Goal: Task Accomplishment & Management: Manage account settings

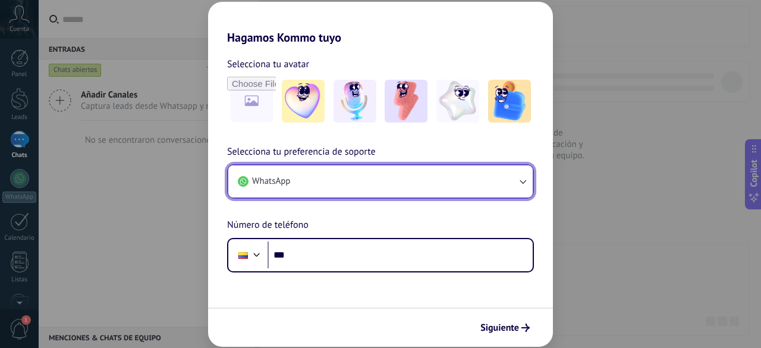
click at [397, 180] on button "WhatsApp" at bounding box center [380, 181] width 304 height 32
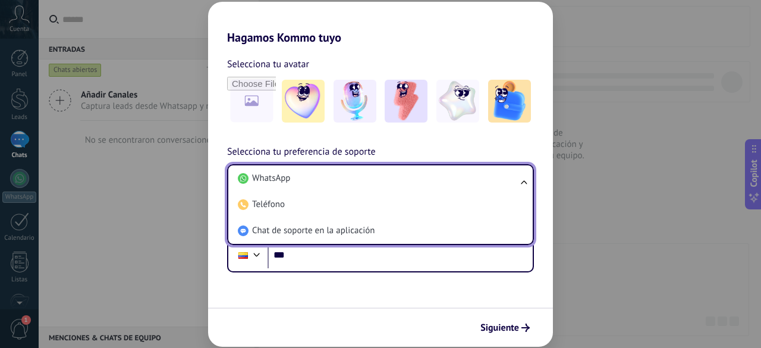
click at [523, 179] on ul "WhatsApp Teléfono Chat de soporte en la aplicación" at bounding box center [380, 204] width 307 height 81
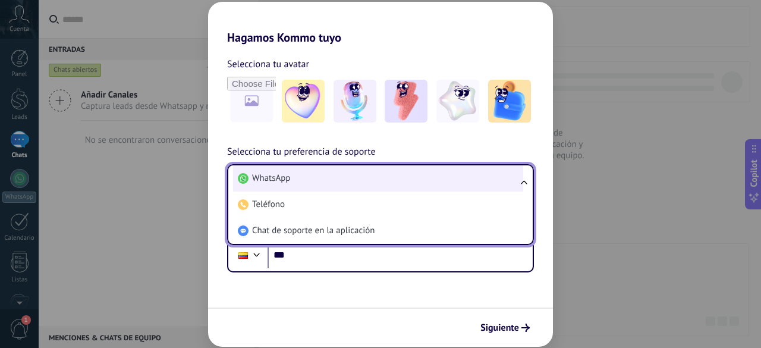
click at [327, 181] on li "WhatsApp" at bounding box center [378, 178] width 290 height 26
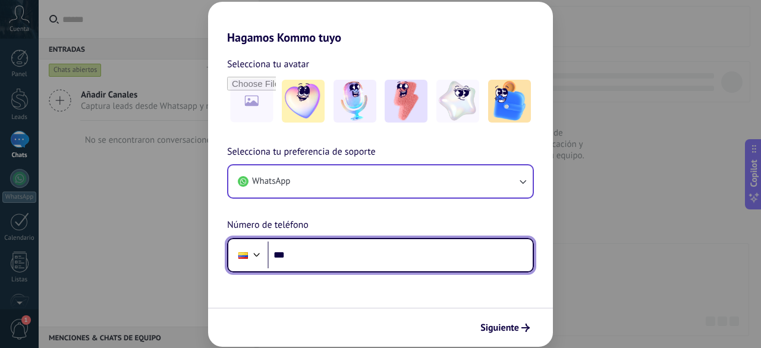
click at [334, 257] on input "***" at bounding box center [400, 254] width 265 height 27
type input "**********"
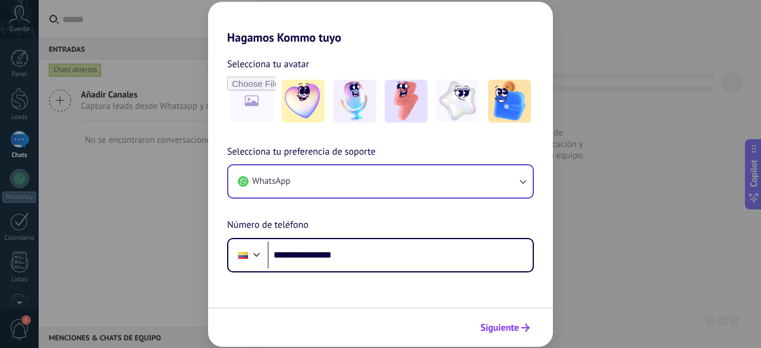
click at [495, 324] on span "Siguiente" at bounding box center [500, 328] width 39 height 8
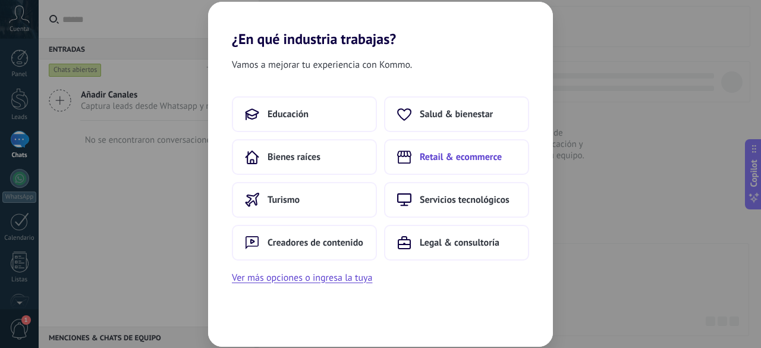
click at [465, 156] on span "Retail & ecommerce" at bounding box center [461, 157] width 82 height 12
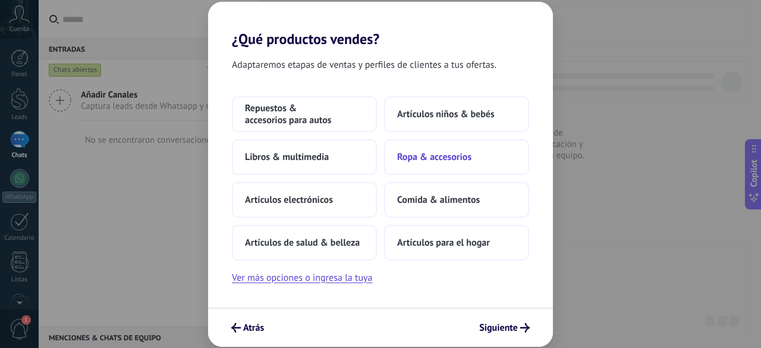
click at [429, 155] on span "Ropa & accesorios" at bounding box center [434, 157] width 74 height 12
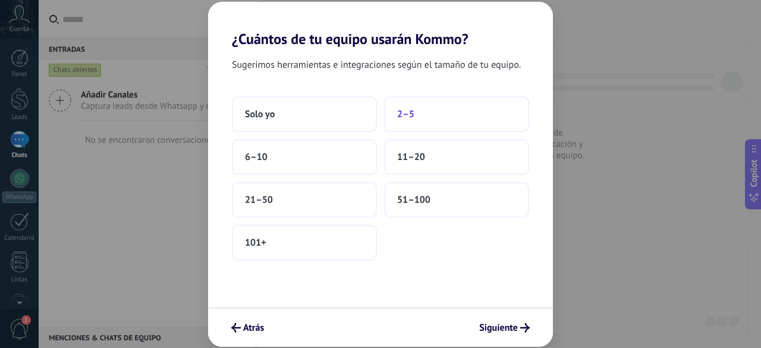
click at [412, 118] on span "2–5" at bounding box center [405, 114] width 17 height 12
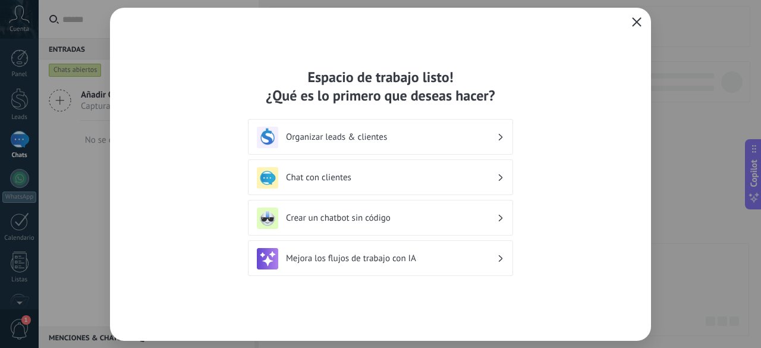
click at [640, 21] on icon "button" at bounding box center [637, 22] width 10 height 10
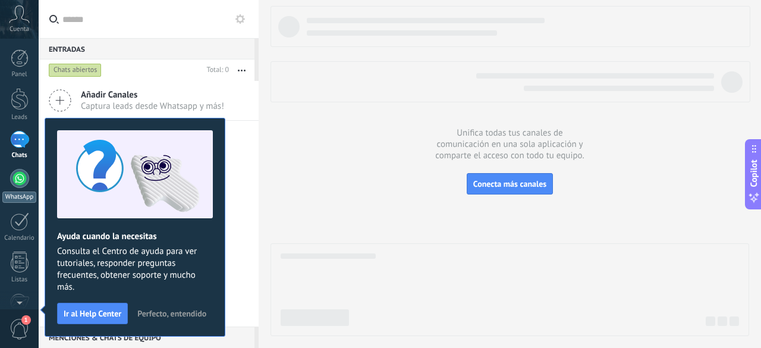
click at [17, 180] on div at bounding box center [19, 178] width 19 height 19
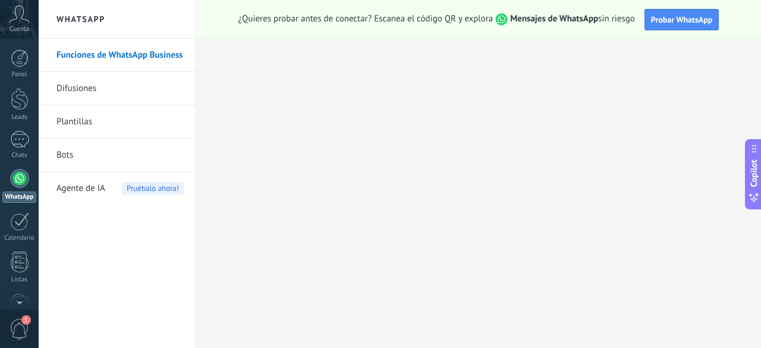
click at [17, 15] on icon at bounding box center [19, 14] width 21 height 18
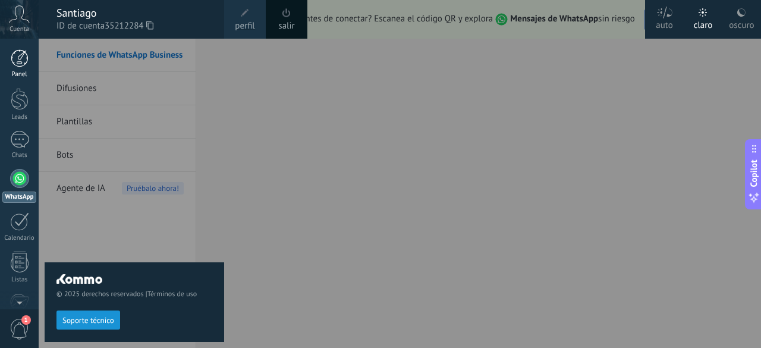
click at [19, 74] on div "Panel" at bounding box center [19, 75] width 34 height 8
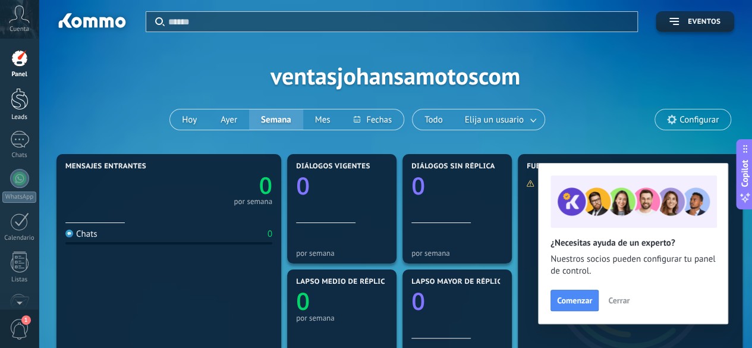
click at [19, 100] on div at bounding box center [20, 99] width 18 height 22
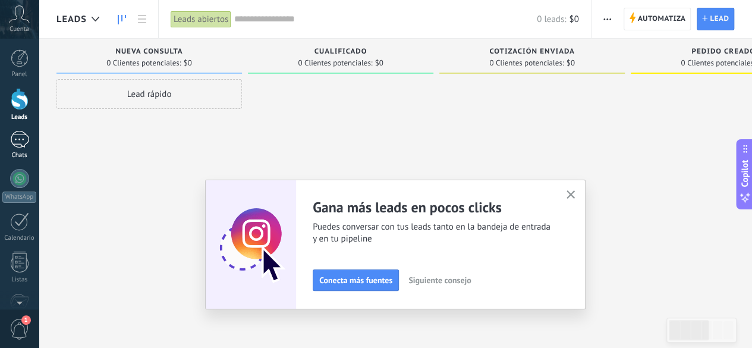
click at [18, 142] on div at bounding box center [19, 139] width 19 height 17
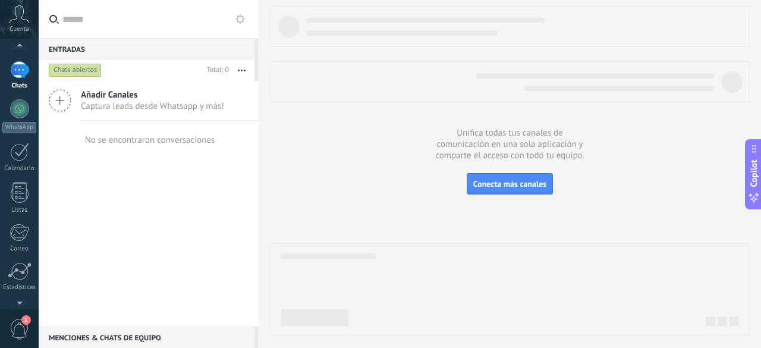
scroll to position [70, 0]
click at [21, 194] on div at bounding box center [20, 191] width 18 height 21
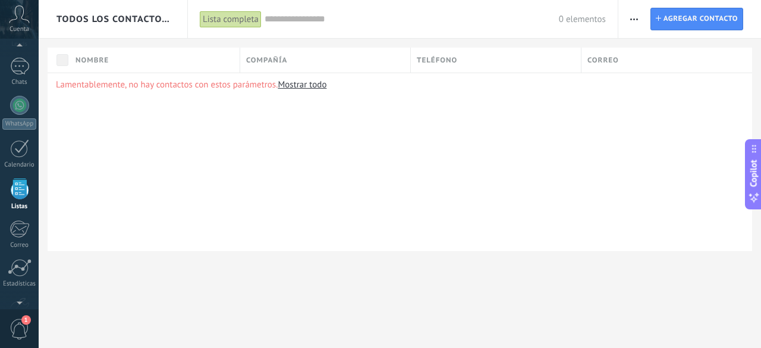
scroll to position [146, 0]
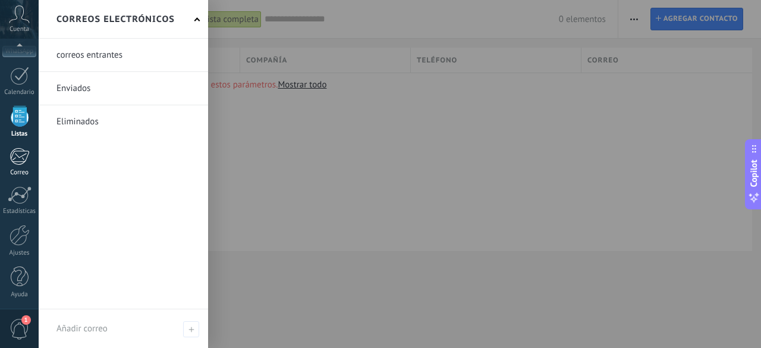
click at [17, 161] on div at bounding box center [20, 156] width 20 height 18
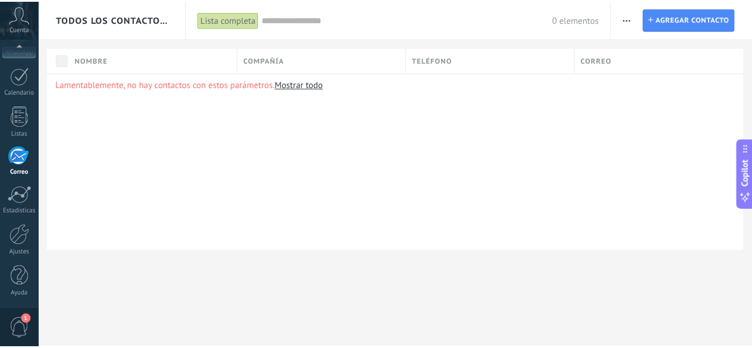
scroll to position [115, 0]
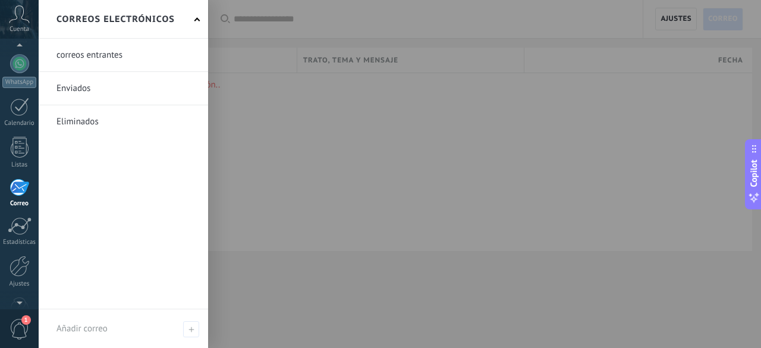
click at [94, 55] on link at bounding box center [123, 55] width 169 height 33
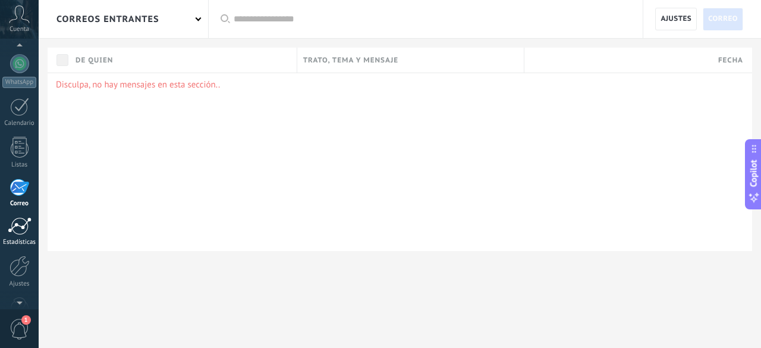
click at [21, 222] on div at bounding box center [20, 226] width 24 height 18
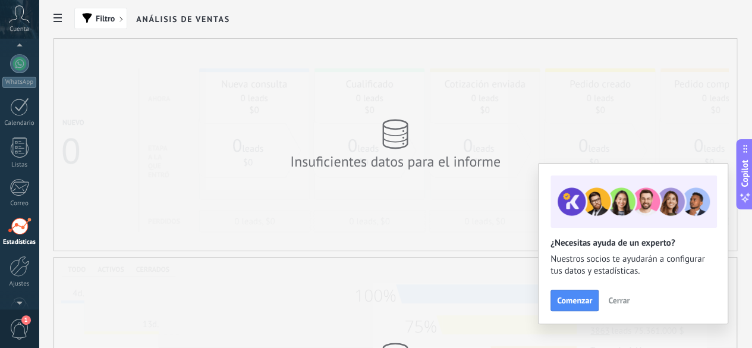
scroll to position [146, 0]
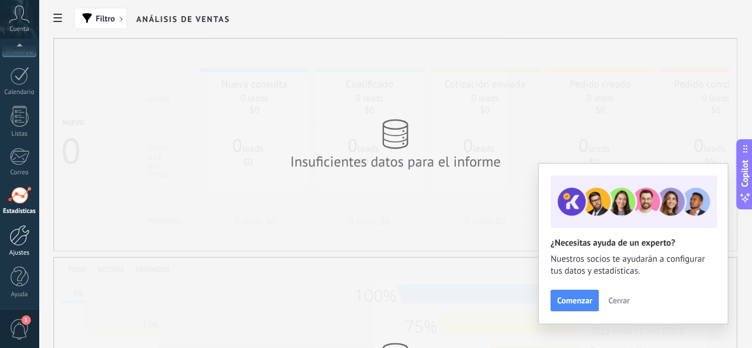
click at [21, 242] on div at bounding box center [20, 235] width 20 height 21
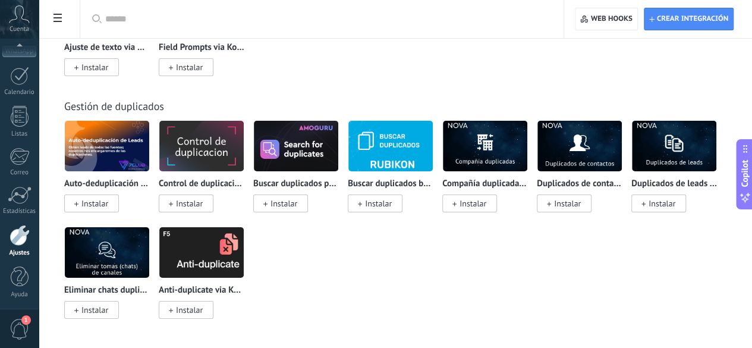
scroll to position [4922, 0]
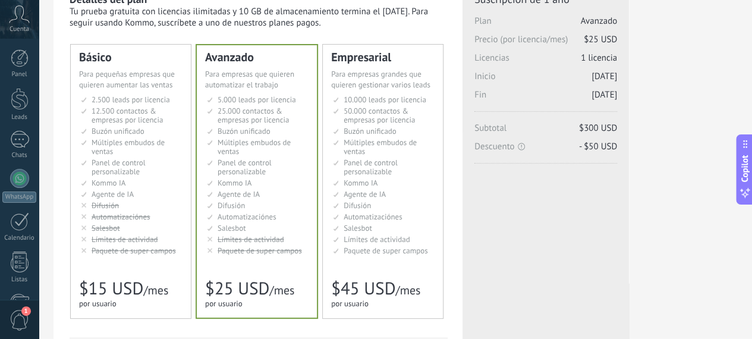
scroll to position [58, 0]
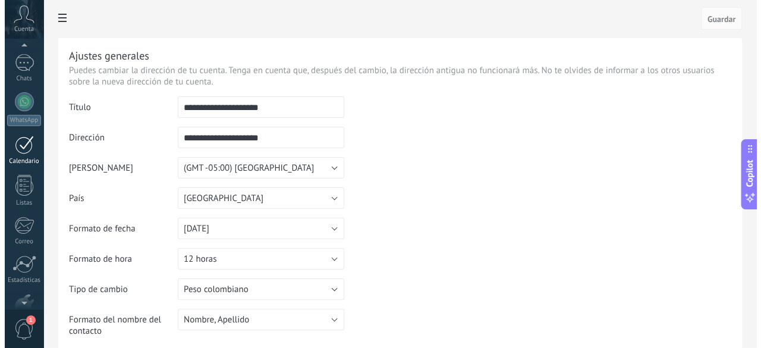
scroll to position [76, 0]
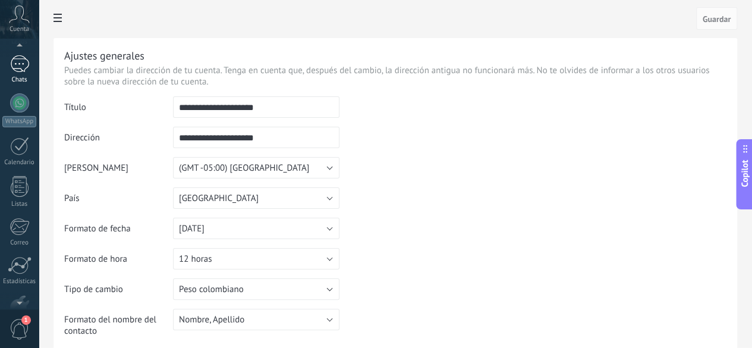
click at [21, 67] on div at bounding box center [19, 63] width 19 height 17
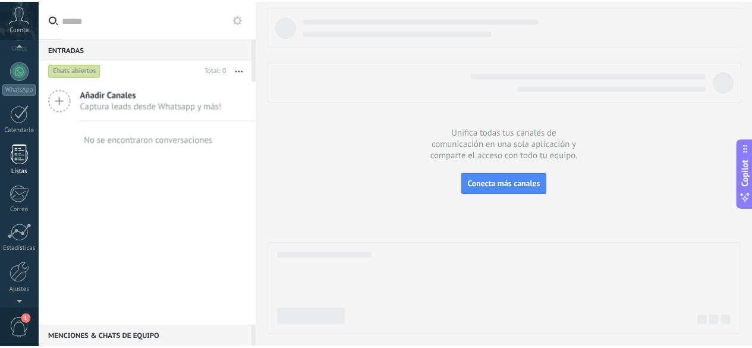
scroll to position [146, 0]
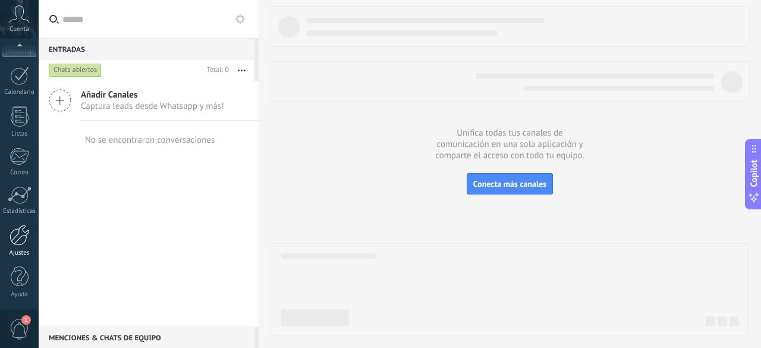
click at [12, 240] on div at bounding box center [20, 235] width 20 height 21
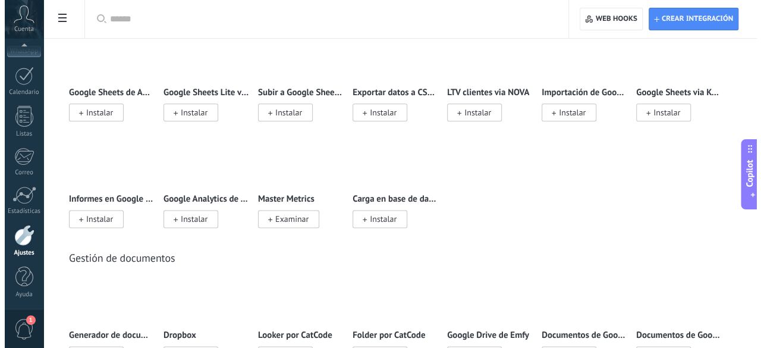
scroll to position [2900, 0]
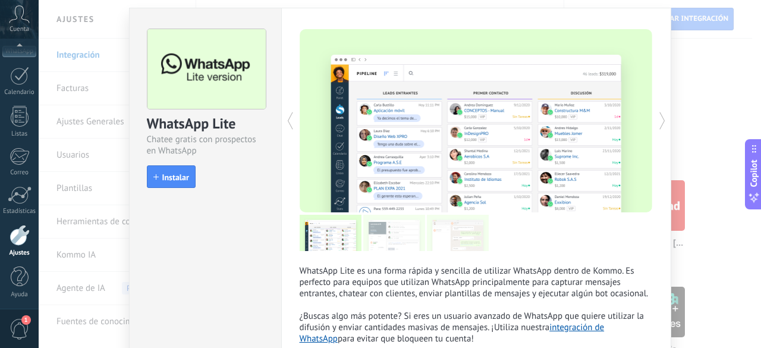
scroll to position [30, 0]
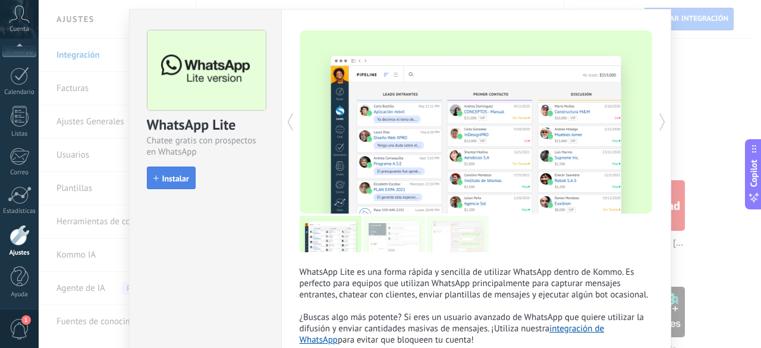
click at [174, 174] on span "Instalar" at bounding box center [175, 178] width 27 height 8
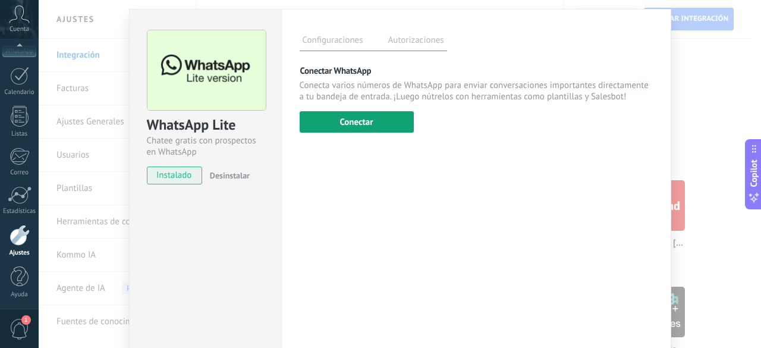
click at [369, 123] on button "Conectar" at bounding box center [357, 121] width 114 height 21
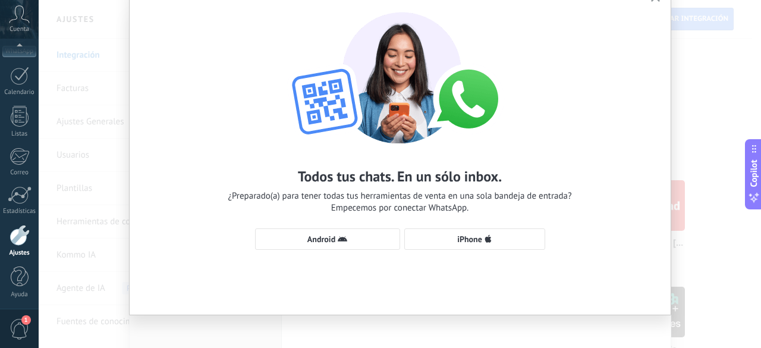
scroll to position [62, 0]
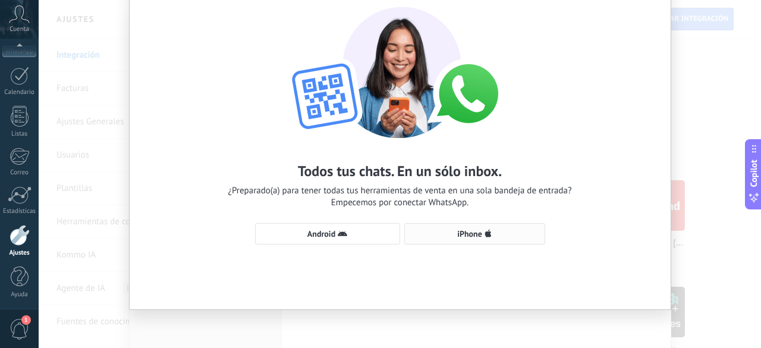
click at [487, 234] on use "button" at bounding box center [488, 234] width 7 height 8
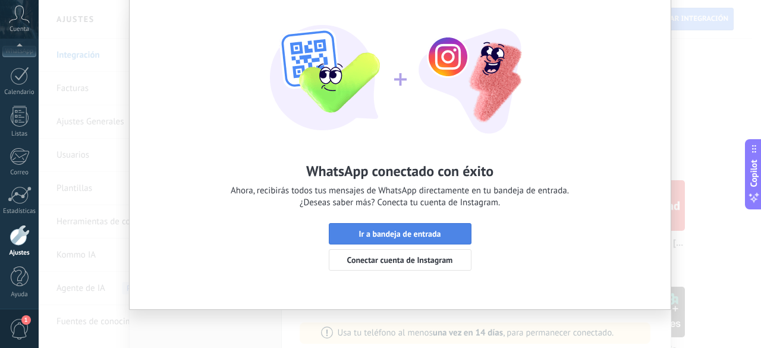
click at [406, 231] on span "Ir a bandeja de entrada" at bounding box center [400, 234] width 82 height 8
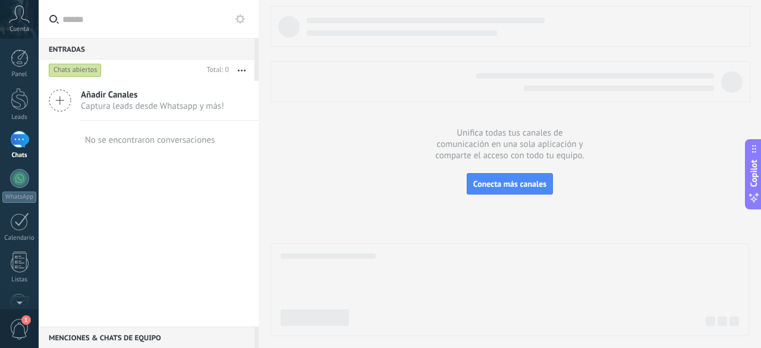
click at [58, 93] on icon at bounding box center [60, 100] width 23 height 23
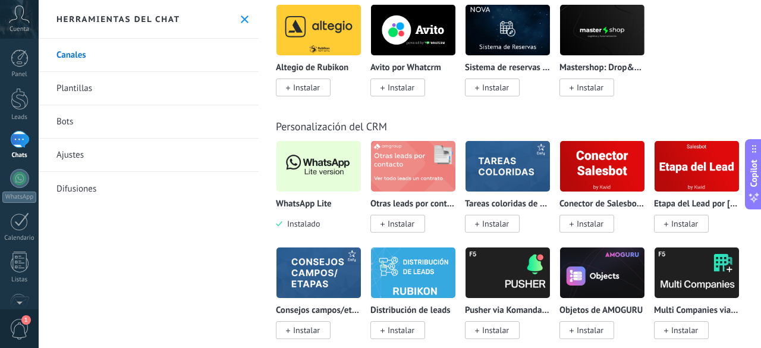
scroll to position [2877, 0]
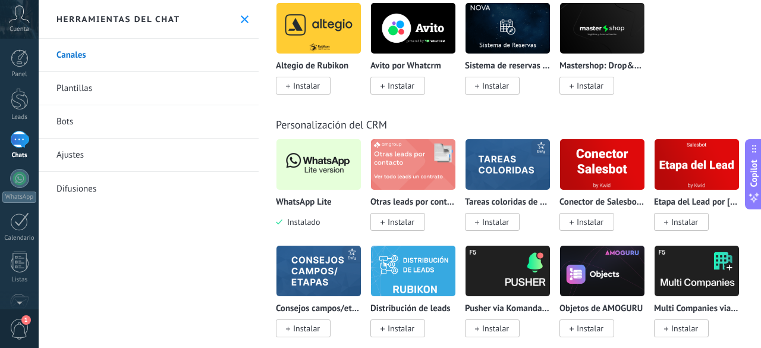
click at [330, 161] on img at bounding box center [319, 165] width 84 height 58
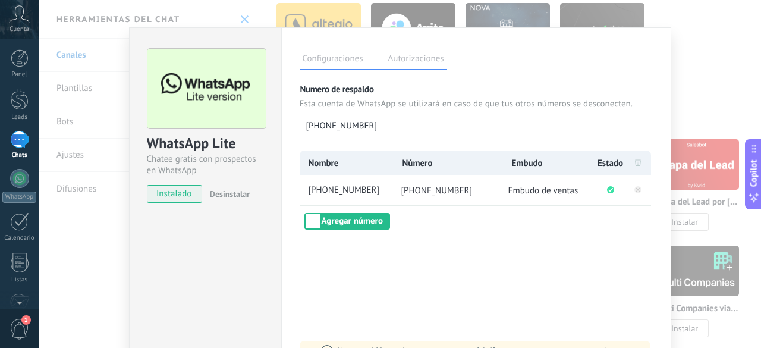
scroll to position [0, 0]
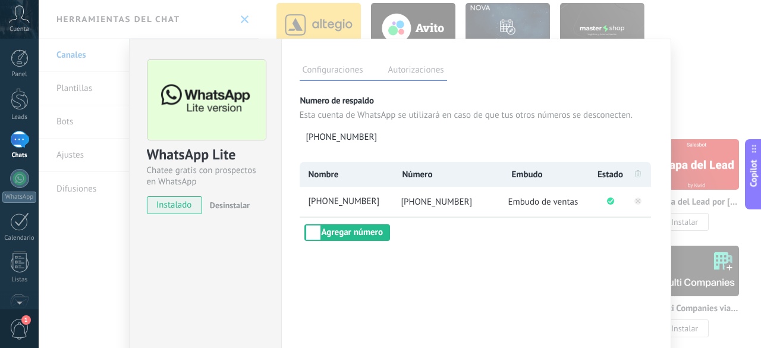
click at [692, 60] on div "WhatsApp Lite Chatee gratis con prospectos en WhatsApp instalado Desinstalar Co…" at bounding box center [400, 174] width 723 height 348
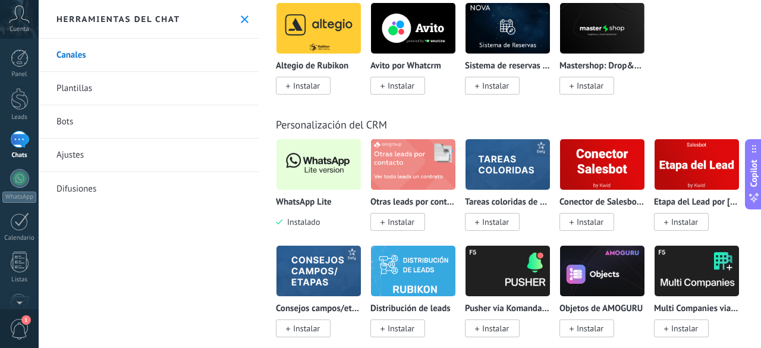
click at [17, 137] on div at bounding box center [19, 139] width 19 height 17
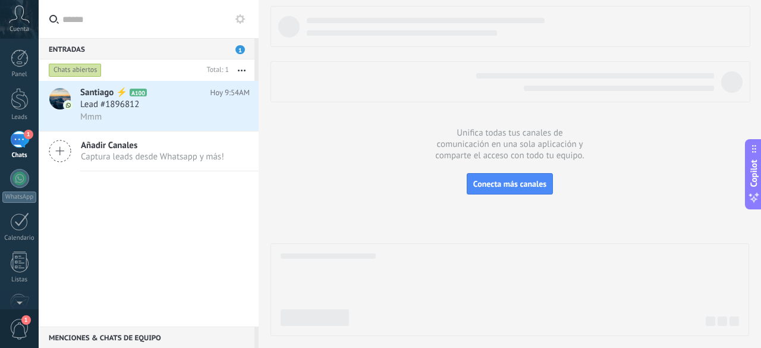
click at [17, 137] on div "1" at bounding box center [19, 139] width 19 height 17
click at [194, 105] on div "Lead #1896812" at bounding box center [164, 105] width 169 height 12
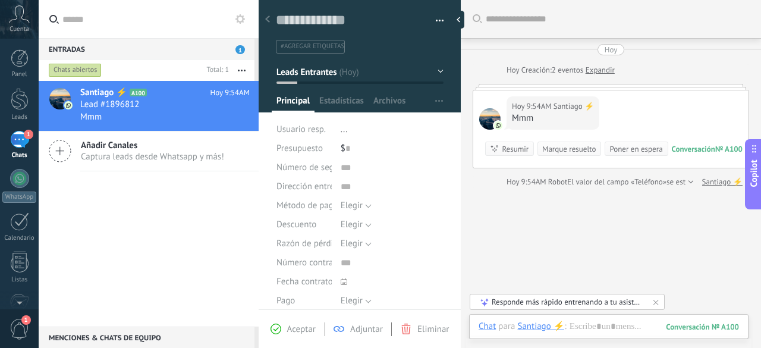
click at [598, 73] on link "Expandir" at bounding box center [600, 70] width 29 height 12
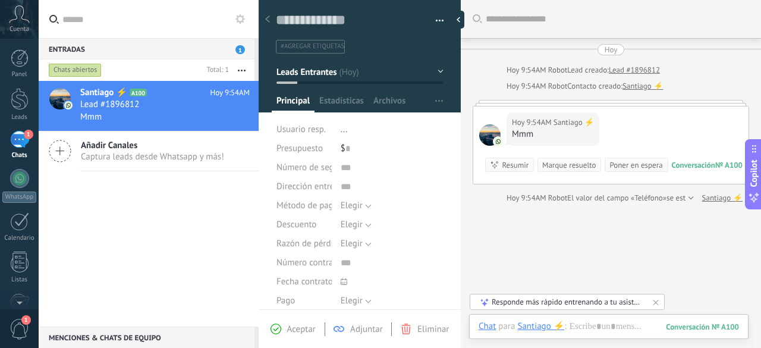
click at [698, 166] on div "Conversación" at bounding box center [693, 165] width 43 height 10
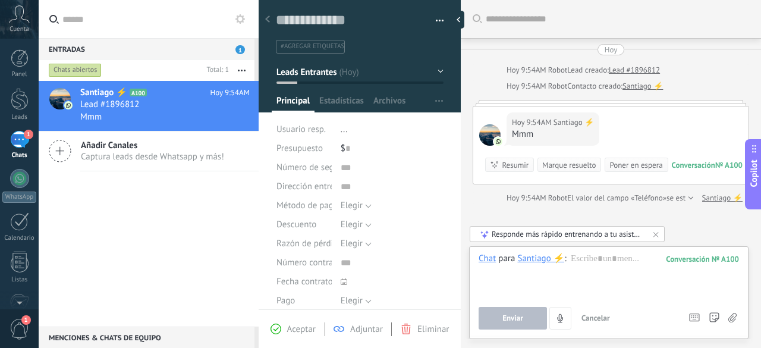
click at [553, 128] on div "Mmm" at bounding box center [553, 134] width 82 height 12
click at [564, 104] on div at bounding box center [611, 103] width 277 height 6
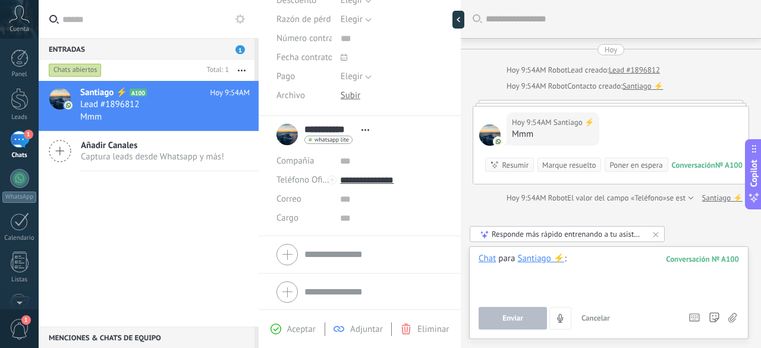
click at [542, 282] on div at bounding box center [609, 275] width 261 height 45
click at [511, 321] on span "Enviar" at bounding box center [513, 318] width 21 height 8
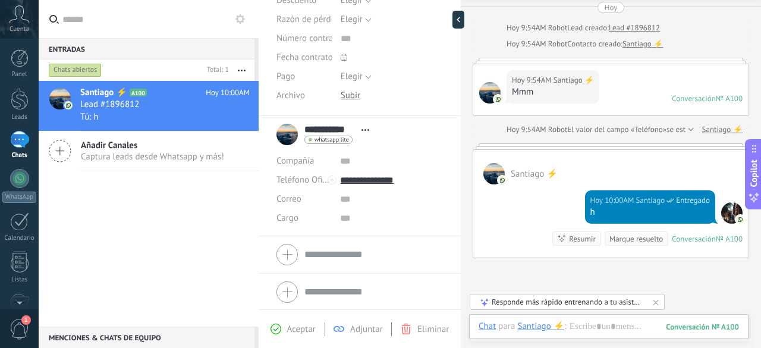
scroll to position [44, 0]
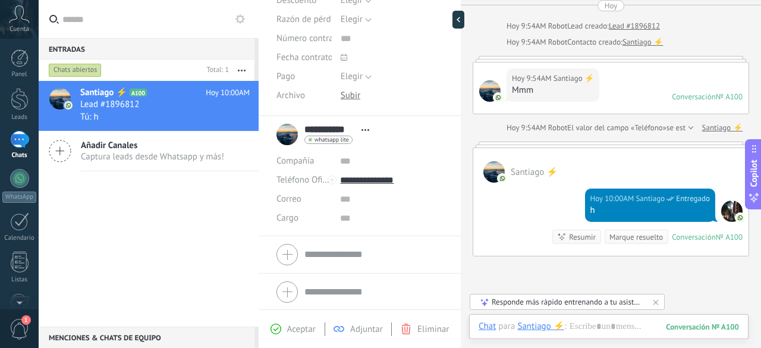
click at [686, 124] on div at bounding box center [690, 128] width 8 height 12
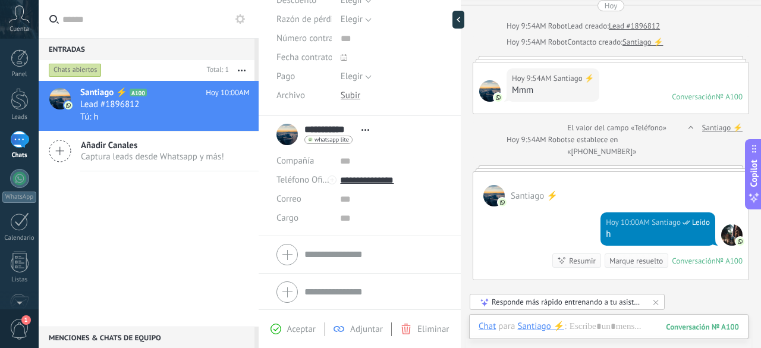
scroll to position [0, 0]
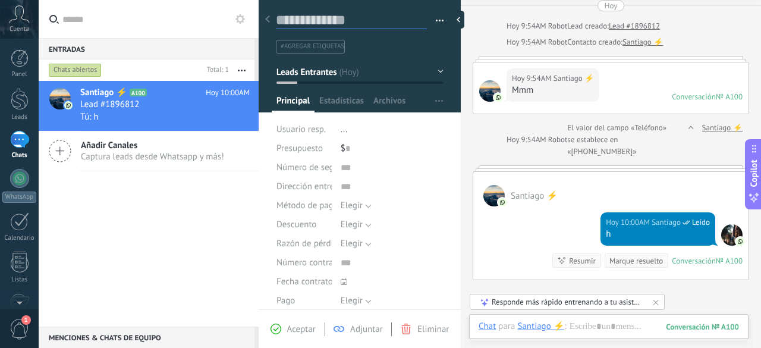
click at [362, 21] on textarea at bounding box center [351, 20] width 151 height 18
click at [309, 48] on span "#agregar etiquetas" at bounding box center [313, 46] width 64 height 8
click at [370, 74] on button "Leads Entrantes" at bounding box center [360, 71] width 167 height 21
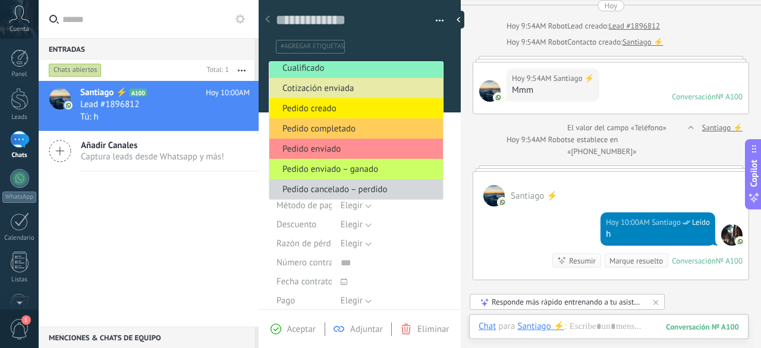
scroll to position [46, 0]
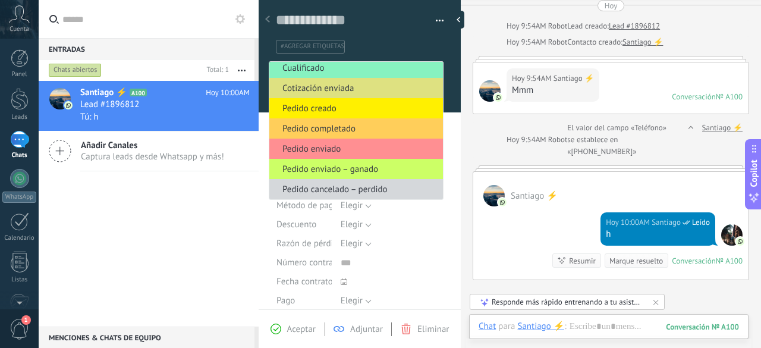
click at [426, 45] on ul "#agregar etiquetas" at bounding box center [358, 47] width 166 height 16
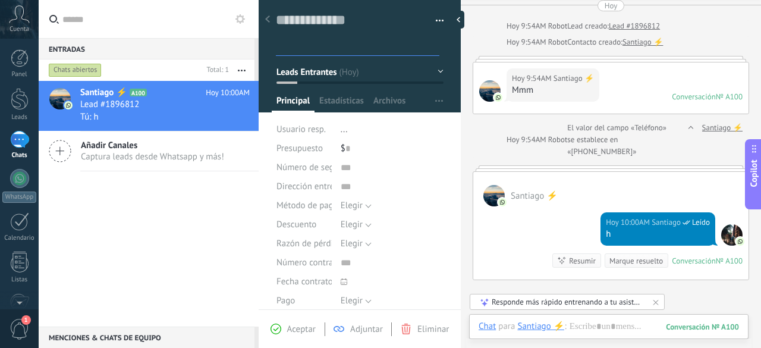
click at [365, 70] on button "Leads Entrantes" at bounding box center [360, 71] width 167 height 21
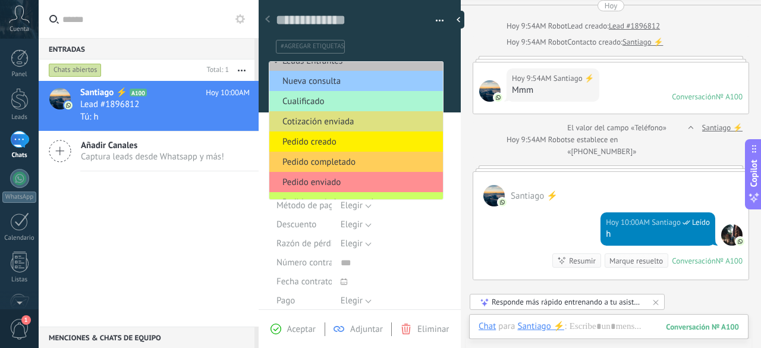
scroll to position [0, 0]
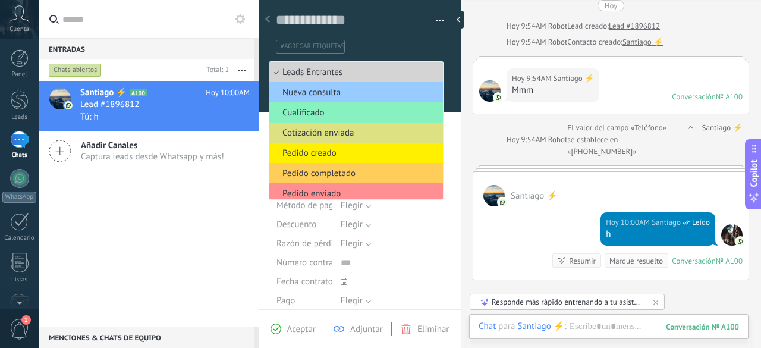
click at [327, 71] on span "Leads Entrantes" at bounding box center [354, 72] width 170 height 11
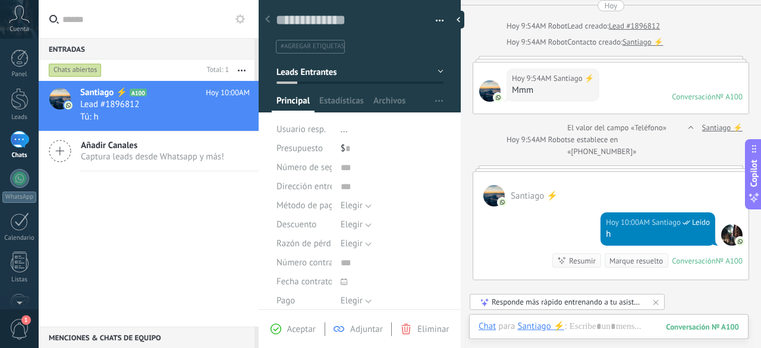
click at [350, 70] on button "Leads Entrantes" at bounding box center [360, 71] width 167 height 21
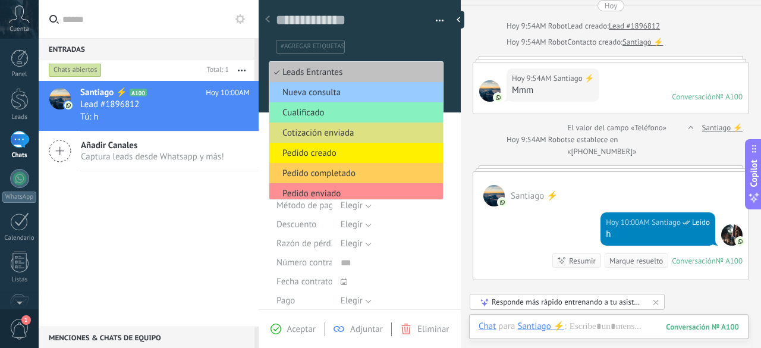
click at [406, 42] on ul "#agregar etiquetas" at bounding box center [358, 47] width 166 height 16
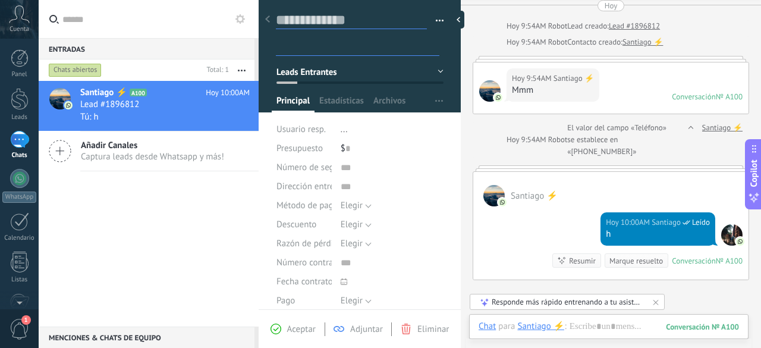
click at [362, 22] on textarea at bounding box center [351, 20] width 151 height 18
type textarea "*"
type textarea "**"
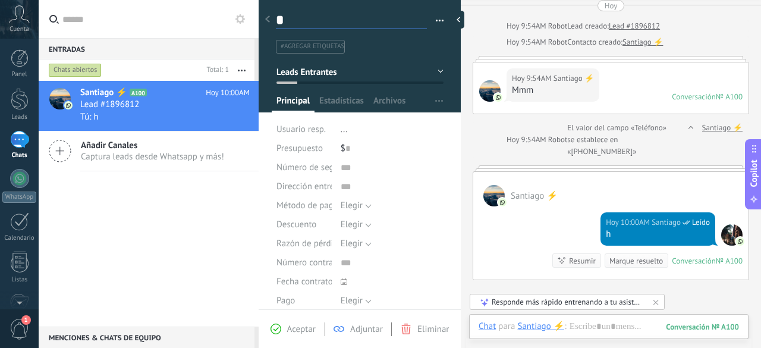
type textarea "**"
type textarea "***"
type textarea "****"
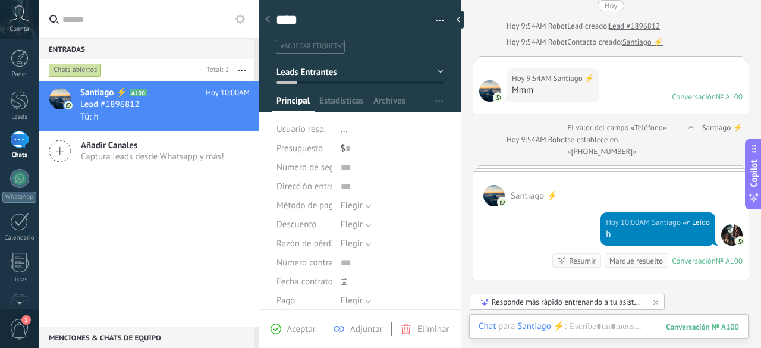
type textarea "*****"
type textarea "******"
type textarea "*******"
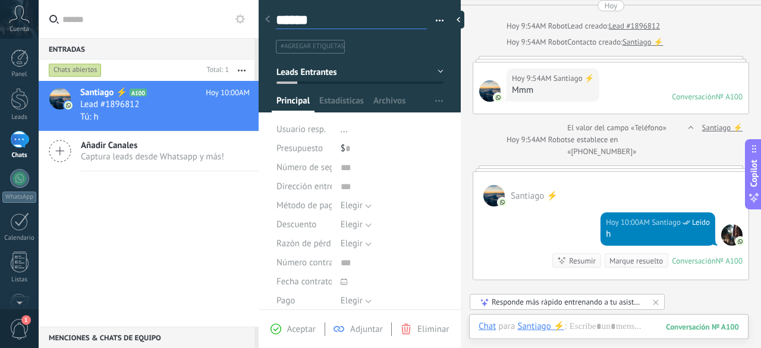
type textarea "*******"
type textarea "********"
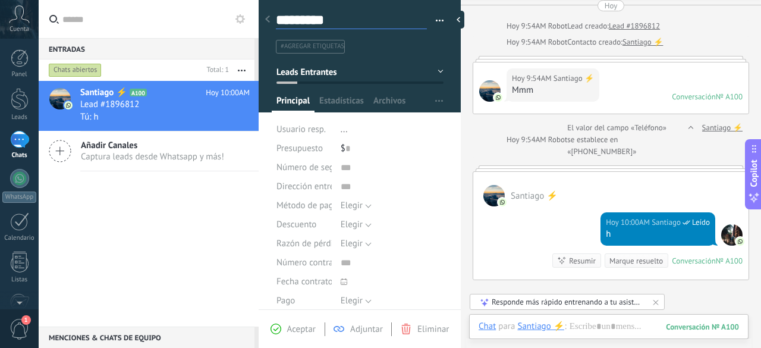
type textarea "**********"
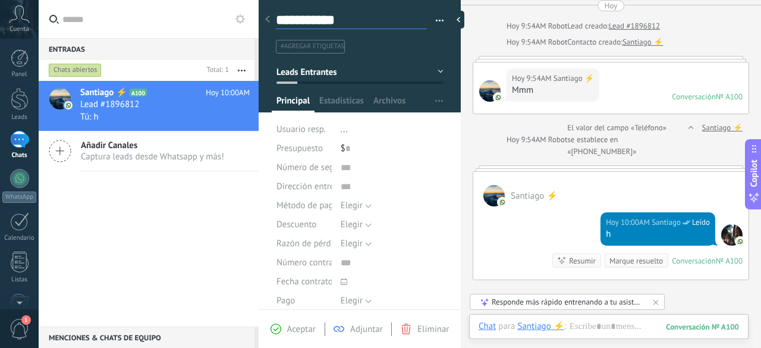
type textarea "**********"
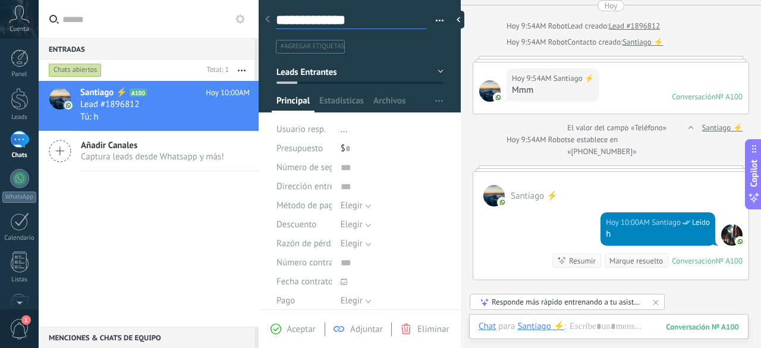
type textarea "**********"
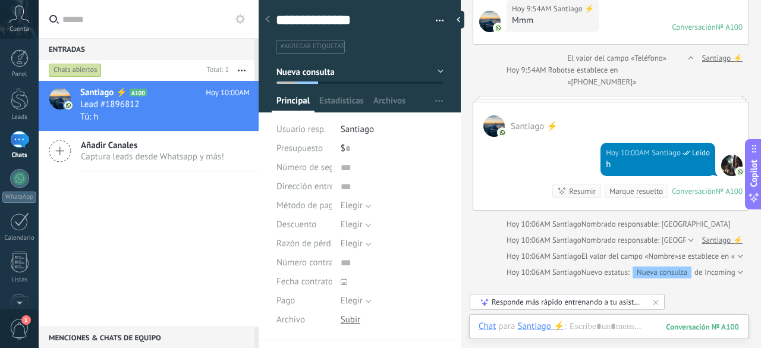
type textarea "**********"
click at [326, 48] on span "#agregar etiquetas" at bounding box center [313, 46] width 64 height 8
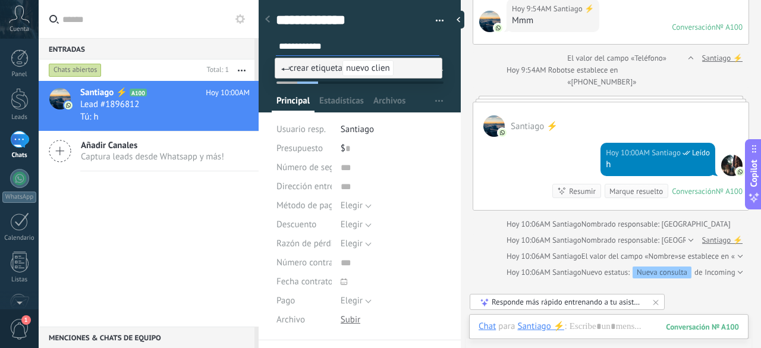
type input "**********"
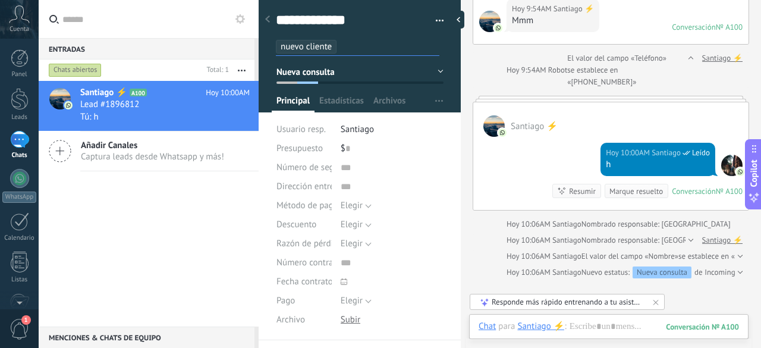
click at [340, 83] on button "Leads Entrantes" at bounding box center [360, 71] width 167 height 21
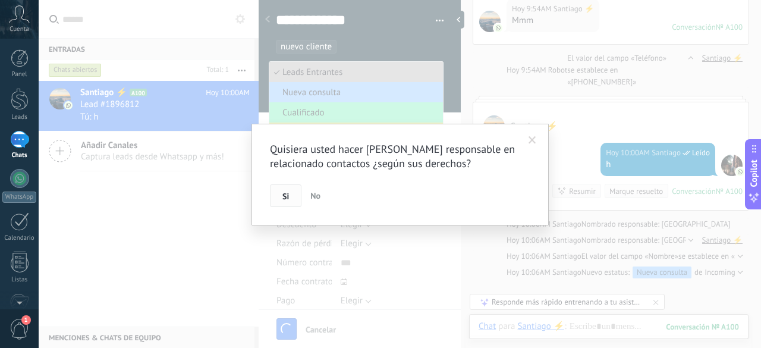
click at [289, 199] on button "Si" at bounding box center [286, 195] width 32 height 23
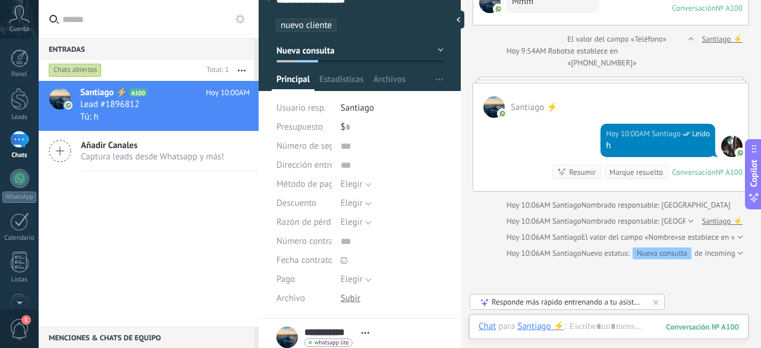
scroll to position [134, 0]
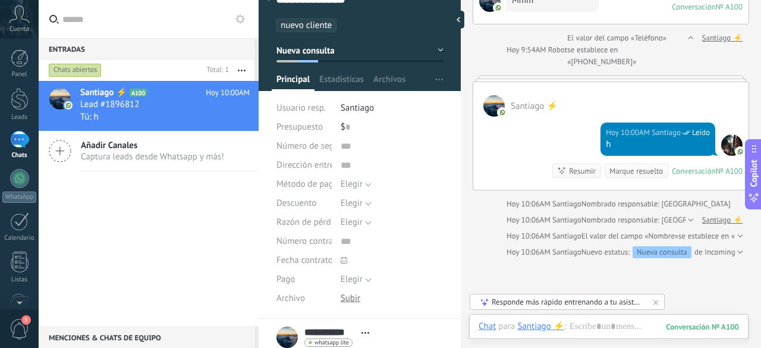
click at [686, 217] on div at bounding box center [690, 220] width 8 height 12
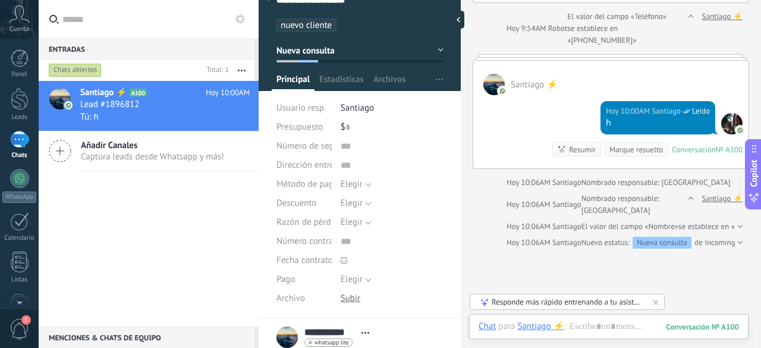
scroll to position [157, 0]
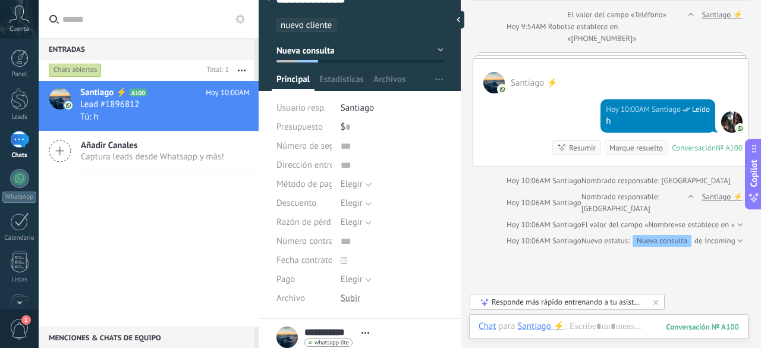
click at [737, 221] on div at bounding box center [739, 225] width 8 height 12
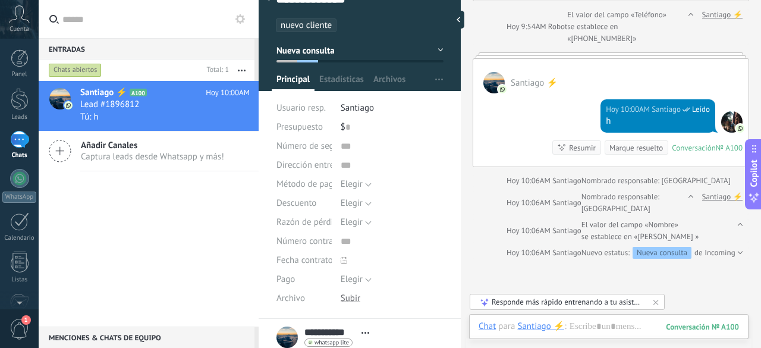
click at [735, 247] on div at bounding box center [739, 253] width 8 height 12
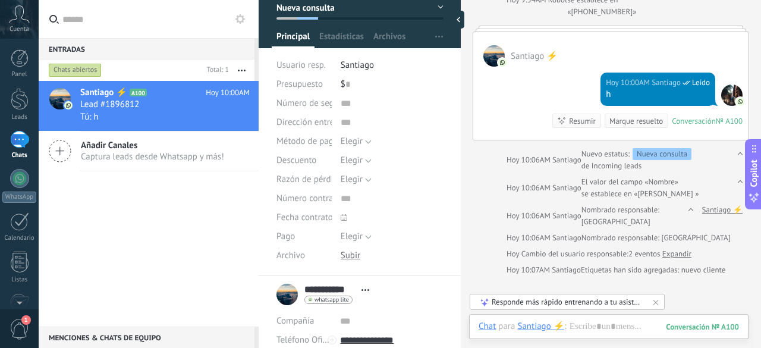
scroll to position [67, 0]
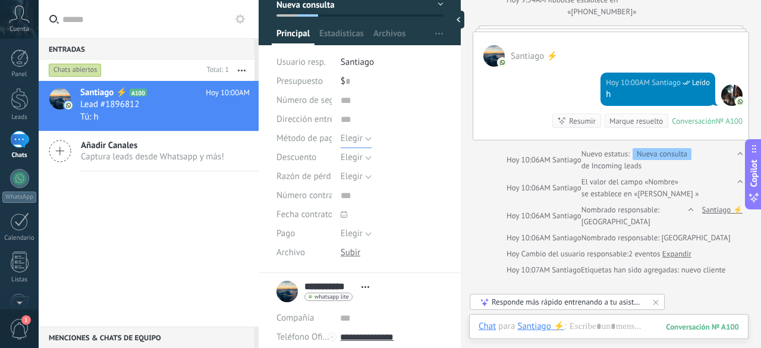
click at [365, 140] on button "Elegir" at bounding box center [356, 138] width 31 height 19
click at [426, 118] on input "text" at bounding box center [392, 119] width 103 height 19
click at [353, 154] on span "Elegir" at bounding box center [352, 157] width 22 height 11
click at [438, 129] on div "Elegir [GEOGRAPHIC_DATA] Pago con tarjeta Efectivo [GEOGRAPHIC_DATA]" at bounding box center [392, 138] width 103 height 19
click at [347, 177] on span "Elegir" at bounding box center [352, 176] width 22 height 11
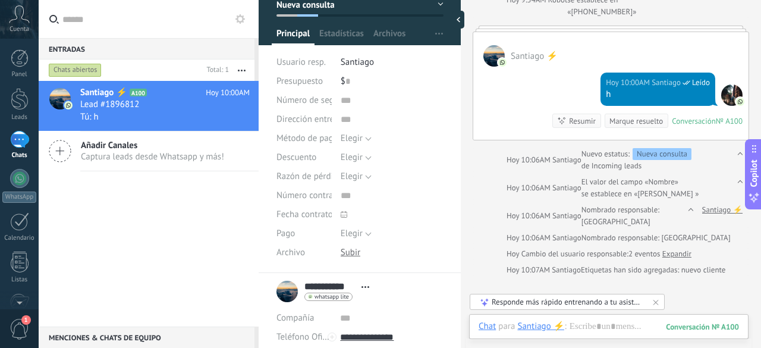
click at [438, 152] on div "Elegir 5% 10% 15% [GEOGRAPHIC_DATA]" at bounding box center [392, 157] width 103 height 19
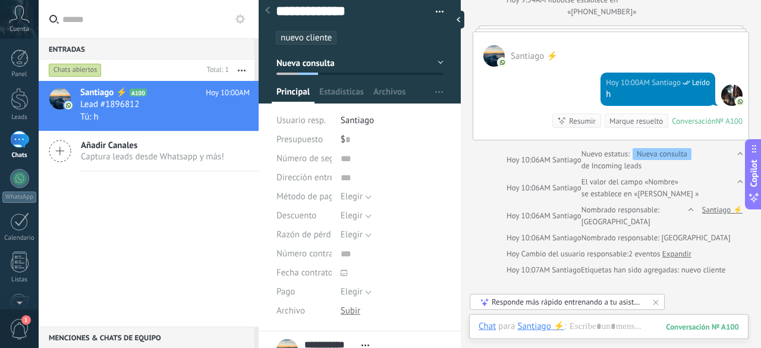
scroll to position [0, 0]
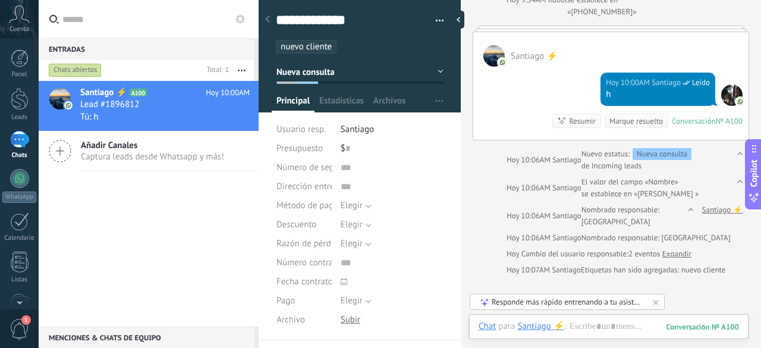
click at [359, 45] on ul "nuevo cliente" at bounding box center [358, 47] width 166 height 16
click at [178, 153] on span "Captura leads desde Whatsapp y más!" at bounding box center [152, 156] width 143 height 11
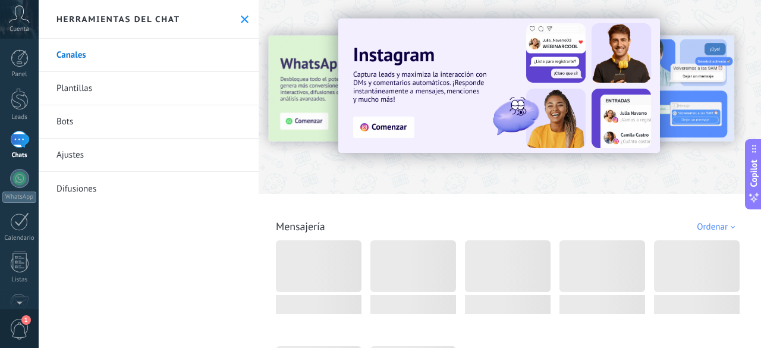
click at [241, 16] on icon at bounding box center [245, 19] width 8 height 8
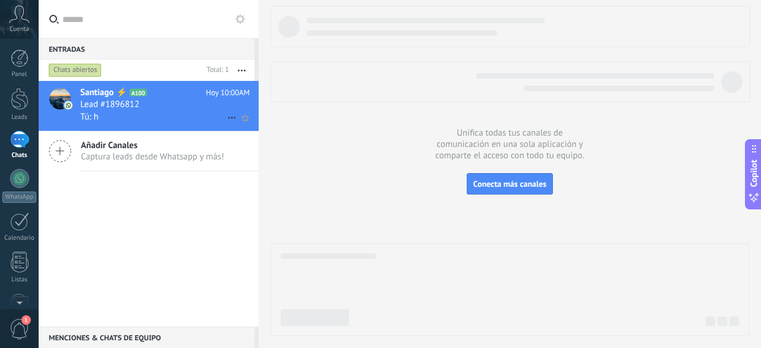
click at [158, 123] on div "Tú: h" at bounding box center [164, 117] width 169 height 12
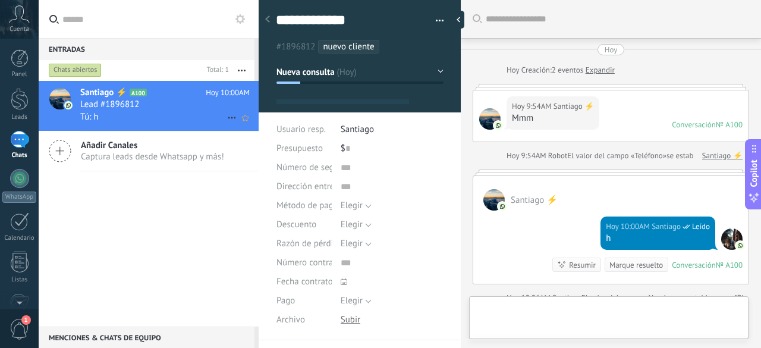
type textarea "**********"
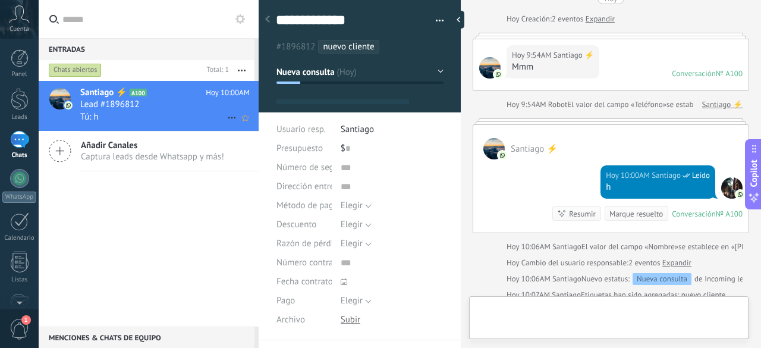
scroll to position [18, 0]
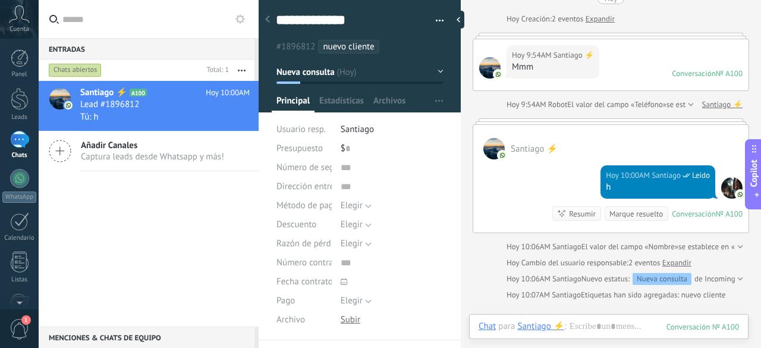
click at [389, 51] on ul "#1896812 nuevo cliente" at bounding box center [358, 47] width 166 height 16
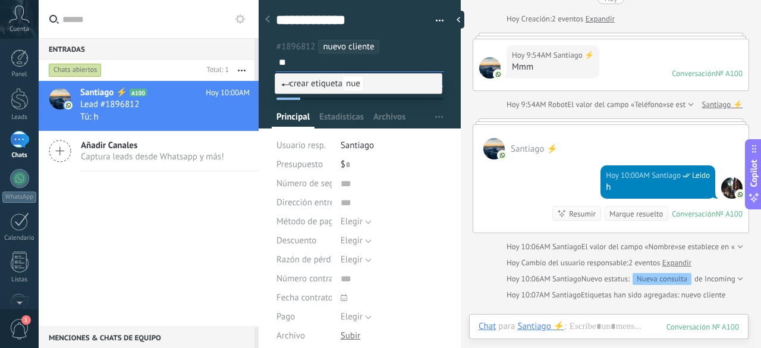
type input "*"
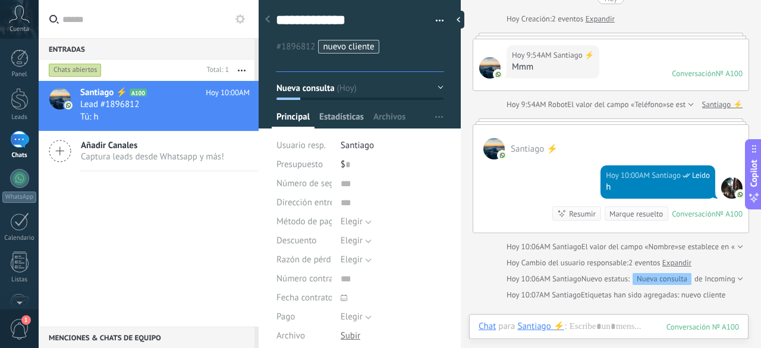
click at [338, 115] on span "Estadísticas" at bounding box center [341, 119] width 45 height 17
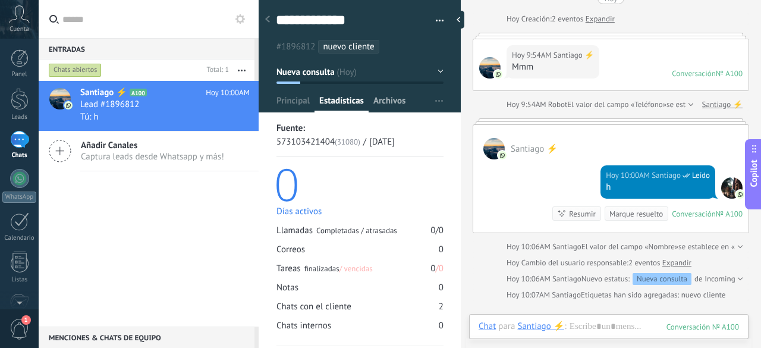
click at [389, 105] on span "Archivos" at bounding box center [389, 103] width 32 height 17
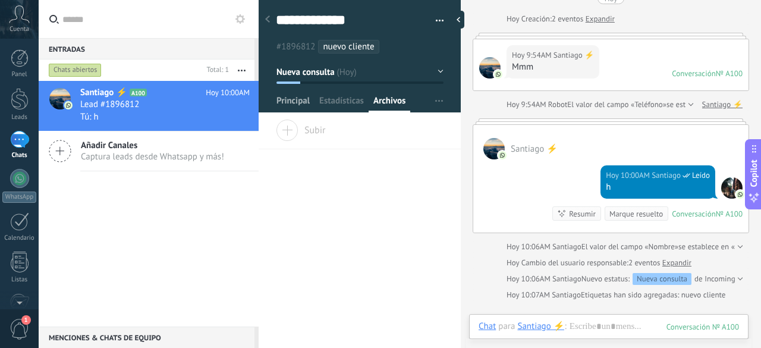
click at [295, 99] on span "Principal" at bounding box center [293, 103] width 33 height 17
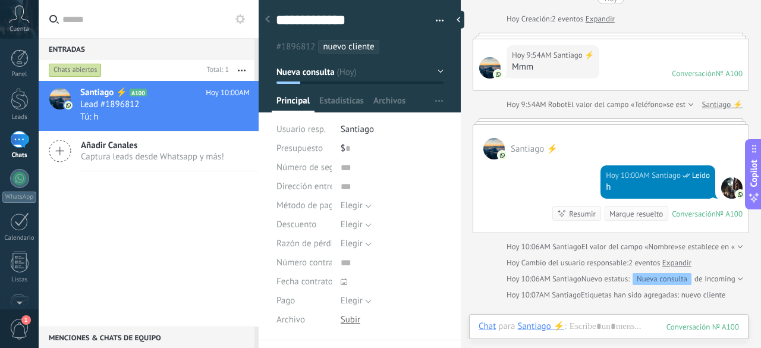
click at [356, 73] on button "Nueva consulta" at bounding box center [360, 71] width 167 height 21
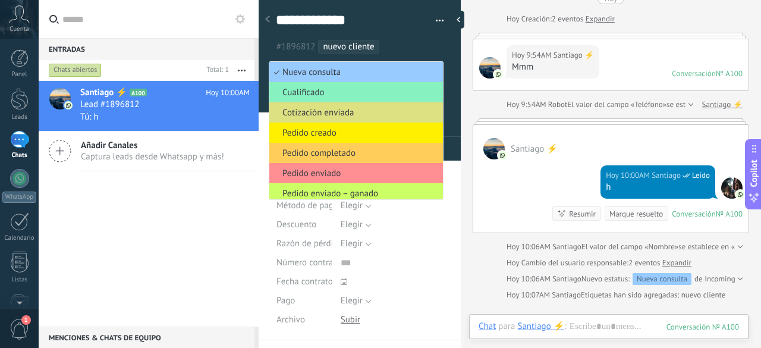
click at [452, 90] on div "Productos Configurar" at bounding box center [446, 101] width 31 height 23
click at [451, 60] on div at bounding box center [360, 52] width 203 height 120
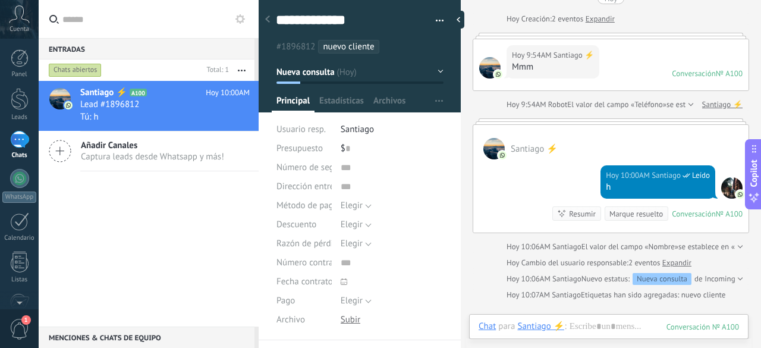
click at [435, 71] on button "Nueva consulta" at bounding box center [360, 71] width 167 height 21
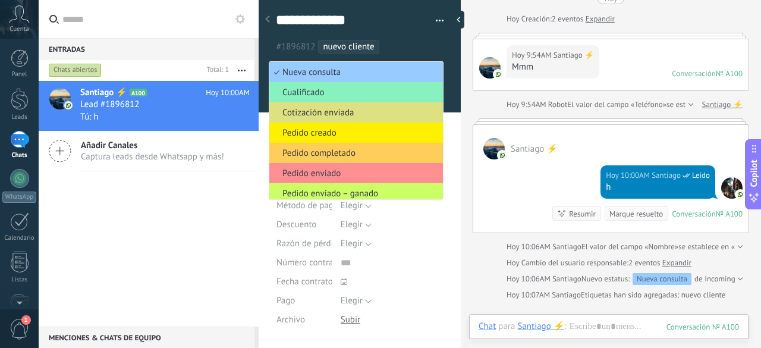
click at [445, 45] on div "**********" at bounding box center [360, 22] width 203 height 61
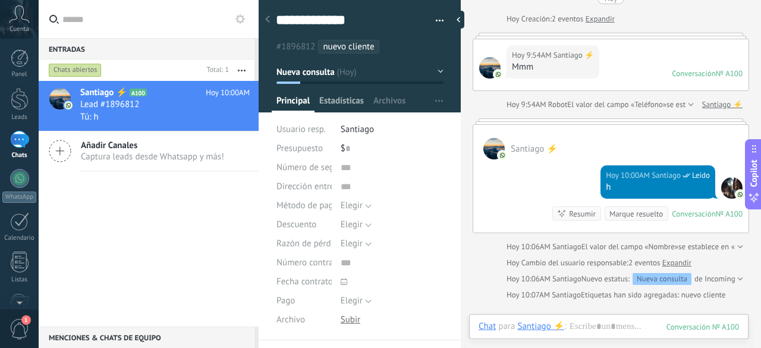
click at [346, 96] on span "Estadísticas" at bounding box center [341, 103] width 45 height 17
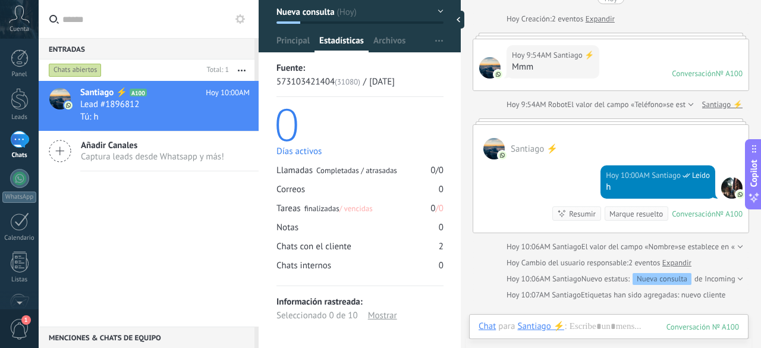
scroll to position [43, 0]
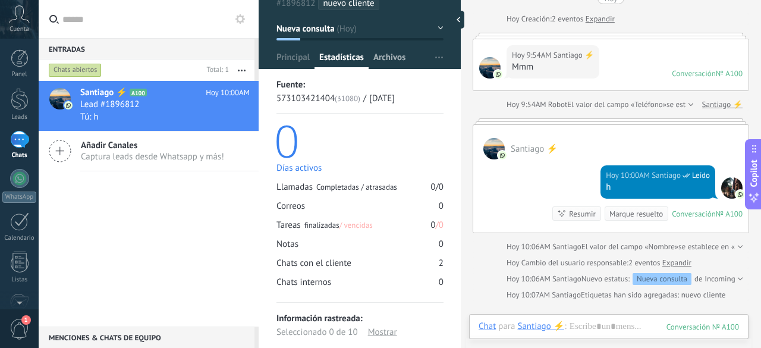
click at [389, 56] on span "Archivos" at bounding box center [389, 60] width 32 height 17
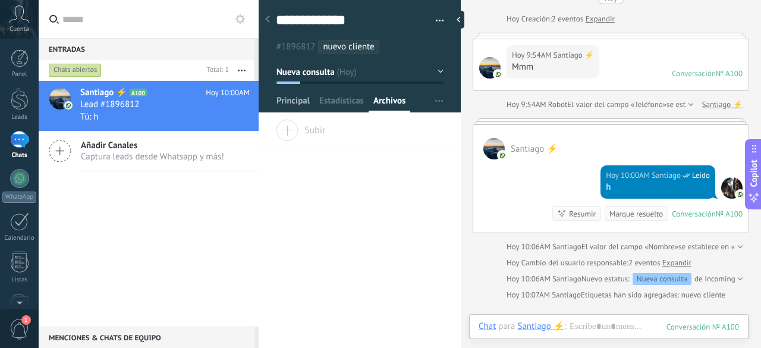
click at [290, 103] on span "Principal" at bounding box center [293, 103] width 33 height 17
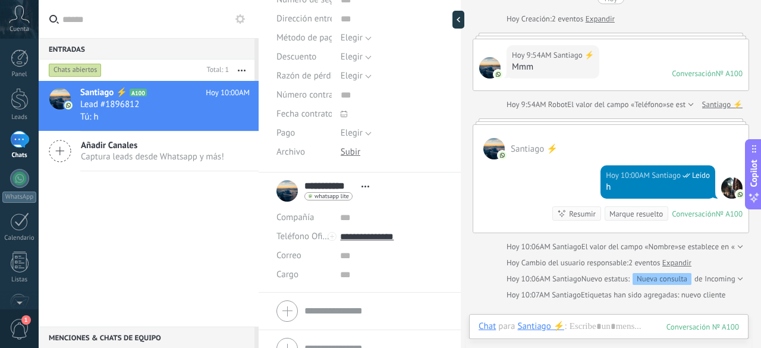
scroll to position [186, 0]
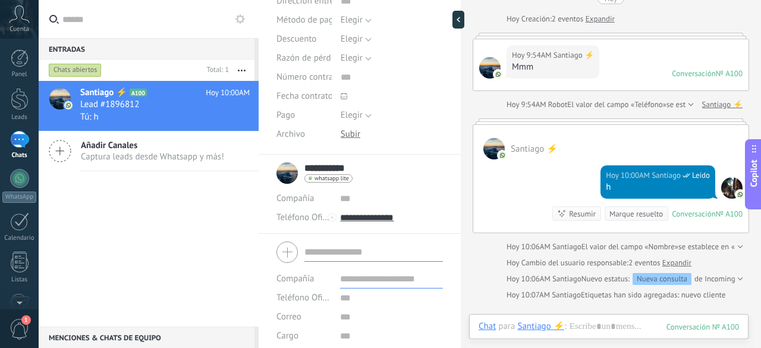
click at [365, 298] on form "Compañía Teléfono Oficina Ofic. directo Celular Fax Casa Otro Teléfono Oficina …" at bounding box center [360, 297] width 167 height 121
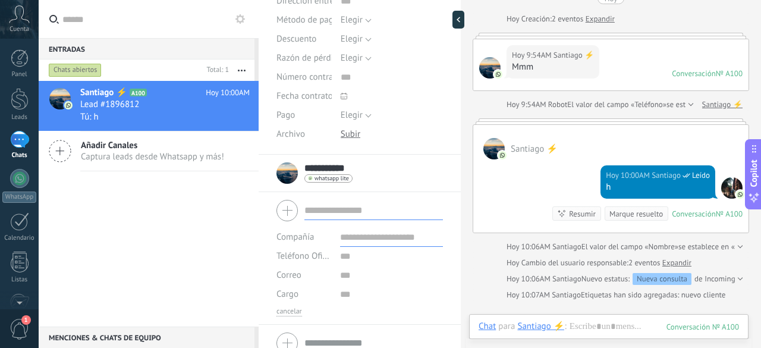
click at [432, 182] on div "**********" at bounding box center [360, 173] width 167 height 30
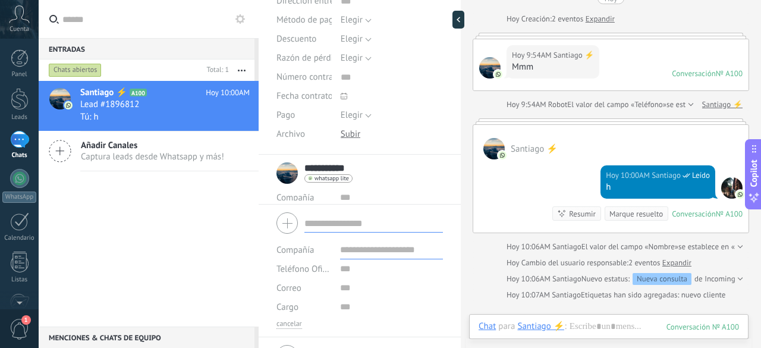
click at [344, 294] on form "Compañía Teléfono Oficina Ofic. directo Celular Fax Casa Otro Teléfono Oficina …" at bounding box center [360, 268] width 167 height 121
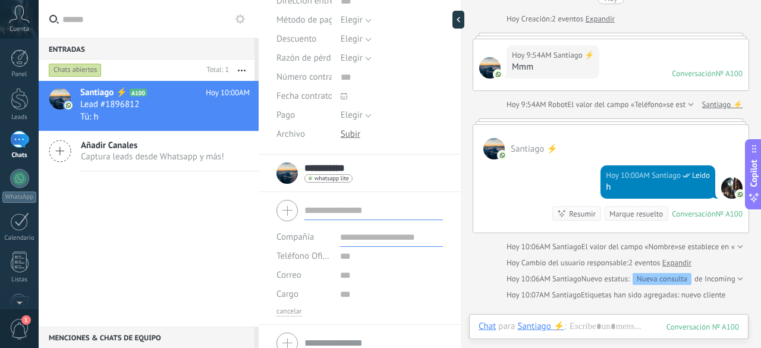
scroll to position [199, 0]
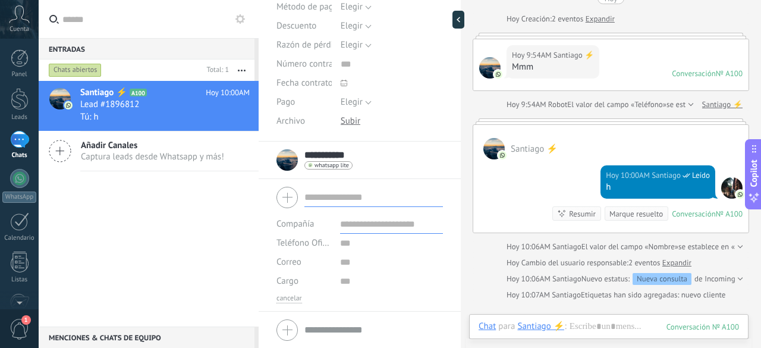
click at [467, 166] on div "Buscar Carga más [PERSON_NAME] Creación: 2 eventos Expandir Hoy 9:54AM [PERSON_…" at bounding box center [611, 229] width 300 height 560
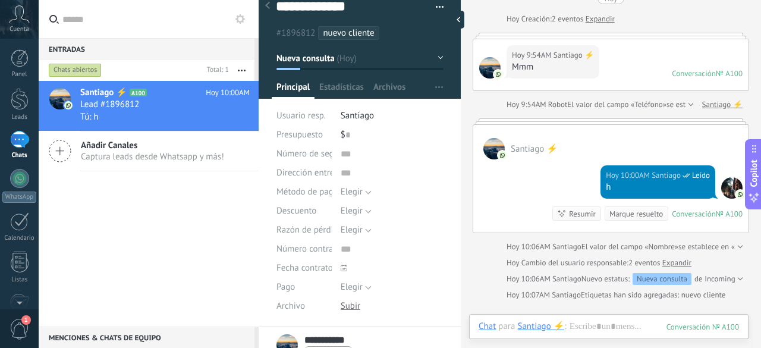
scroll to position [0, 0]
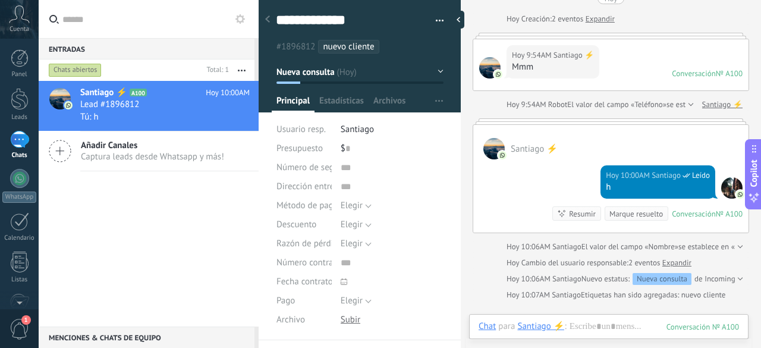
click at [435, 18] on button "button" at bounding box center [435, 21] width 17 height 18
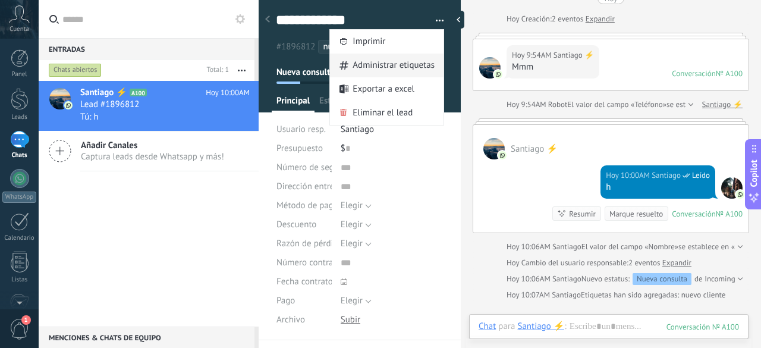
click at [406, 61] on span "Administrar etiquetas" at bounding box center [394, 66] width 82 height 24
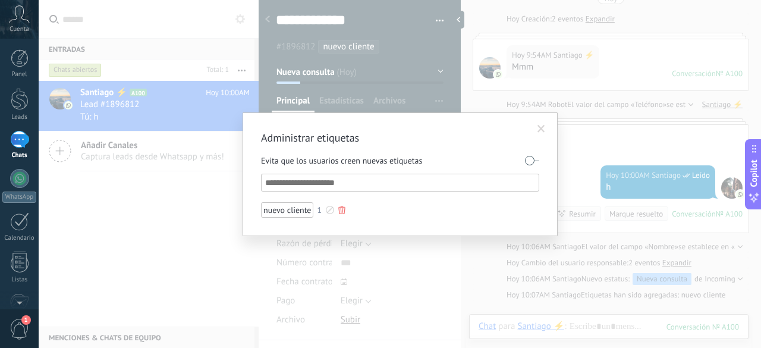
click at [299, 210] on div "nuevo cliente" at bounding box center [287, 209] width 52 height 15
click at [328, 209] on div at bounding box center [330, 210] width 8 height 8
click at [319, 225] on span at bounding box center [320, 226] width 8 height 8
click at [329, 211] on div at bounding box center [330, 210] width 8 height 8
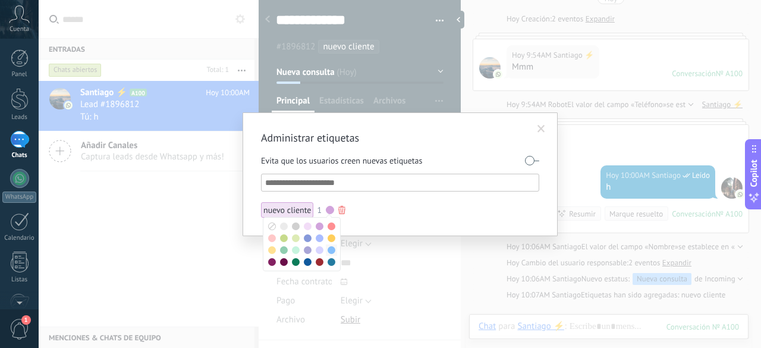
click at [332, 249] on span at bounding box center [332, 250] width 8 height 8
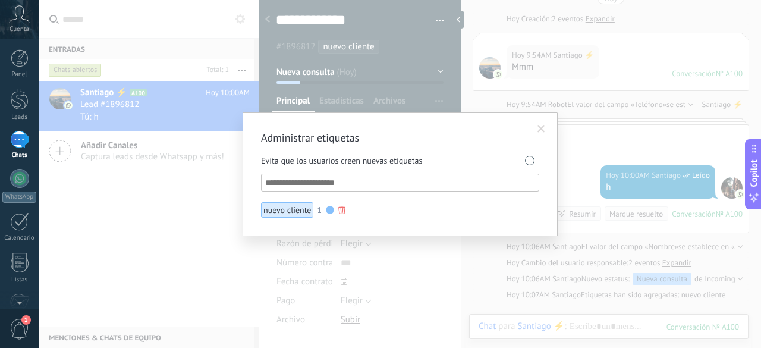
click at [439, 91] on div "Administrar etiquetas Evita que los usuarios creen nuevas etiquetas nuevo clien…" at bounding box center [400, 174] width 723 height 348
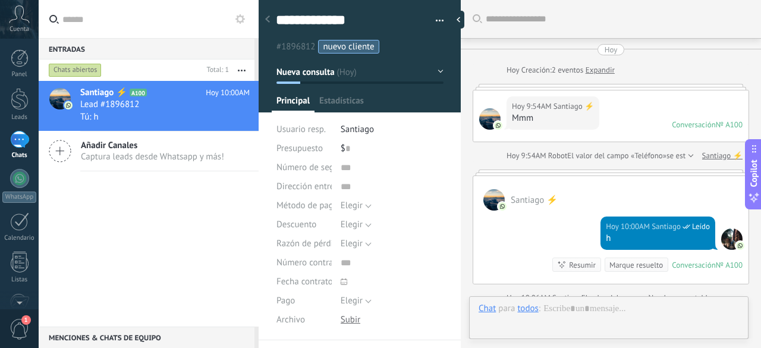
type textarea "**********"
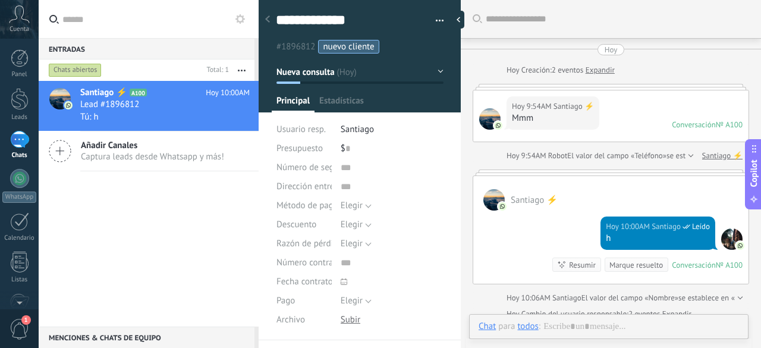
scroll to position [51, 0]
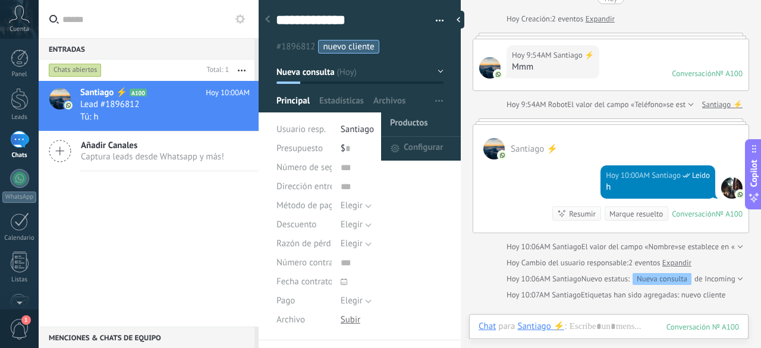
click at [404, 118] on span "Productos" at bounding box center [409, 124] width 38 height 24
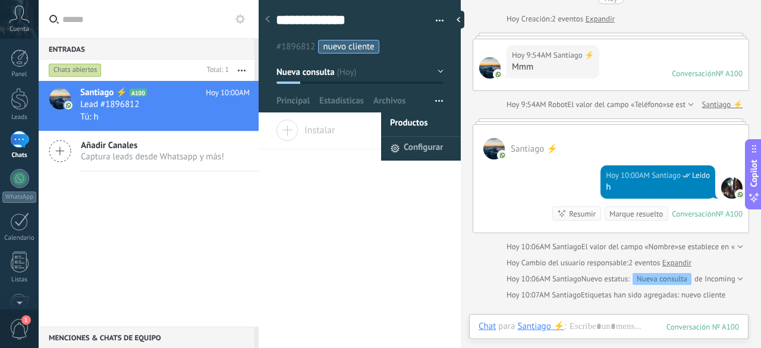
click at [412, 149] on span "Configurar" at bounding box center [423, 149] width 39 height 24
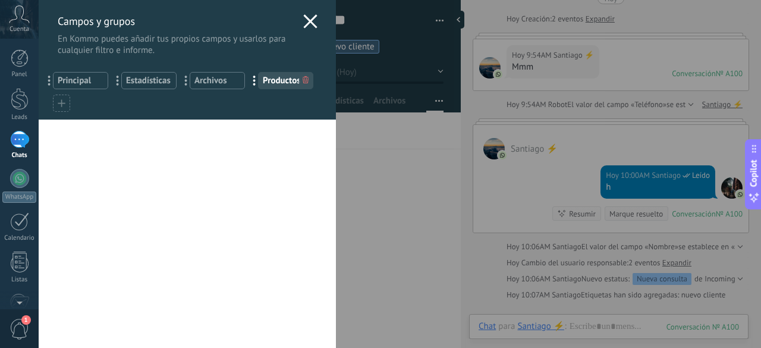
click at [304, 17] on icon at bounding box center [310, 21] width 14 height 14
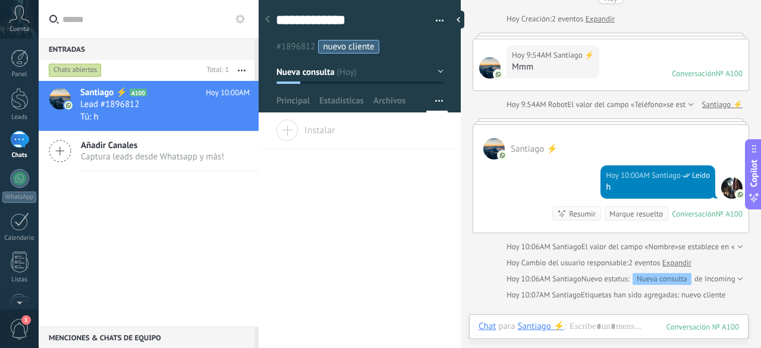
click at [350, 135] on div "Instalar" at bounding box center [360, 135] width 202 height 30
click at [296, 129] on span "Instalar" at bounding box center [305, 128] width 59 height 17
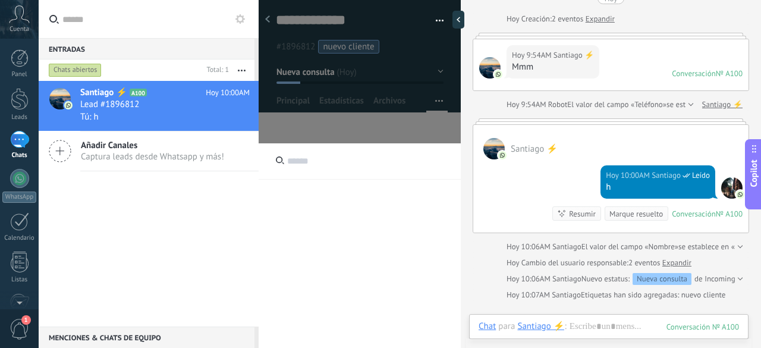
click at [320, 161] on input "text" at bounding box center [360, 161] width 202 height 36
click at [304, 155] on input "text" at bounding box center [360, 161] width 202 height 36
type input "*"
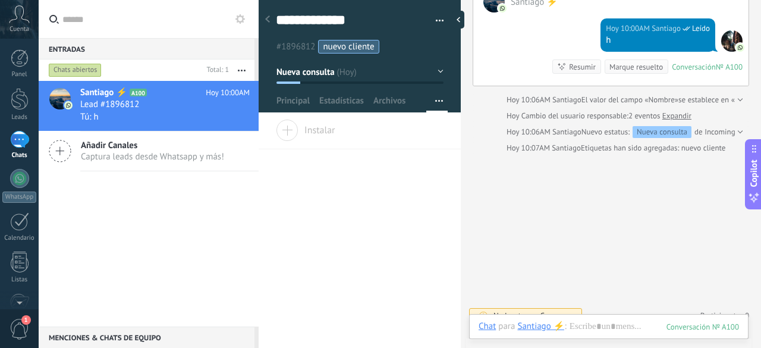
scroll to position [209, 0]
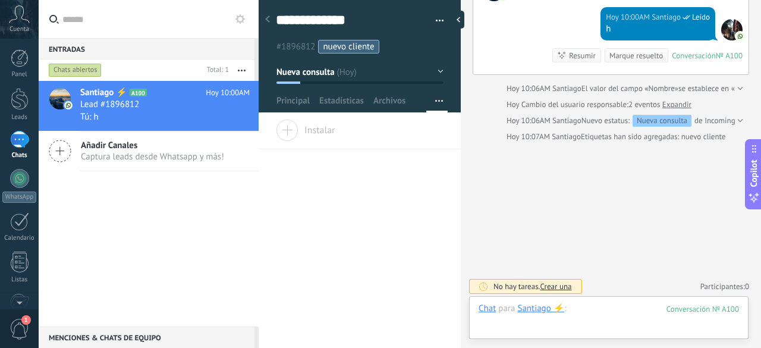
click at [630, 310] on div at bounding box center [609, 321] width 260 height 36
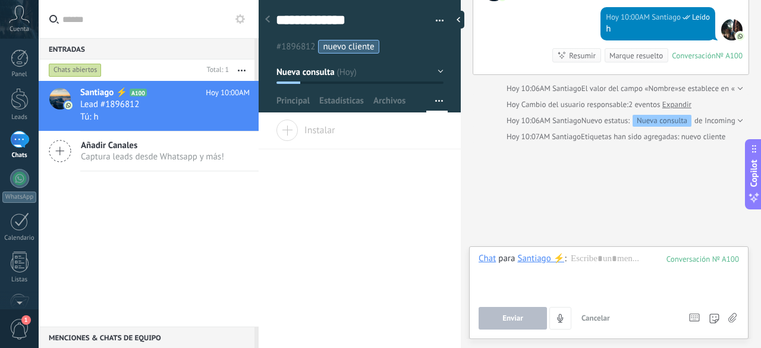
click at [736, 319] on use at bounding box center [732, 318] width 8 height 10
click at [0, 0] on input "file" at bounding box center [0, 0] width 0 height 0
click at [300, 98] on span "Principal" at bounding box center [293, 103] width 33 height 17
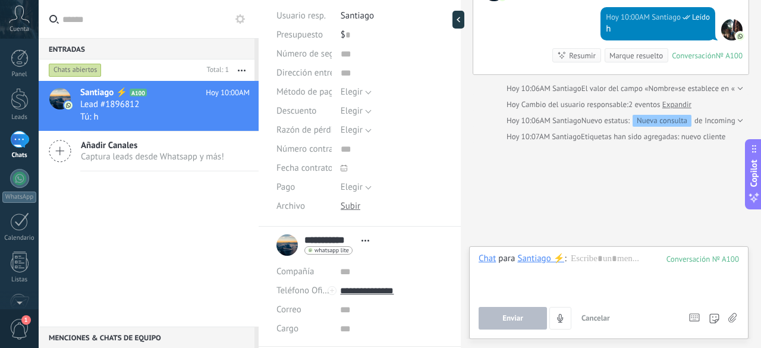
scroll to position [186, 0]
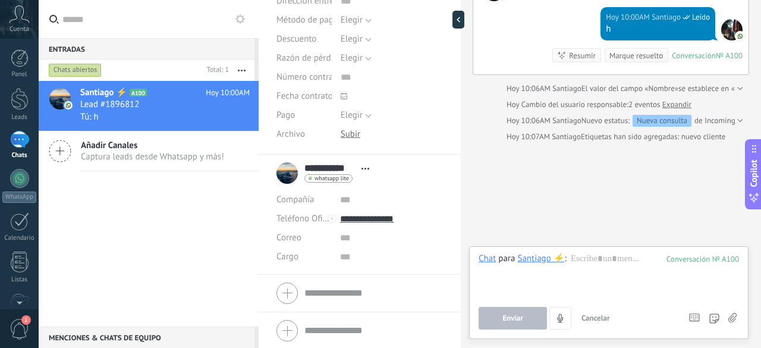
click at [294, 330] on div at bounding box center [360, 331] width 167 height 30
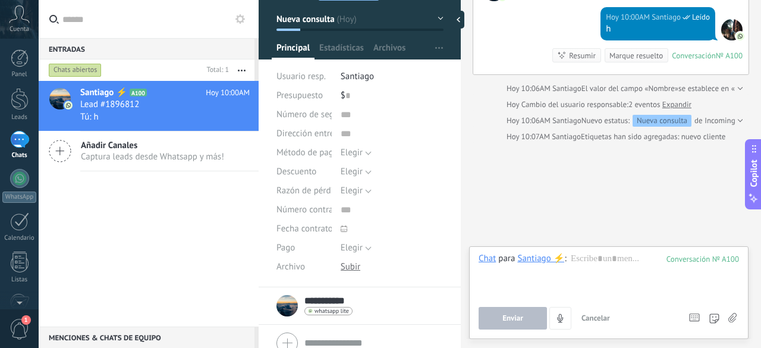
scroll to position [0, 0]
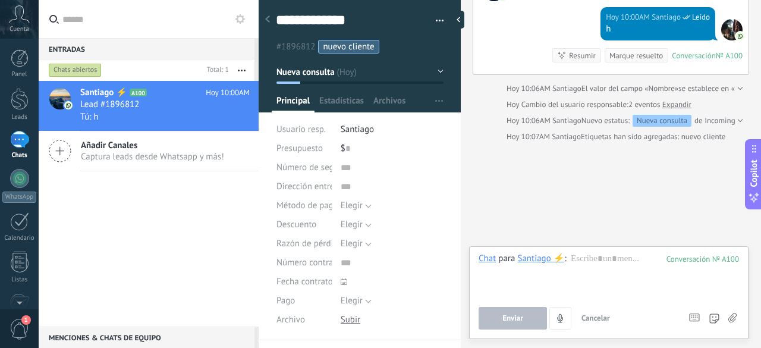
click at [439, 15] on button "button" at bounding box center [435, 21] width 17 height 18
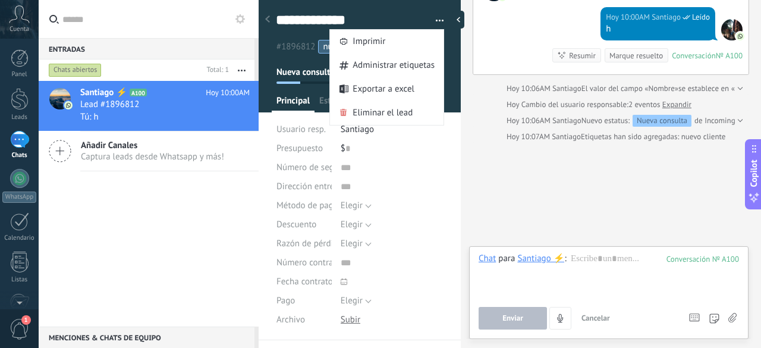
click at [454, 153] on div "**********" at bounding box center [360, 166] width 203 height 348
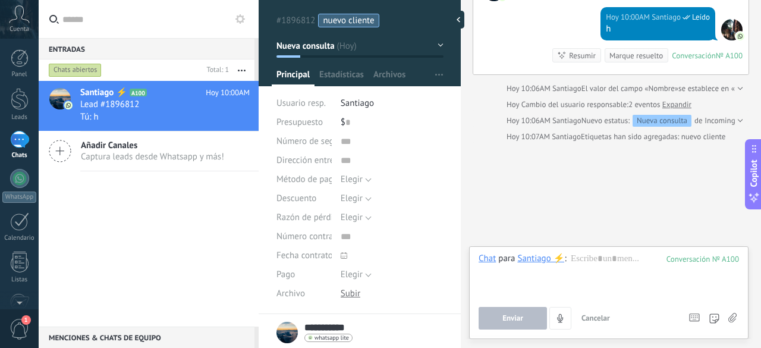
scroll to position [40, 0]
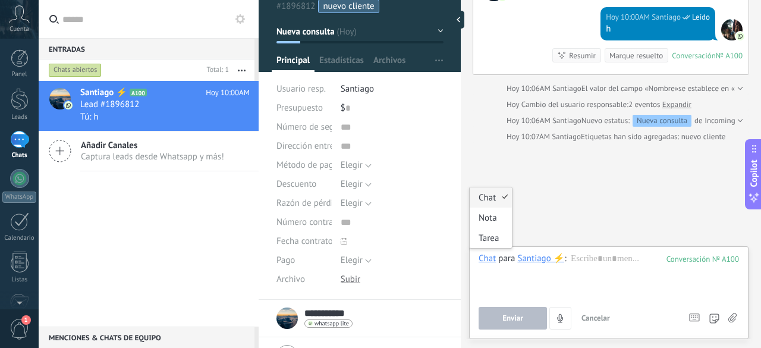
click at [488, 256] on div "Chat" at bounding box center [487, 258] width 17 height 11
click at [532, 260] on div "Santiago ⚡️" at bounding box center [540, 258] width 47 height 11
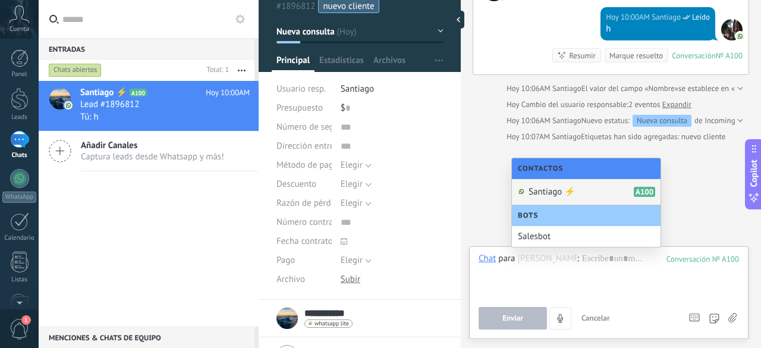
click at [481, 189] on div "Buscar Carga más [PERSON_NAME] Creación: 2 eventos Expandir Hoy 9:54AM [PERSON_…" at bounding box center [611, 71] width 300 height 560
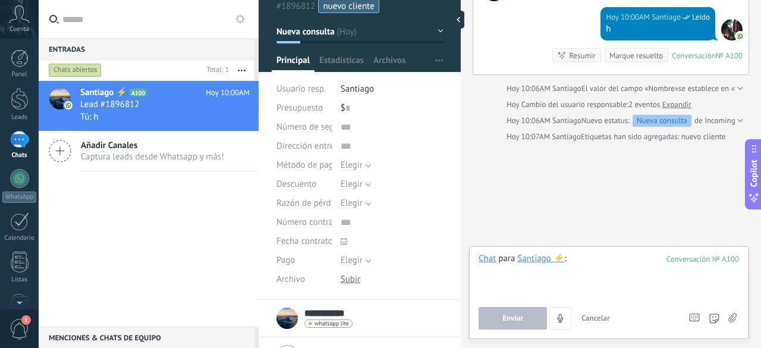
click at [521, 287] on div at bounding box center [609, 275] width 261 height 45
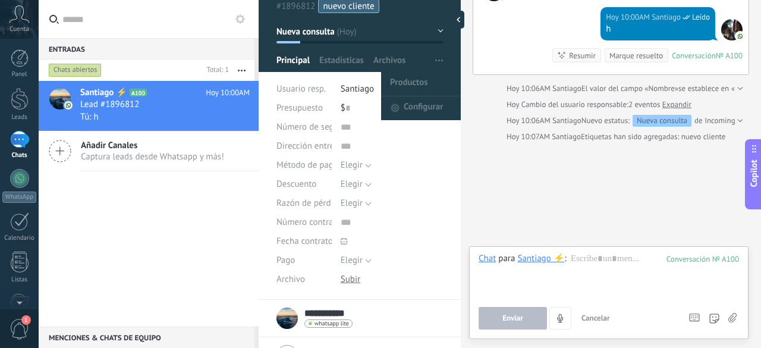
click at [435, 58] on span "button" at bounding box center [439, 60] width 8 height 23
click at [436, 56] on span "button" at bounding box center [439, 60] width 8 height 23
click at [421, 103] on span "Configurar" at bounding box center [423, 108] width 39 height 24
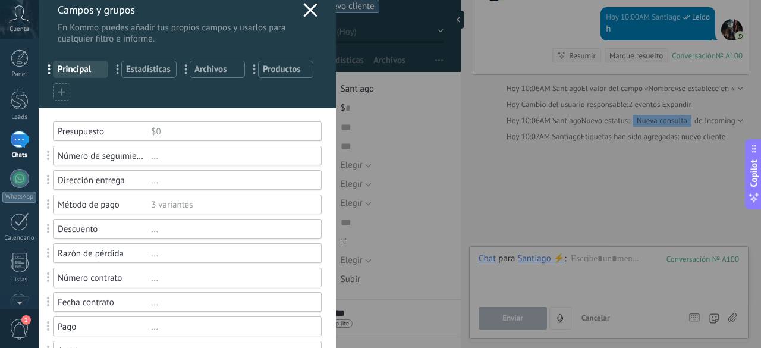
scroll to position [0, 0]
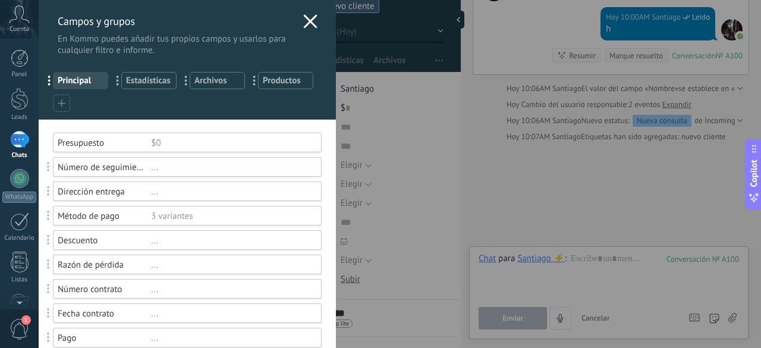
click at [282, 83] on span "Productos" at bounding box center [286, 80] width 46 height 11
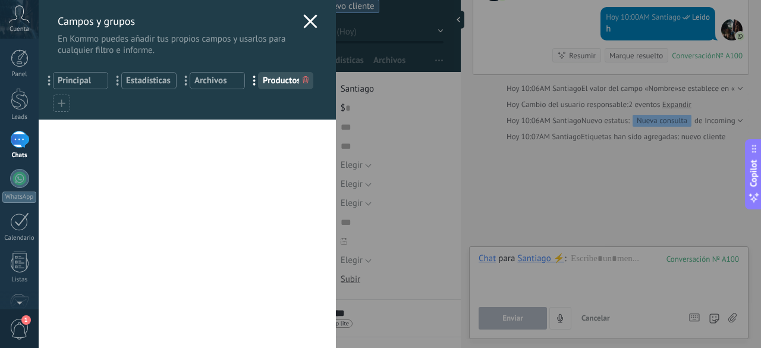
click at [81, 84] on span "Principal" at bounding box center [81, 80] width 46 height 11
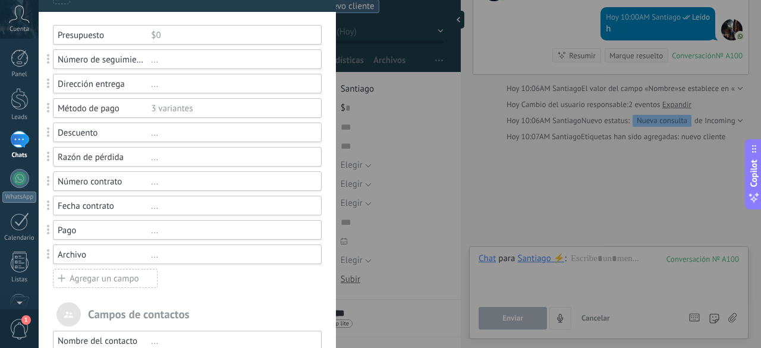
scroll to position [107, 0]
click at [106, 159] on div "Razón de pérdida" at bounding box center [104, 157] width 93 height 11
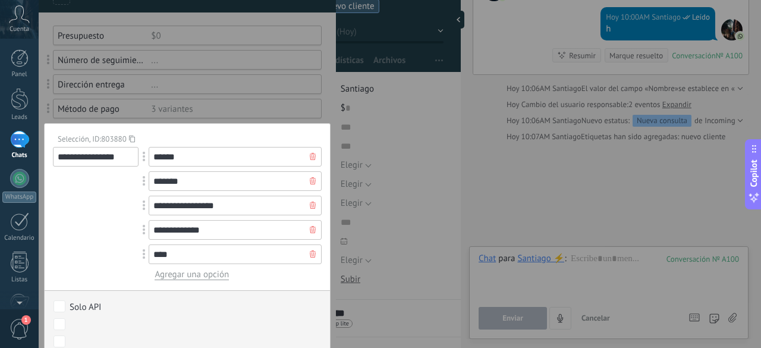
click at [103, 207] on div "**********" at bounding box center [96, 213] width 86 height 133
click at [324, 98] on div at bounding box center [187, 273] width 297 height 761
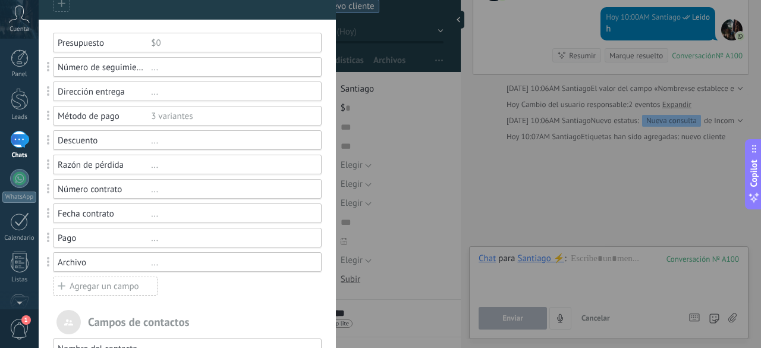
scroll to position [101, 0]
click at [152, 111] on div "3 variantes" at bounding box center [231, 114] width 160 height 11
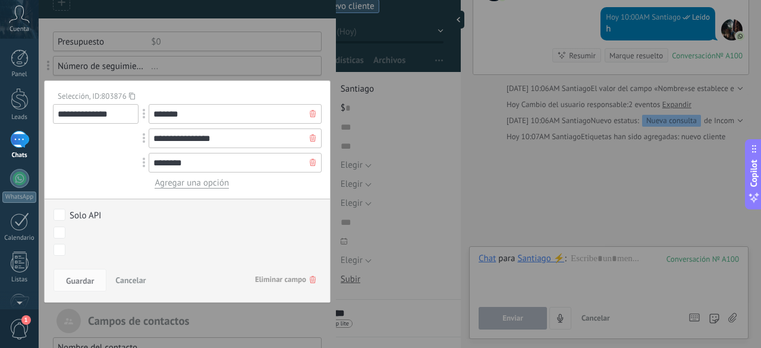
click at [324, 62] on div at bounding box center [187, 279] width 297 height 761
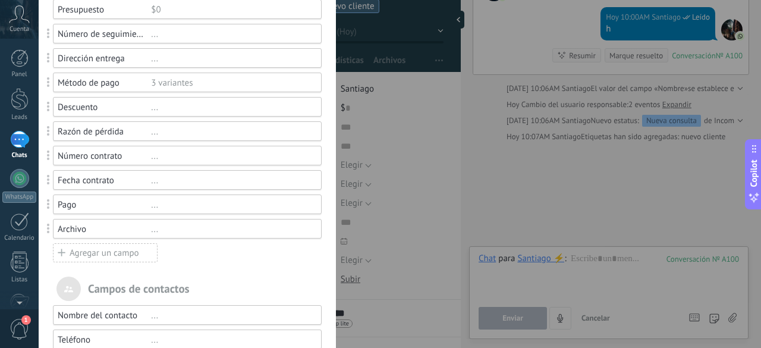
scroll to position [150, 0]
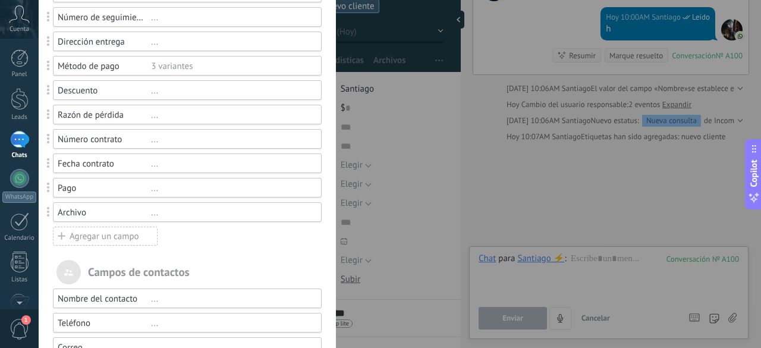
click at [134, 235] on div "Agregar un campo" at bounding box center [105, 236] width 105 height 19
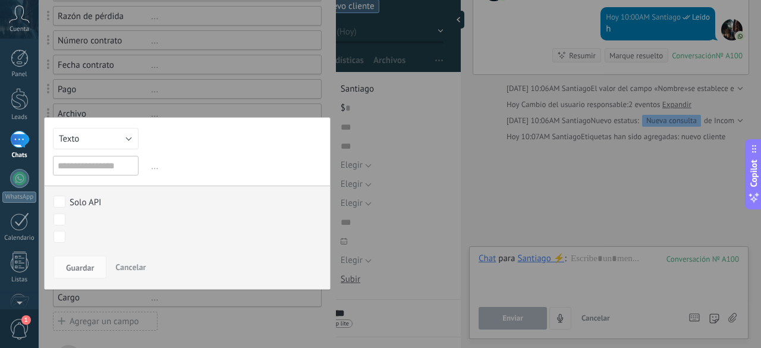
scroll to position [249, 0]
click at [118, 137] on button "Texto" at bounding box center [96, 137] width 86 height 21
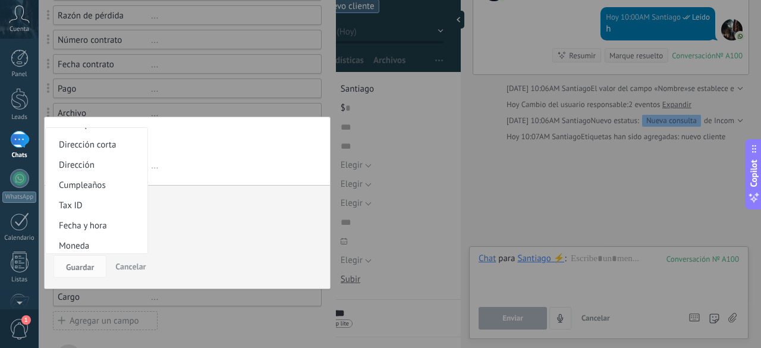
scroll to position [177, 0]
click at [76, 165] on span "Dirección" at bounding box center [95, 163] width 98 height 11
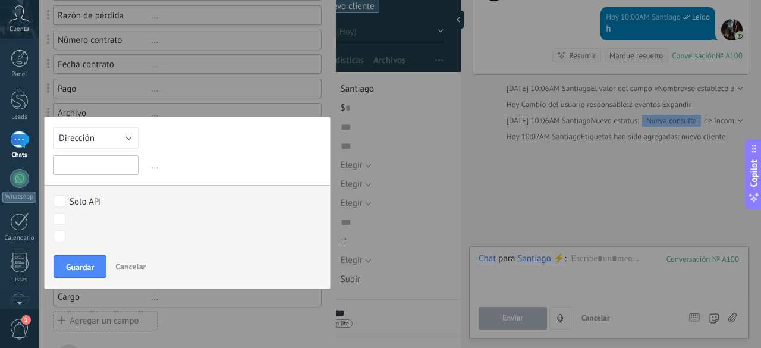
click at [97, 168] on input "text" at bounding box center [96, 165] width 86 height 20
click at [152, 168] on span "..." at bounding box center [235, 166] width 173 height 20
click at [111, 170] on input "text" at bounding box center [96, 165] width 86 height 20
click at [103, 136] on button "Dirección" at bounding box center [96, 137] width 86 height 21
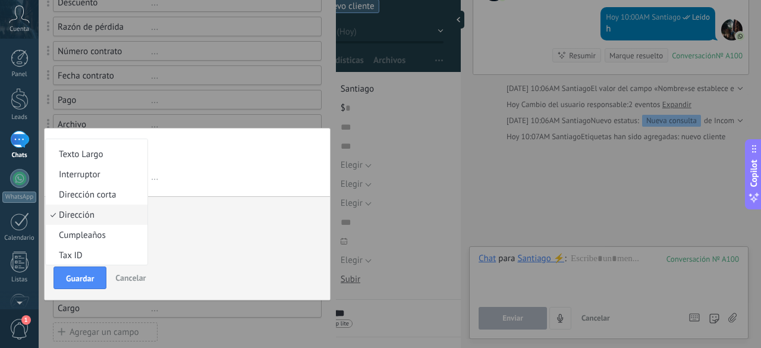
scroll to position [137, 0]
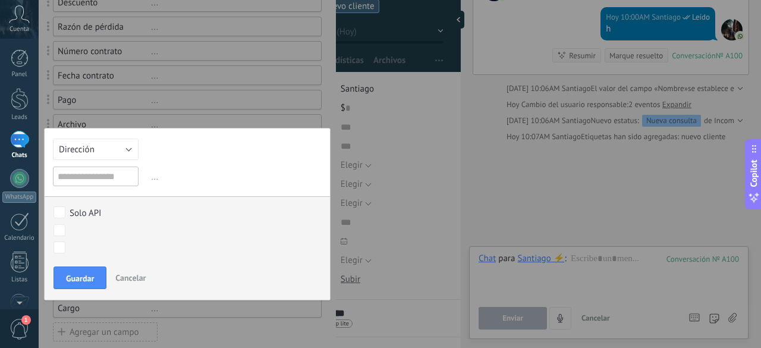
click at [181, 162] on div "Texto Número Interruptor Selección Multiselección Día URL Texto Largo Interrupt…" at bounding box center [187, 214] width 287 height 172
click at [110, 183] on input "text" at bounding box center [96, 177] width 86 height 20
type input "*********"
click at [152, 178] on span "..." at bounding box center [235, 177] width 173 height 20
drag, startPoint x: 153, startPoint y: 178, endPoint x: 165, endPoint y: 180, distance: 11.4
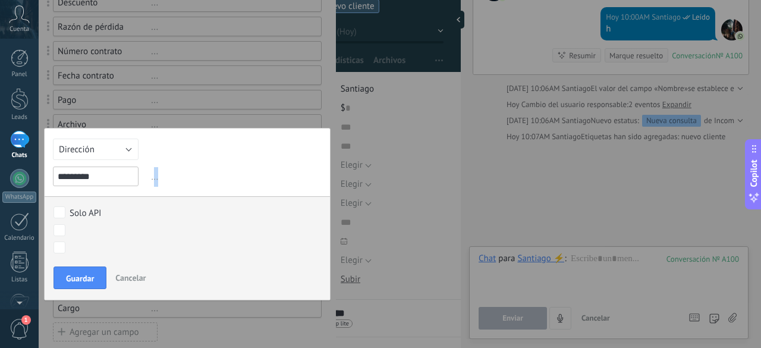
click at [165, 180] on span "..." at bounding box center [235, 177] width 173 height 20
click at [151, 180] on span "..." at bounding box center [235, 177] width 173 height 20
click at [87, 278] on span "Guardar" at bounding box center [80, 278] width 28 height 8
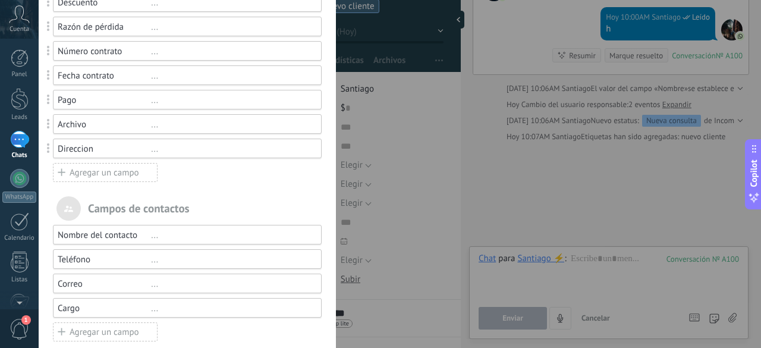
click at [155, 147] on div "..." at bounding box center [231, 148] width 160 height 11
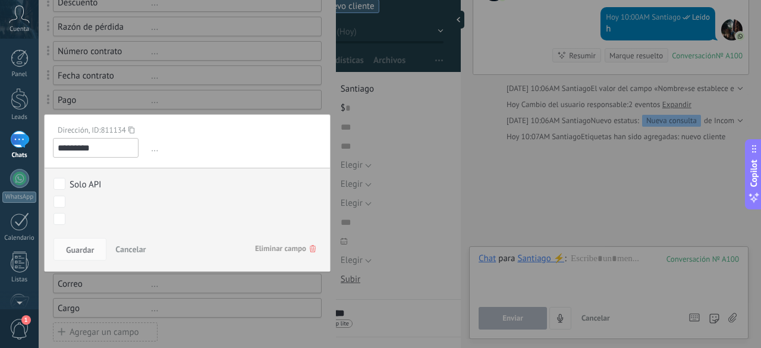
drag, startPoint x: 107, startPoint y: 147, endPoint x: 49, endPoint y: 146, distance: 58.3
click at [49, 146] on div "Dirección, ID: 811134 ********* ... El campo de moneda te permite introducir di…" at bounding box center [187, 193] width 287 height 158
click at [85, 249] on span "Guardar" at bounding box center [80, 250] width 28 height 8
click at [101, 150] on input "text" at bounding box center [96, 148] width 86 height 20
type input "*"
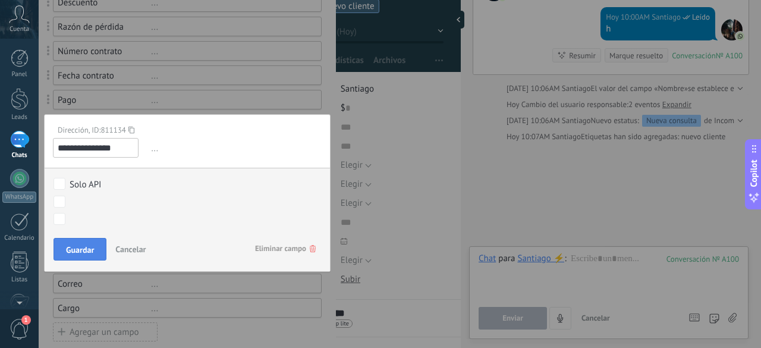
type input "**********"
click at [78, 247] on span "Guardar" at bounding box center [80, 250] width 28 height 8
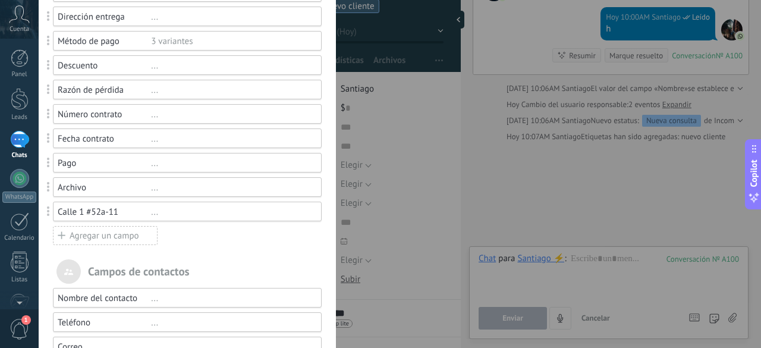
scroll to position [177, 0]
click at [140, 211] on div "Calle 1 #52a-11" at bounding box center [104, 210] width 93 height 11
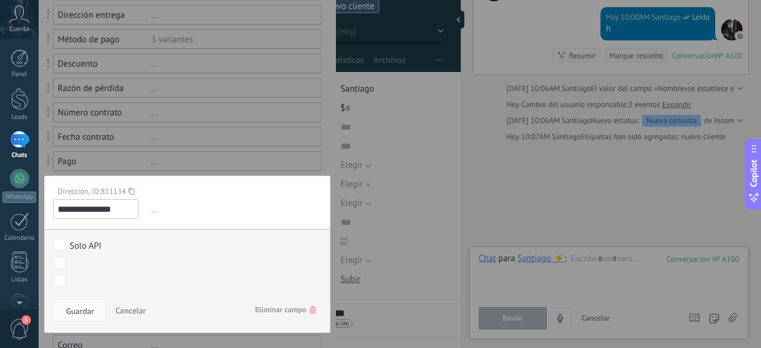
drag, startPoint x: 123, startPoint y: 209, endPoint x: 42, endPoint y: 208, distance: 80.9
click at [42, 208] on div "**********" at bounding box center [187, 215] width 297 height 785
type input "*"
type input "*********"
click at [80, 311] on span "Guardar" at bounding box center [80, 311] width 28 height 8
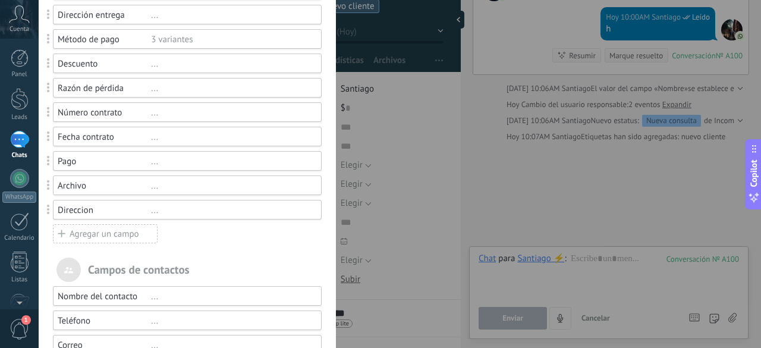
click at [130, 233] on div "Agregar un campo" at bounding box center [105, 233] width 105 height 19
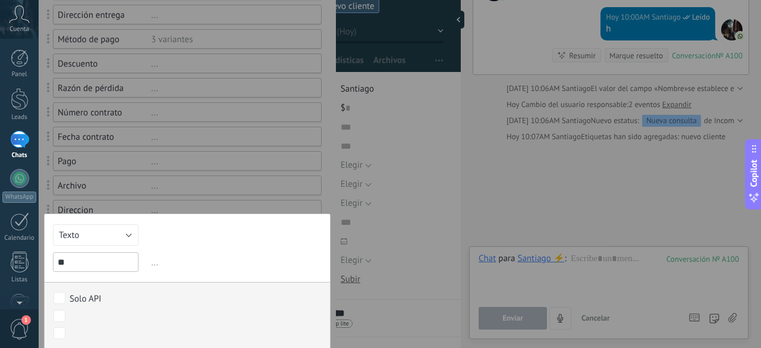
type input "*"
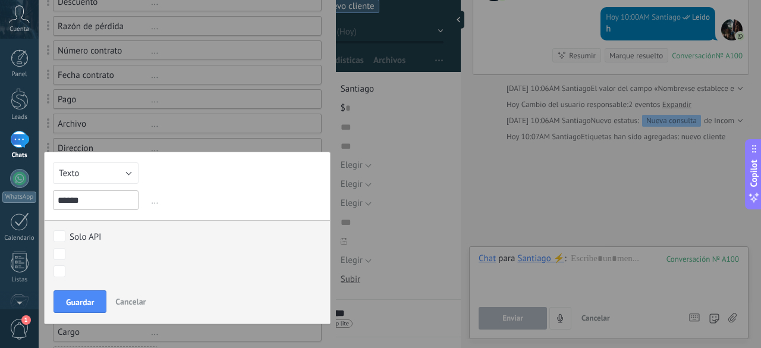
scroll to position [243, 0]
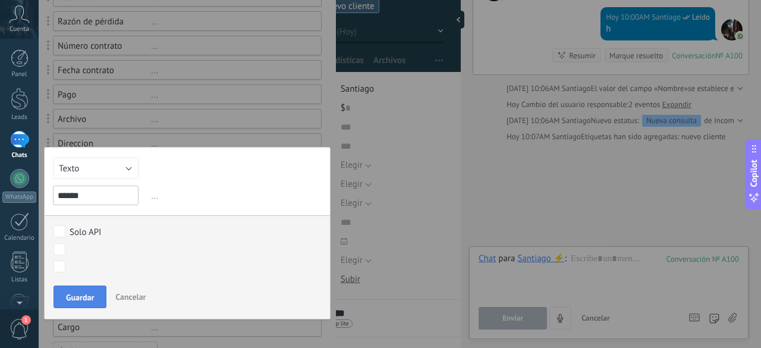
type input "******"
click at [87, 293] on span "Guardar" at bounding box center [80, 297] width 28 height 8
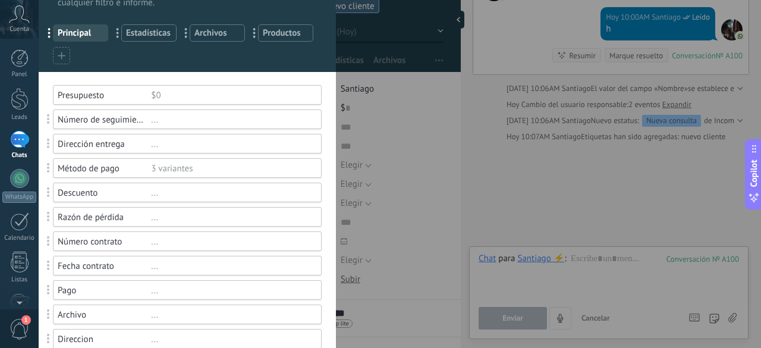
scroll to position [47, 0]
click at [58, 54] on icon at bounding box center [62, 56] width 8 height 8
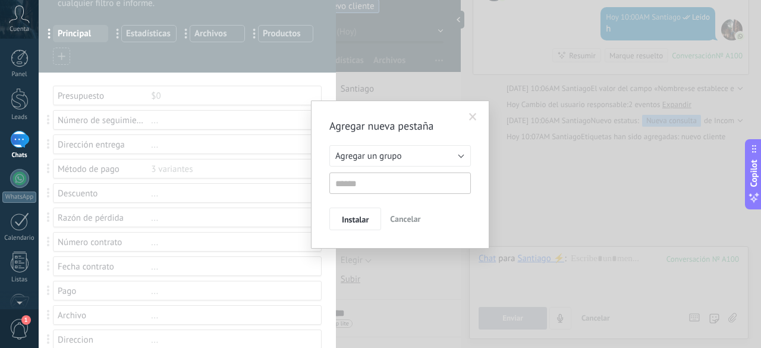
click at [477, 115] on span at bounding box center [473, 117] width 20 height 20
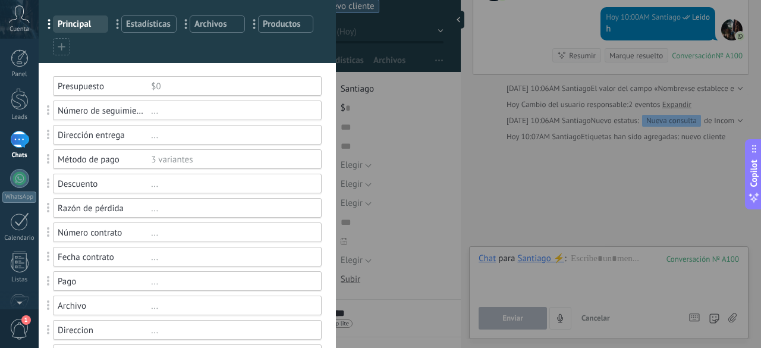
scroll to position [61, 0]
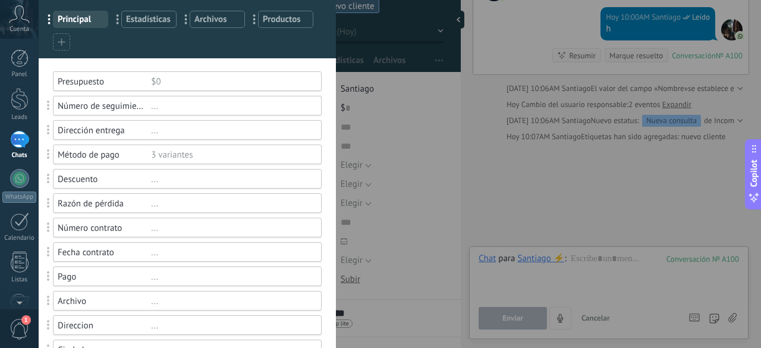
click at [375, 110] on div "Campos y grupos En Kommo puedes añadir tus propios campos y usarlos para cualqu…" at bounding box center [400, 174] width 723 height 348
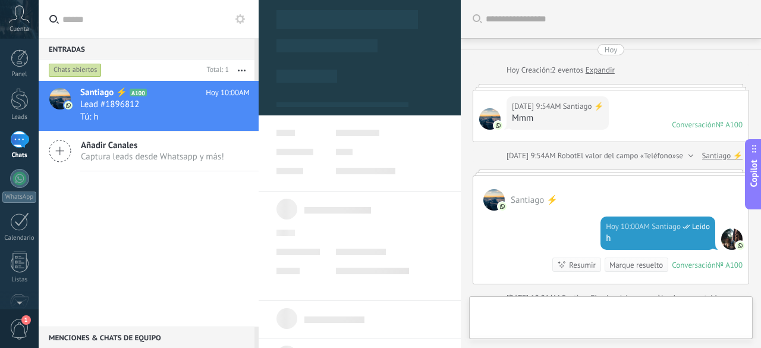
type textarea "**********"
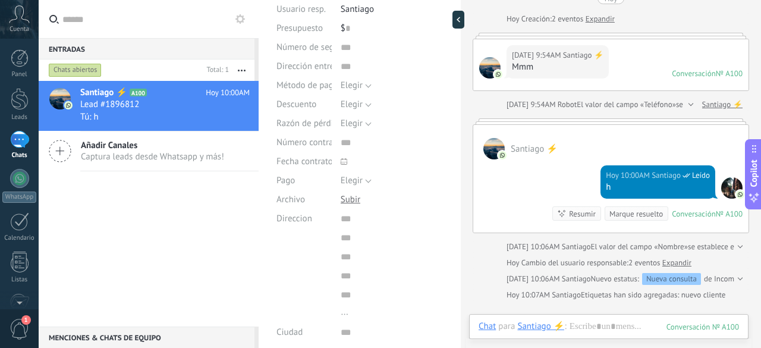
scroll to position [149, 0]
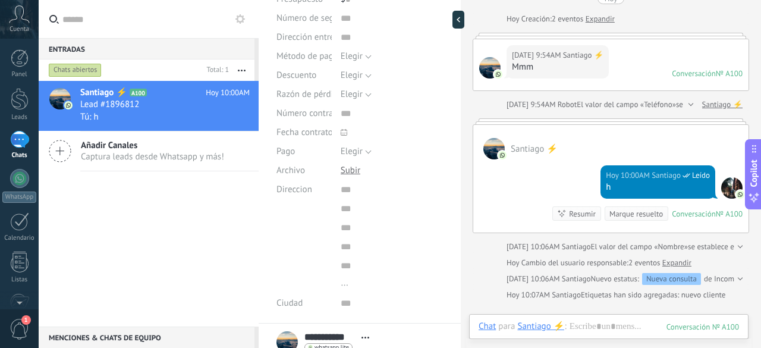
click at [343, 192] on input "smart_address" at bounding box center [392, 189] width 102 height 19
click at [361, 228] on input "smart_address" at bounding box center [389, 227] width 107 height 19
click at [388, 192] on input "smart_address" at bounding box center [389, 189] width 107 height 19
click at [306, 228] on div "Direccion ... Estados Unidos Afganistán Albania Alemania Algeria Andorra Angola…" at bounding box center [360, 237] width 167 height 114
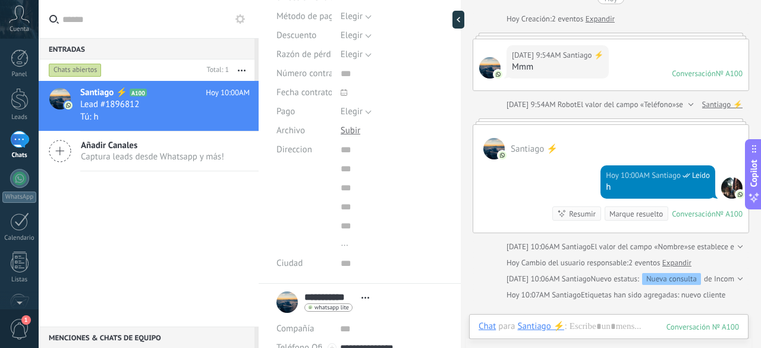
scroll to position [190, 0]
click at [344, 266] on input "text" at bounding box center [392, 262] width 103 height 19
click at [347, 153] on input "smart_address" at bounding box center [392, 149] width 102 height 19
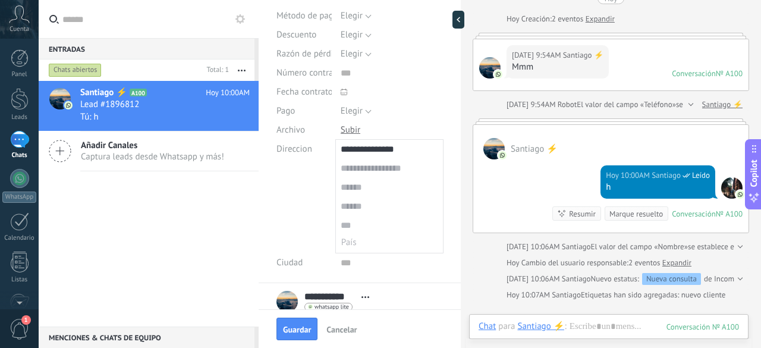
type input "**********"
click at [360, 189] on input "smart_address" at bounding box center [389, 187] width 107 height 19
click at [291, 212] on div "Direccion ... Estados Unidos Afganistán Albania Alemania Algeria Andorra Angola…" at bounding box center [360, 197] width 167 height 114
click at [364, 166] on input "smart_address" at bounding box center [389, 168] width 107 height 19
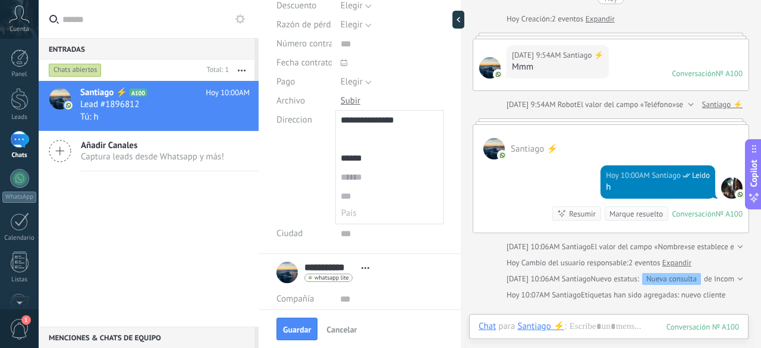
scroll to position [219, 0]
click at [346, 236] on input "text" at bounding box center [392, 233] width 103 height 19
click at [373, 156] on input "smart_address" at bounding box center [389, 157] width 107 height 19
click at [379, 162] on input "smart_address" at bounding box center [389, 157] width 107 height 19
type input "******"
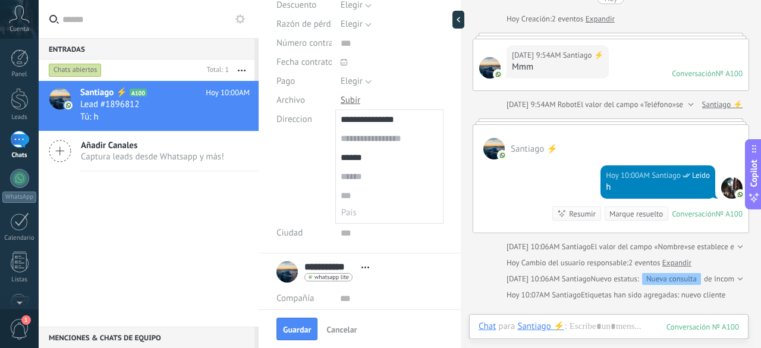
click at [306, 164] on div "Direccion ... Estados Unidos Afganistán Albania Alemania Algeria Andorra Angola…" at bounding box center [360, 167] width 167 height 114
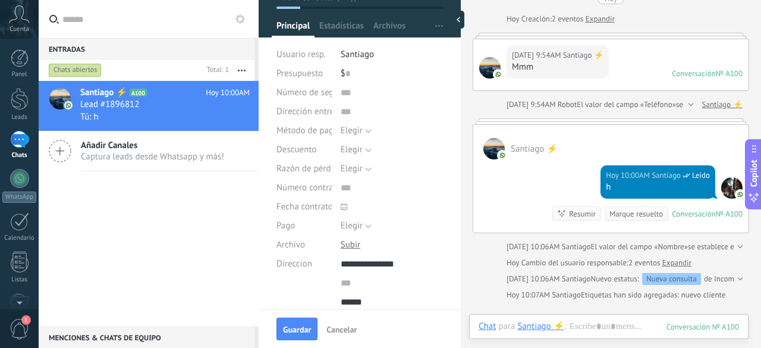
scroll to position [74, 0]
click at [335, 93] on div "Número de seguimiento" at bounding box center [360, 93] width 167 height 19
click at [341, 93] on input "text" at bounding box center [392, 93] width 103 height 19
click at [342, 114] on input "text" at bounding box center [392, 112] width 103 height 19
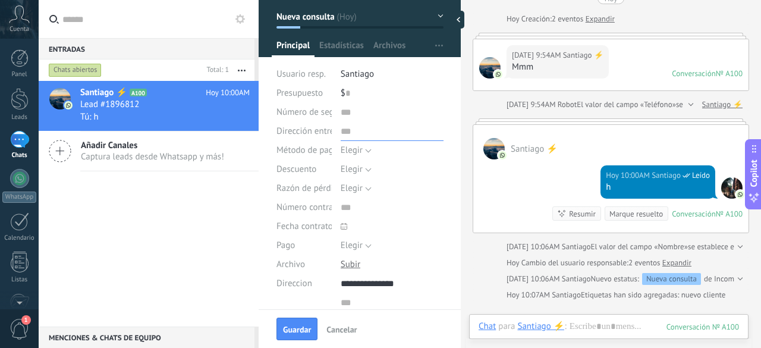
scroll to position [56, 0]
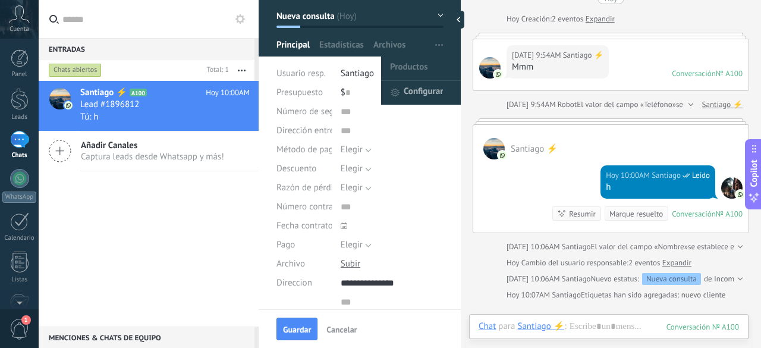
click at [425, 85] on span "Configurar" at bounding box center [423, 93] width 39 height 24
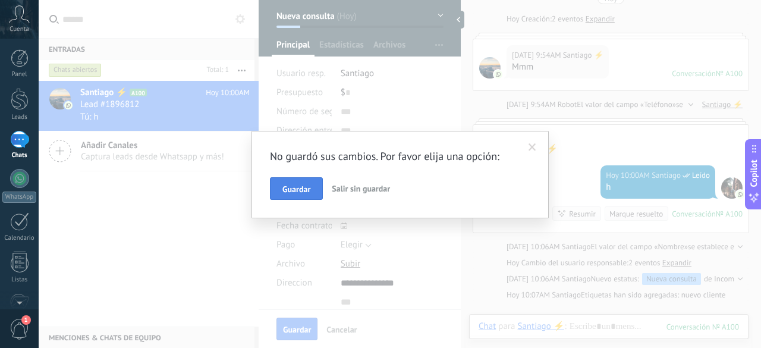
click at [302, 186] on span "Guardar" at bounding box center [296, 189] width 28 height 8
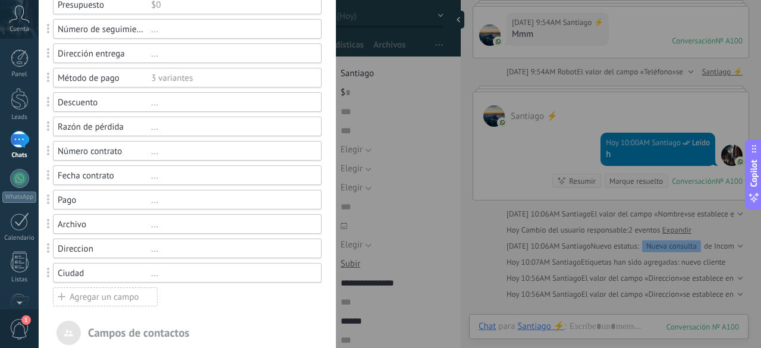
scroll to position [137, 0]
click at [153, 128] on div "..." at bounding box center [231, 128] width 160 height 11
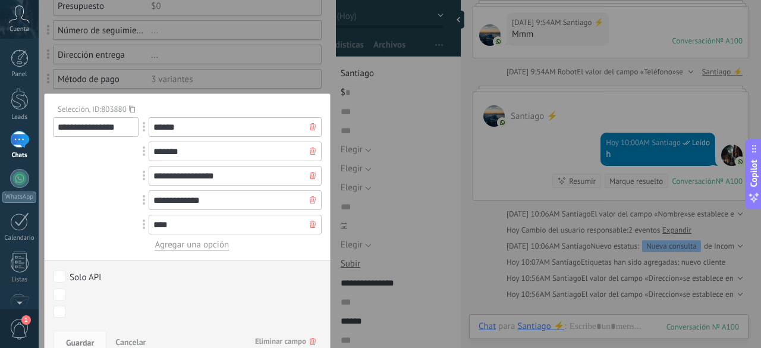
click at [319, 57] on div at bounding box center [187, 267] width 297 height 809
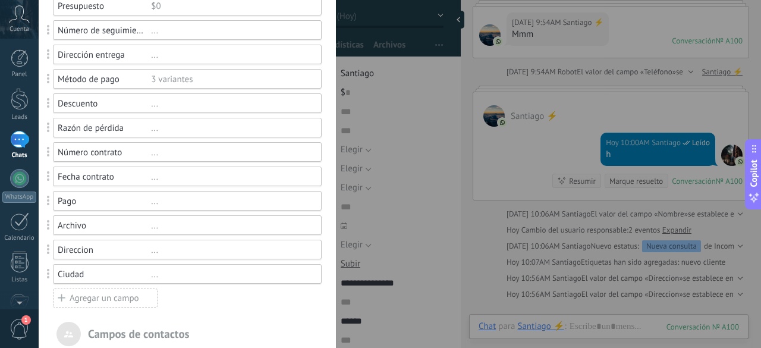
click at [51, 129] on span at bounding box center [49, 128] width 22 height 28
drag, startPoint x: 51, startPoint y: 129, endPoint x: 54, endPoint y: 281, distance: 152.3
click at [153, 129] on div "..." at bounding box center [231, 128] width 160 height 11
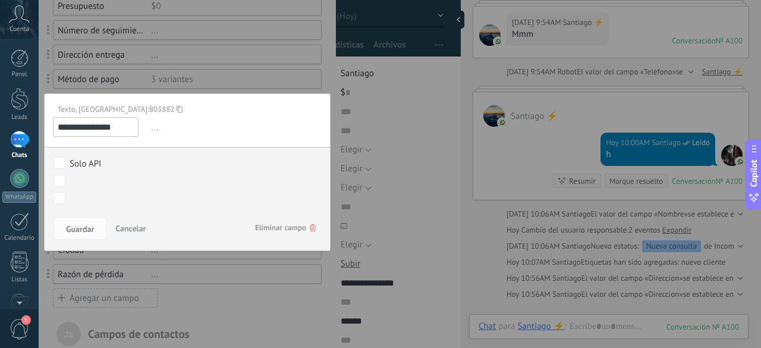
click at [308, 64] on div at bounding box center [187, 267] width 297 height 809
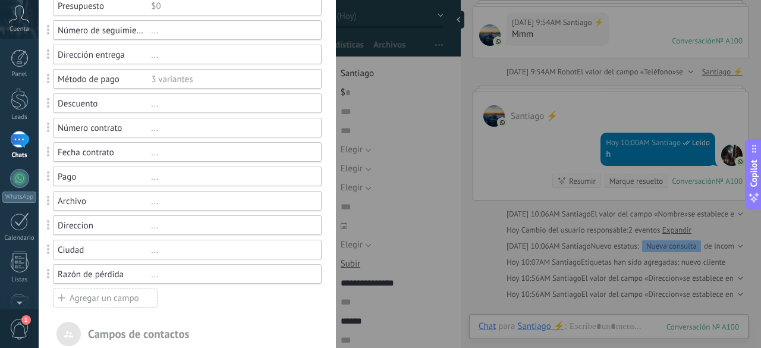
drag, startPoint x: 102, startPoint y: 129, endPoint x: 74, endPoint y: 136, distance: 29.4
click at [74, 136] on div "Número contrato ..." at bounding box center [187, 128] width 269 height 20
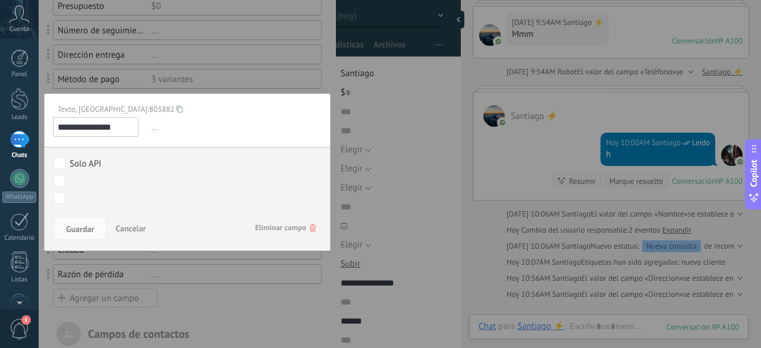
click at [299, 228] on span "Eliminar campo" at bounding box center [285, 227] width 61 height 21
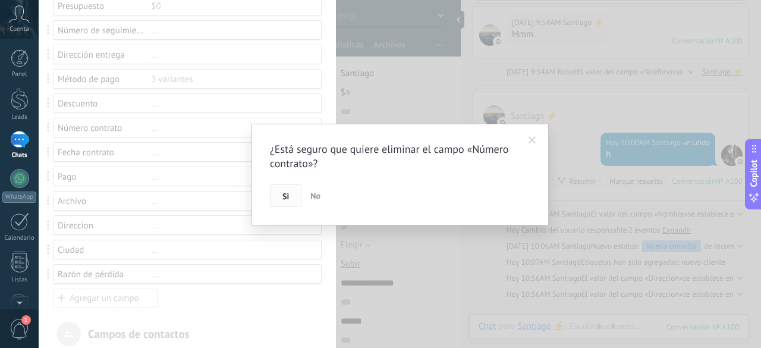
click at [285, 196] on span "Si" at bounding box center [285, 196] width 7 height 8
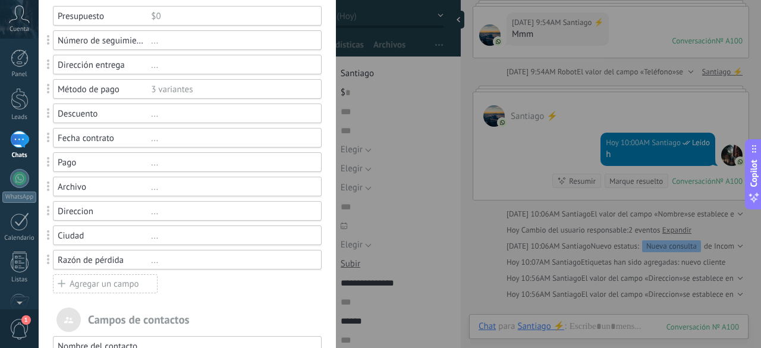
scroll to position [129, 0]
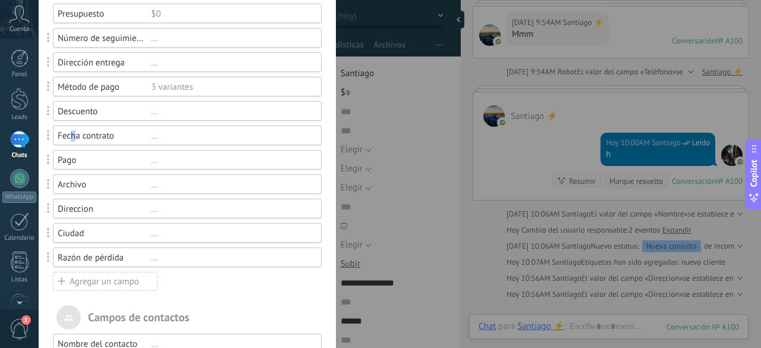
drag, startPoint x: 80, startPoint y: 139, endPoint x: 73, endPoint y: 137, distance: 6.6
click at [73, 137] on div "Fecha contrato" at bounding box center [104, 135] width 93 height 11
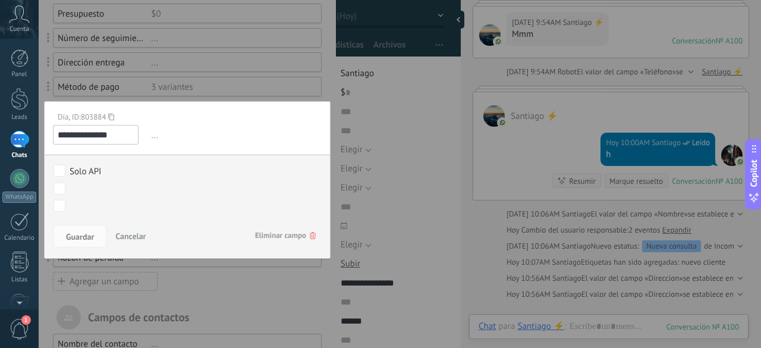
click at [303, 236] on span "Eliminar campo" at bounding box center [285, 235] width 61 height 21
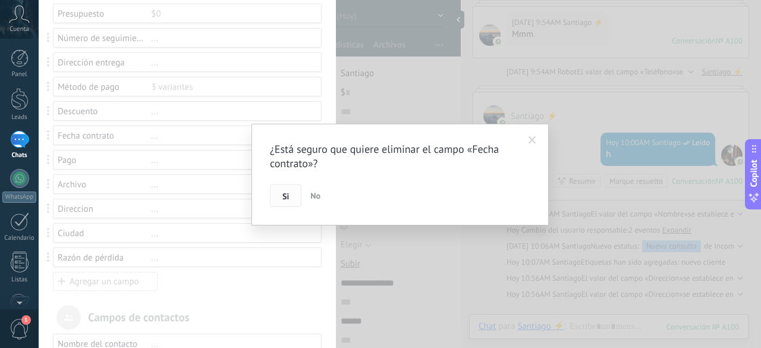
click at [283, 198] on span "Si" at bounding box center [285, 196] width 7 height 8
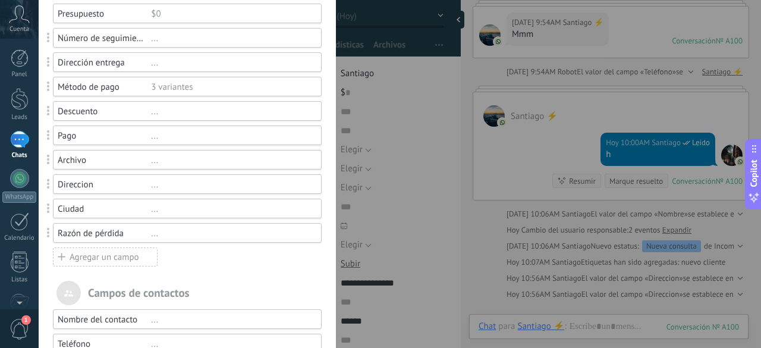
click at [155, 134] on div "..." at bounding box center [231, 135] width 160 height 11
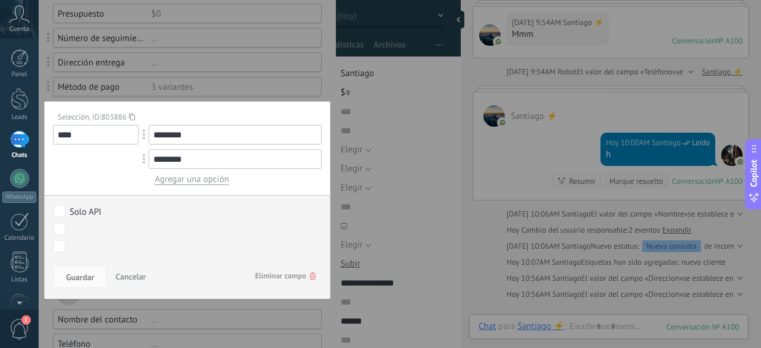
click at [282, 76] on div at bounding box center [187, 251] width 297 height 761
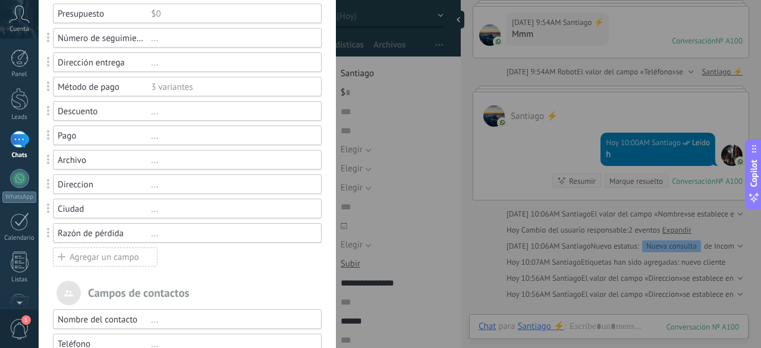
click at [156, 162] on div "..." at bounding box center [231, 160] width 160 height 11
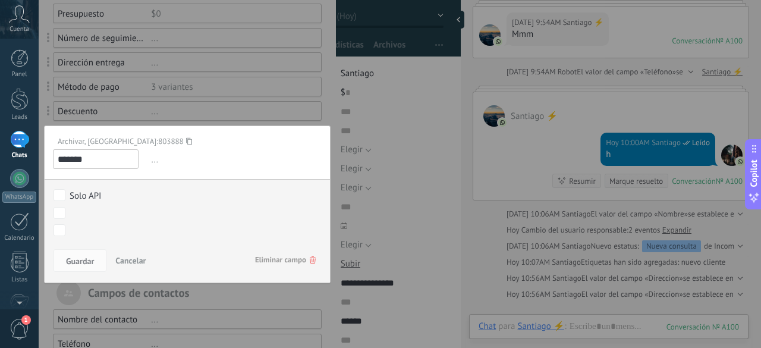
click at [253, 90] on div at bounding box center [187, 251] width 297 height 761
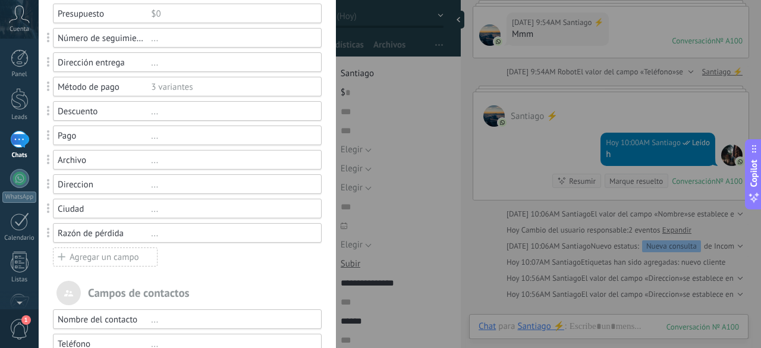
click at [152, 164] on div "..." at bounding box center [231, 160] width 160 height 11
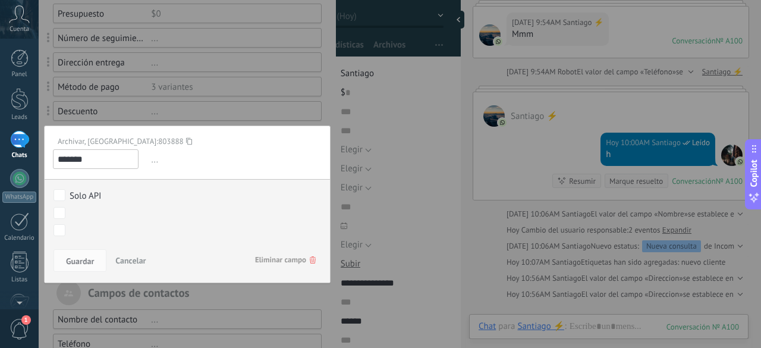
click at [203, 102] on div at bounding box center [187, 251] width 297 height 761
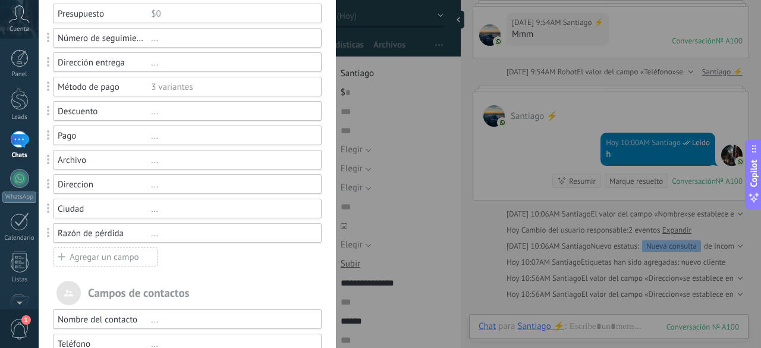
click at [123, 155] on div "Archivo" at bounding box center [104, 160] width 93 height 11
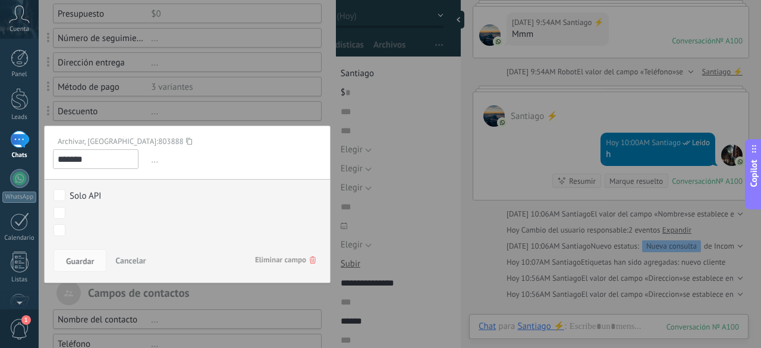
click at [296, 257] on span "Eliminar campo" at bounding box center [285, 259] width 61 height 21
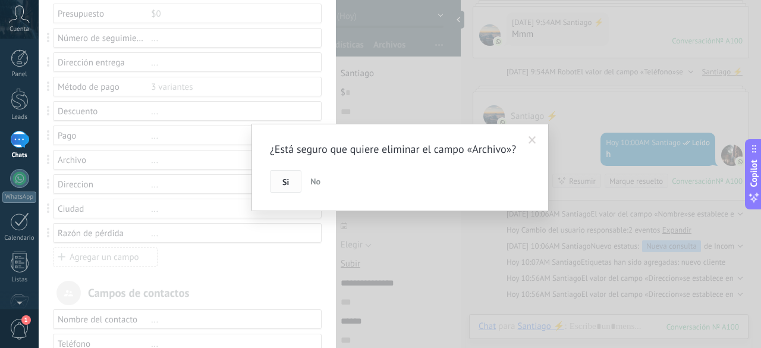
click at [283, 186] on span "Si" at bounding box center [285, 182] width 7 height 8
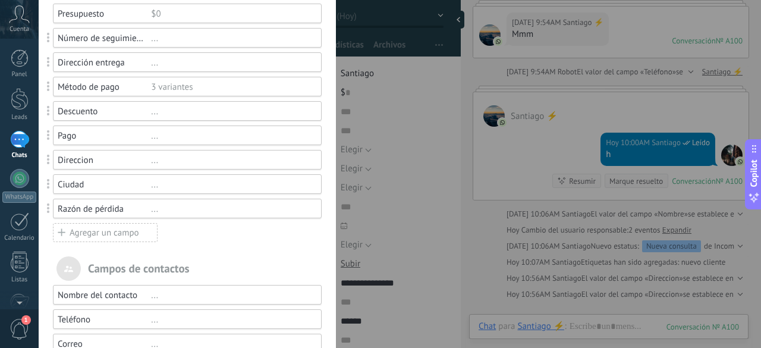
click at [153, 133] on div "..." at bounding box center [231, 135] width 160 height 11
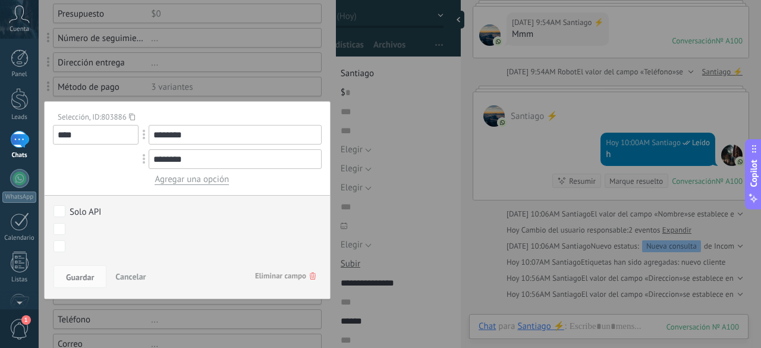
click at [240, 92] on div at bounding box center [187, 239] width 297 height 736
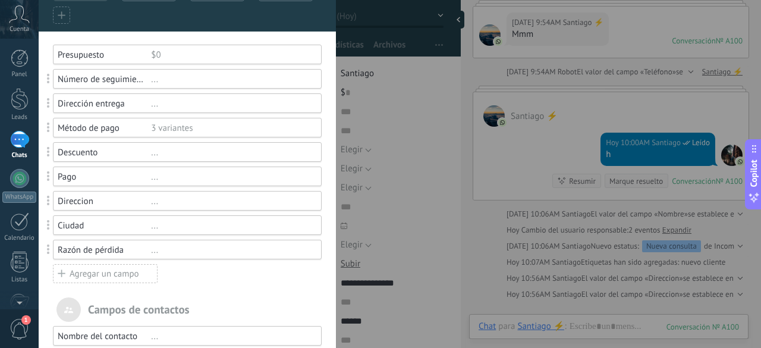
scroll to position [74, 0]
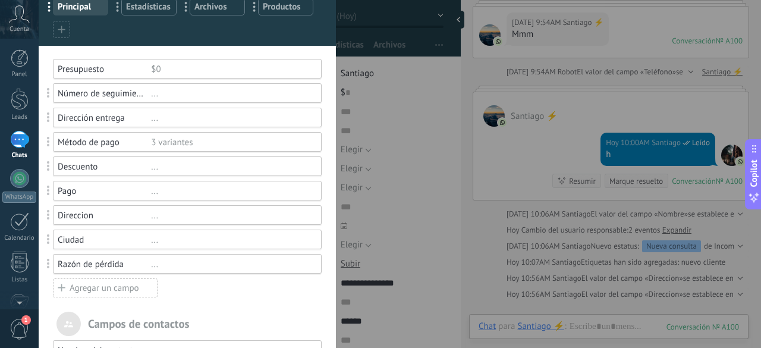
click at [159, 93] on div "..." at bounding box center [231, 93] width 160 height 11
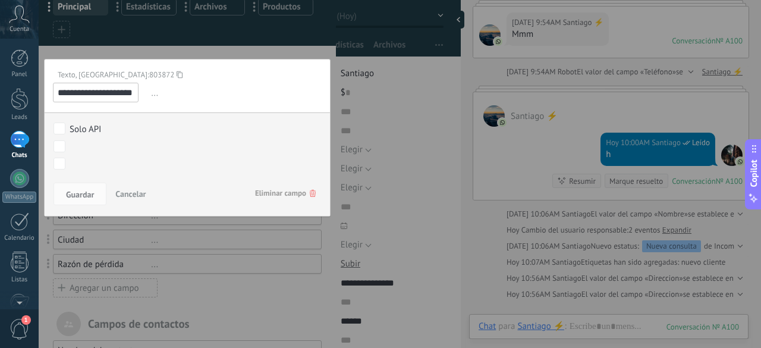
click at [310, 191] on use at bounding box center [313, 193] width 6 height 7
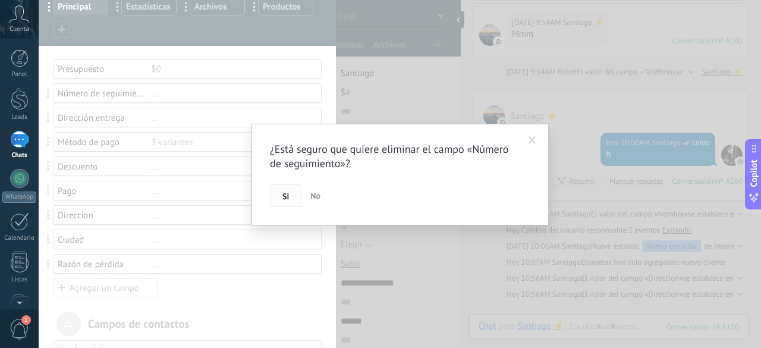
click at [287, 194] on span "Si" at bounding box center [285, 196] width 7 height 8
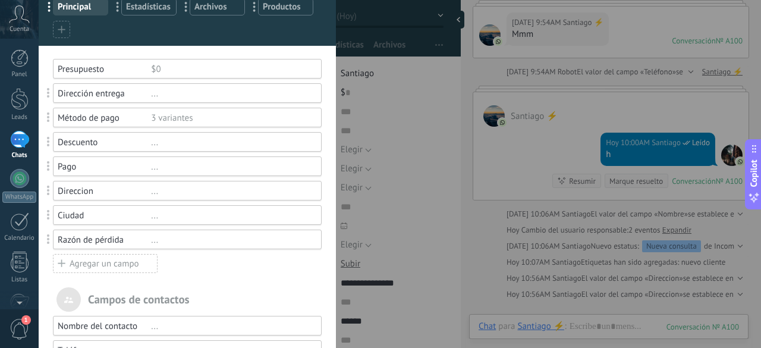
click at [153, 91] on div "..." at bounding box center [231, 93] width 160 height 11
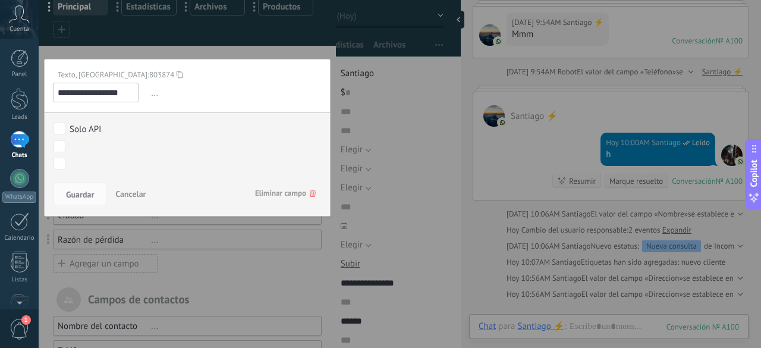
click at [276, 34] on div at bounding box center [187, 282] width 297 height 712
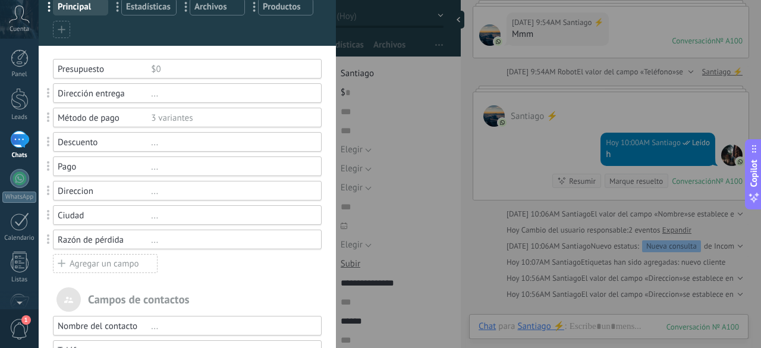
click at [155, 95] on div "..." at bounding box center [231, 93] width 160 height 11
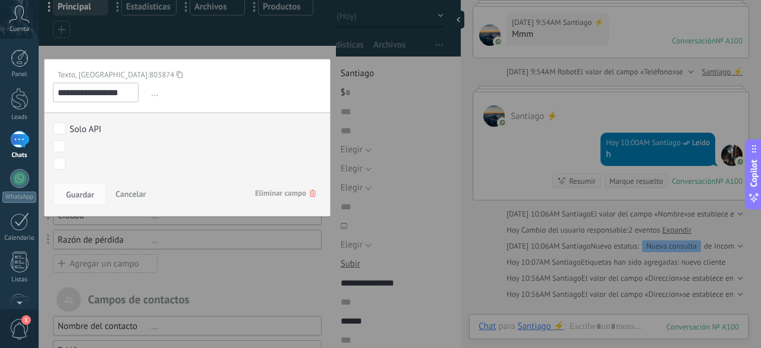
click at [290, 192] on span "Eliminar campo" at bounding box center [285, 193] width 61 height 21
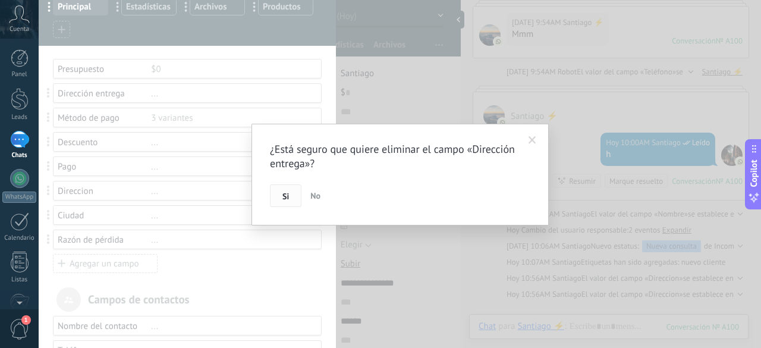
click at [287, 192] on span "Si" at bounding box center [285, 196] width 7 height 8
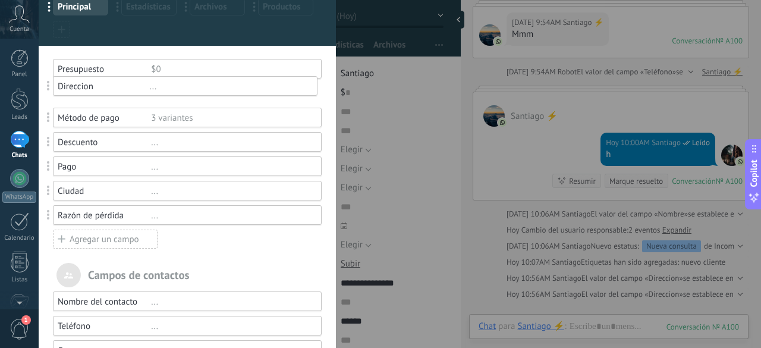
drag, startPoint x: 56, startPoint y: 166, endPoint x: 56, endPoint y: 86, distance: 80.3
click at [156, 90] on div "..." at bounding box center [231, 93] width 160 height 11
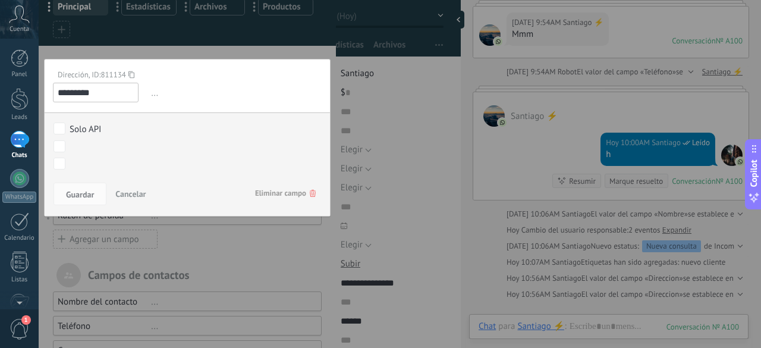
click at [153, 95] on span "..." at bounding box center [235, 93] width 173 height 20
click at [252, 251] on div at bounding box center [187, 269] width 297 height 687
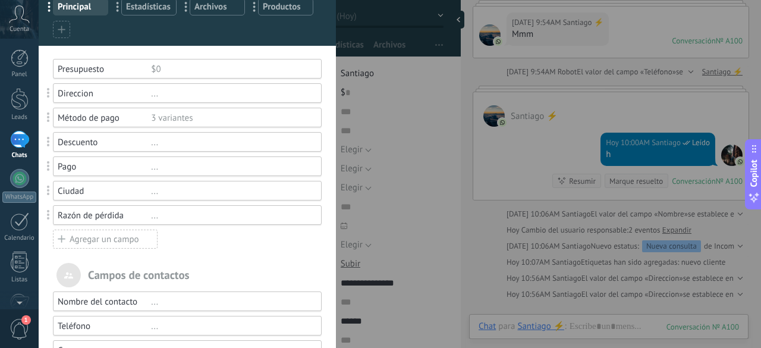
click at [141, 191] on div "Ciudad" at bounding box center [104, 191] width 93 height 11
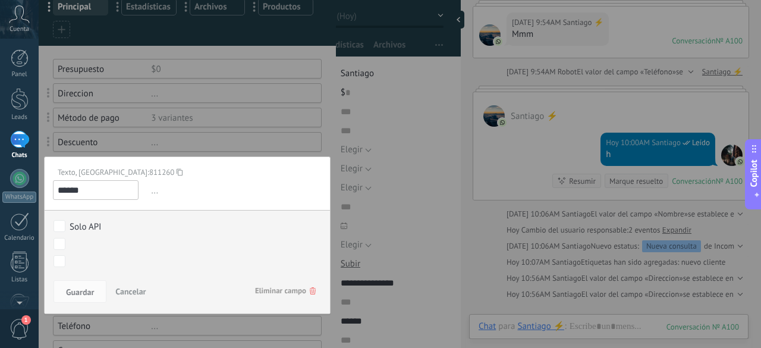
click at [241, 142] on div at bounding box center [187, 269] width 297 height 687
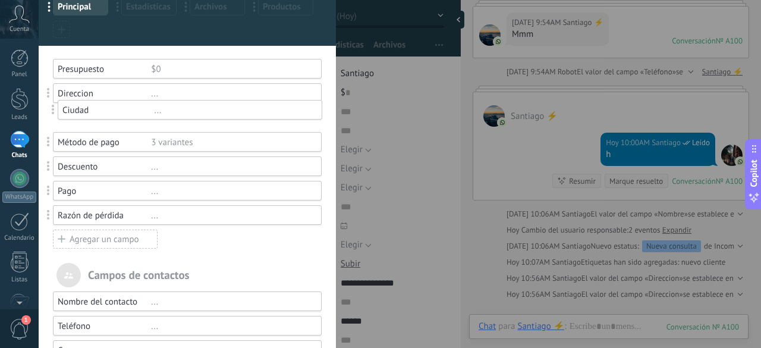
drag, startPoint x: 57, startPoint y: 192, endPoint x: 62, endPoint y: 111, distance: 81.0
click at [177, 165] on div "..." at bounding box center [231, 166] width 160 height 11
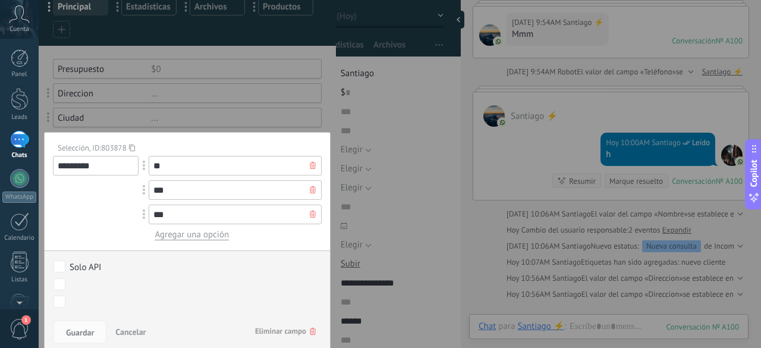
click at [303, 111] on div at bounding box center [187, 269] width 297 height 687
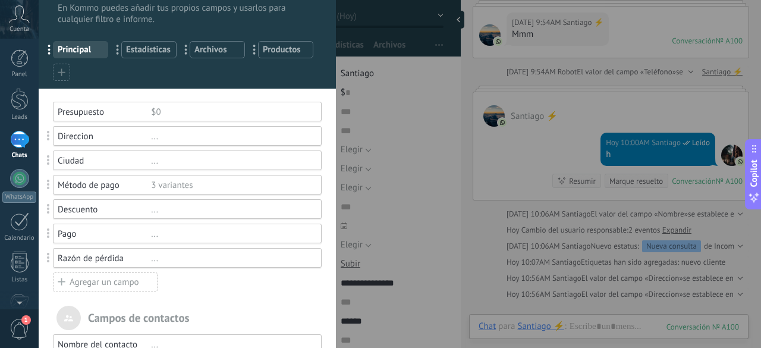
scroll to position [0, 0]
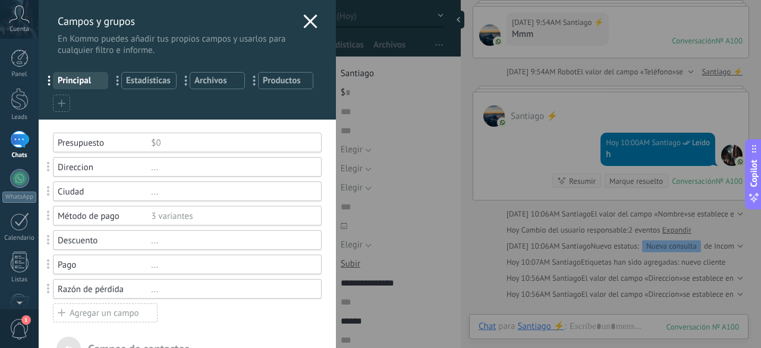
click at [220, 81] on span "Archivos" at bounding box center [217, 80] width 46 height 11
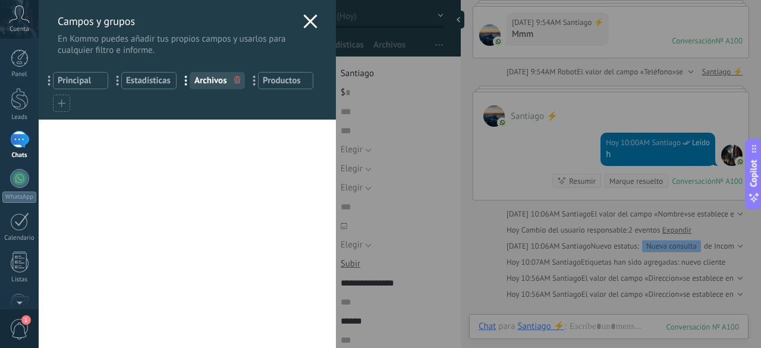
click at [153, 81] on span "Estadísticas" at bounding box center [149, 80] width 46 height 11
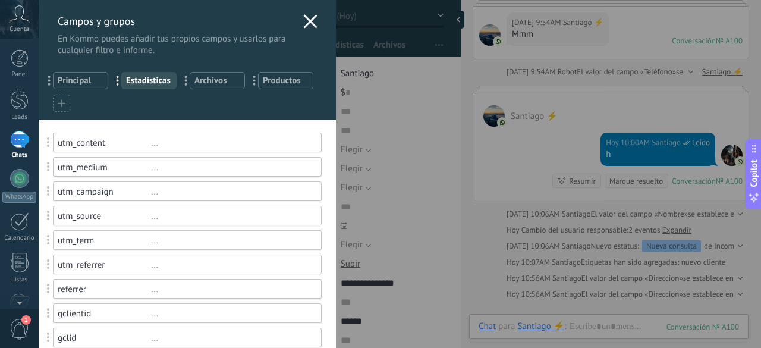
click at [287, 84] on span "Productos" at bounding box center [286, 80] width 46 height 11
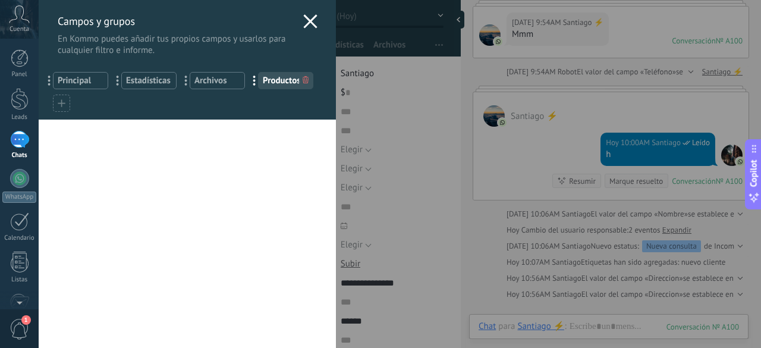
click at [77, 81] on span "Principal" at bounding box center [81, 80] width 46 height 11
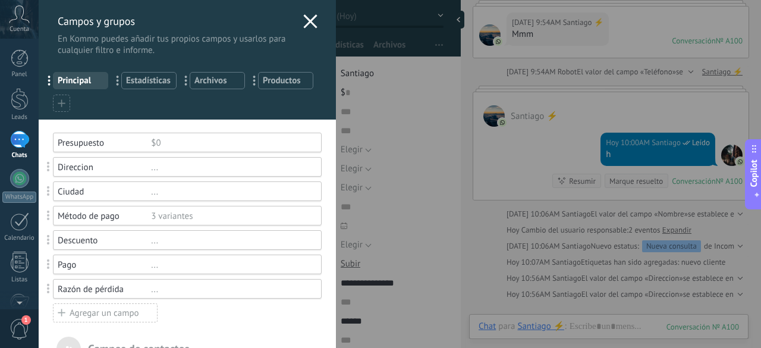
click at [119, 313] on div "Agregar un campo" at bounding box center [105, 312] width 105 height 19
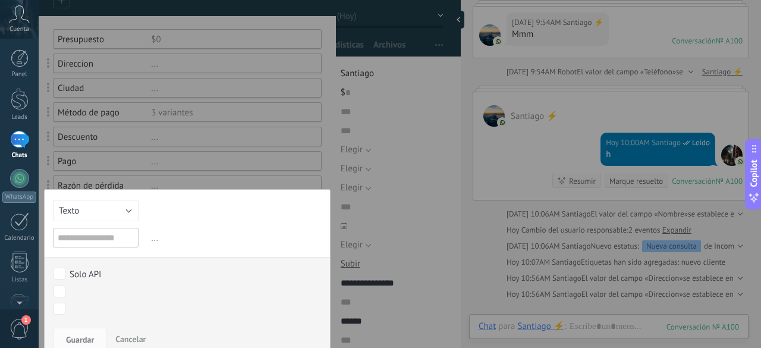
scroll to position [114, 0]
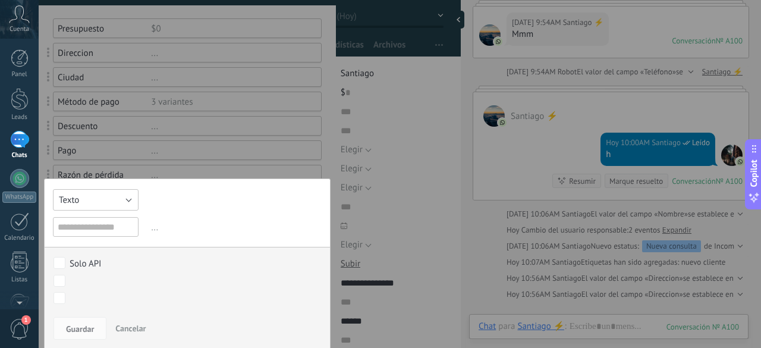
click at [108, 194] on button "Texto" at bounding box center [96, 199] width 86 height 21
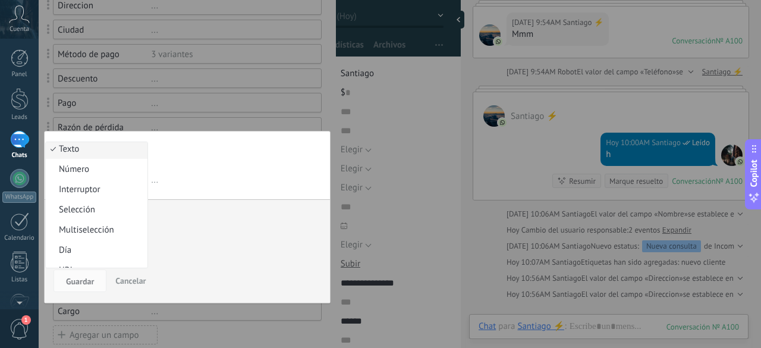
scroll to position [0, 0]
click at [255, 87] on div at bounding box center [187, 194] width 297 height 712
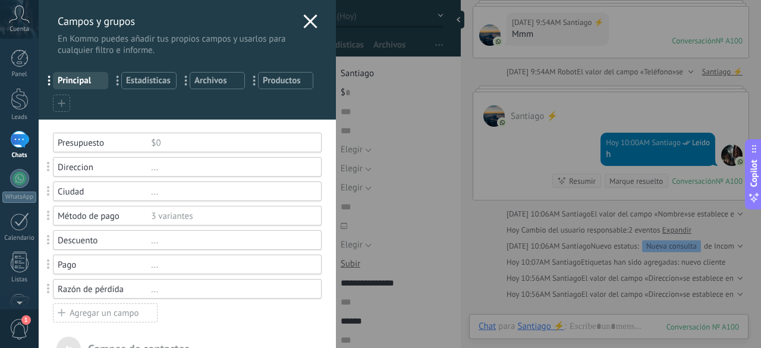
click at [111, 320] on div "Agregar un campo" at bounding box center [105, 312] width 105 height 19
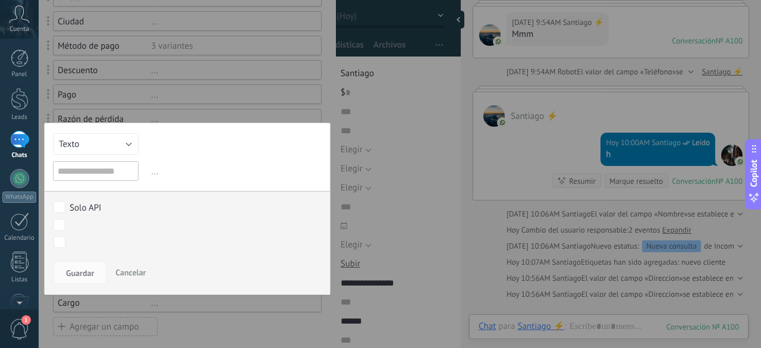
scroll to position [171, 0]
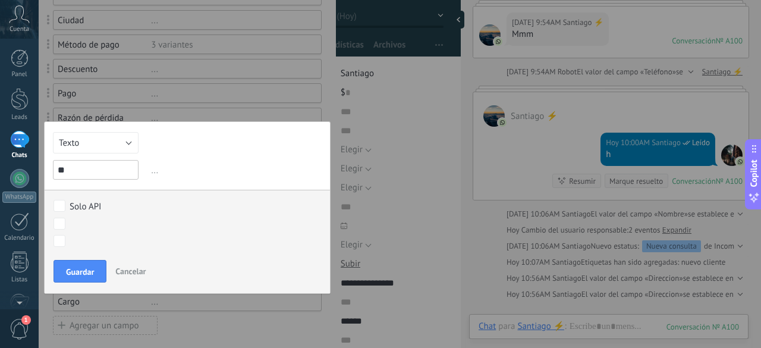
type input "*"
type input "**********"
click at [87, 268] on span "Guardar" at bounding box center [80, 272] width 28 height 8
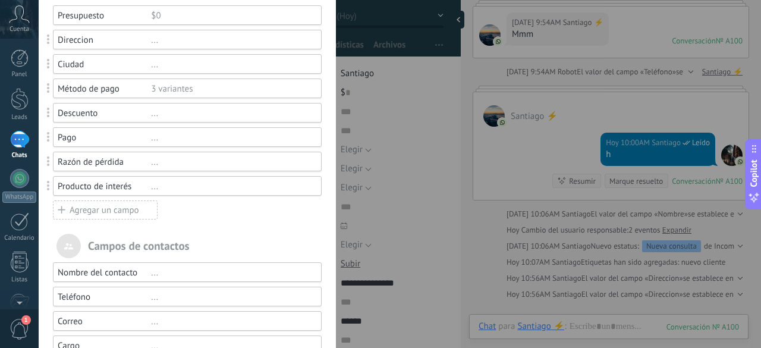
scroll to position [126, 0]
click at [137, 213] on div "Agregar un campo" at bounding box center [105, 211] width 105 height 19
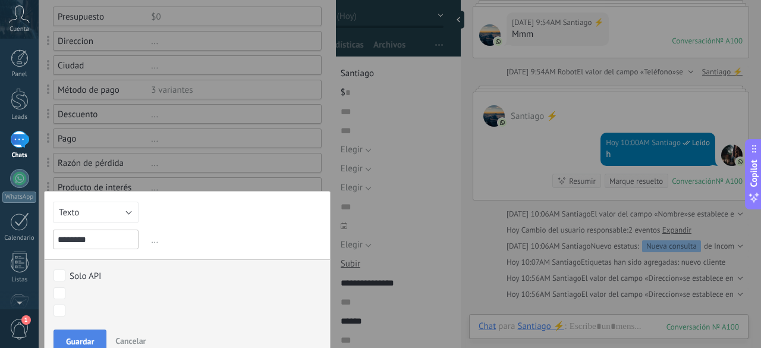
type input "********"
click at [89, 337] on span "Guardar" at bounding box center [80, 341] width 28 height 8
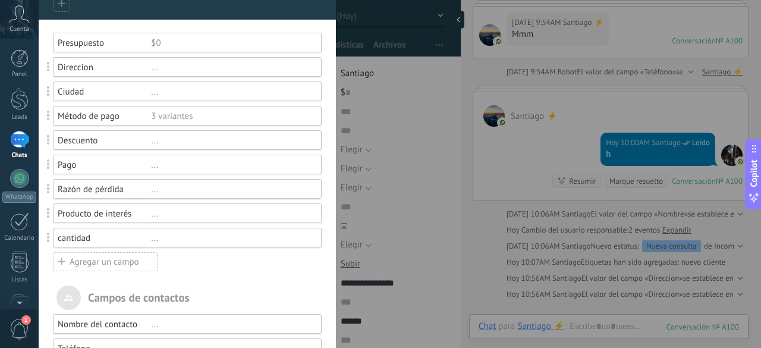
scroll to position [98, 0]
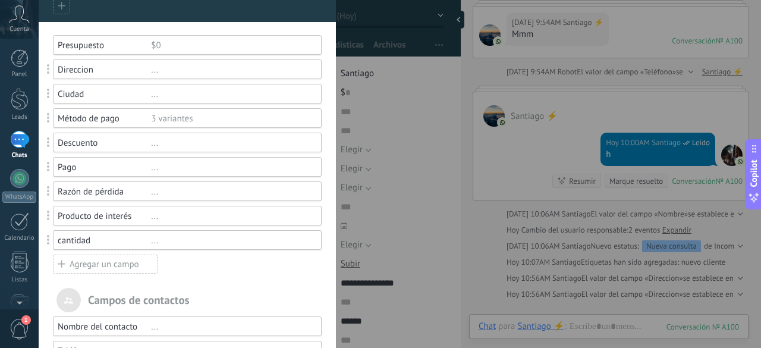
click at [153, 45] on div "$0" at bounding box center [231, 45] width 160 height 11
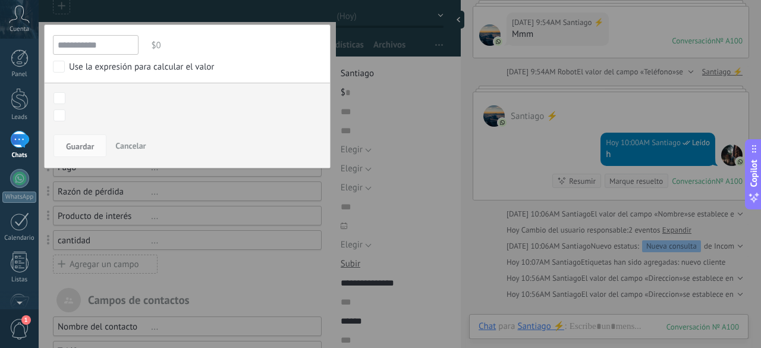
click at [164, 46] on span "$0" at bounding box center [235, 46] width 173 height 20
click at [192, 187] on div at bounding box center [187, 270] width 297 height 736
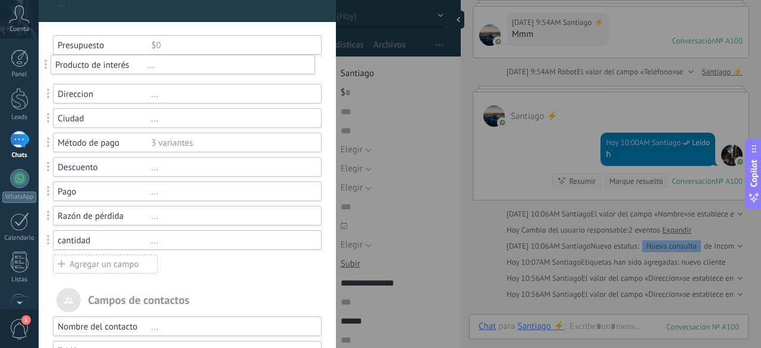
drag, startPoint x: 50, startPoint y: 216, endPoint x: 38, endPoint y: 67, distance: 150.3
click at [125, 268] on div "Agregar un campo" at bounding box center [105, 264] width 105 height 19
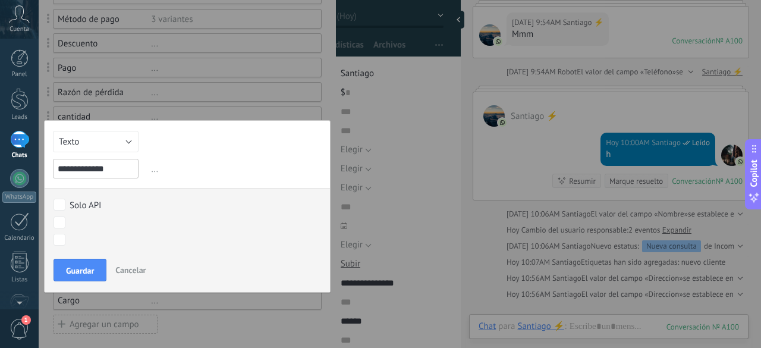
scroll to position [222, 0]
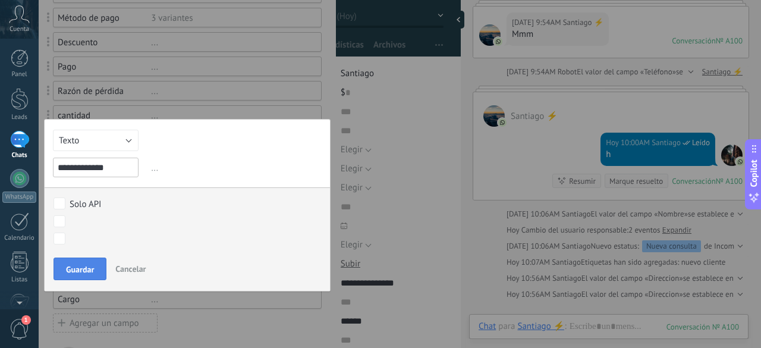
type input "**********"
click at [80, 269] on span "Guardar" at bounding box center [80, 269] width 28 height 8
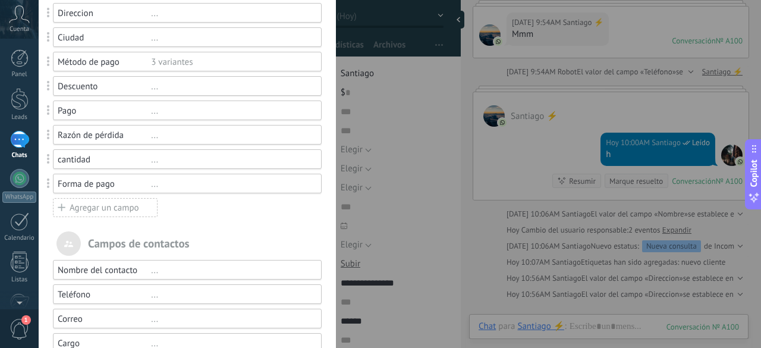
scroll to position [149, 0]
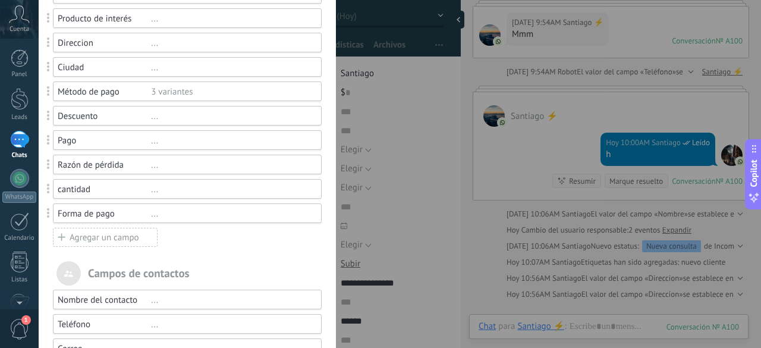
click at [115, 240] on div "Agregar un campo" at bounding box center [105, 237] width 105 height 19
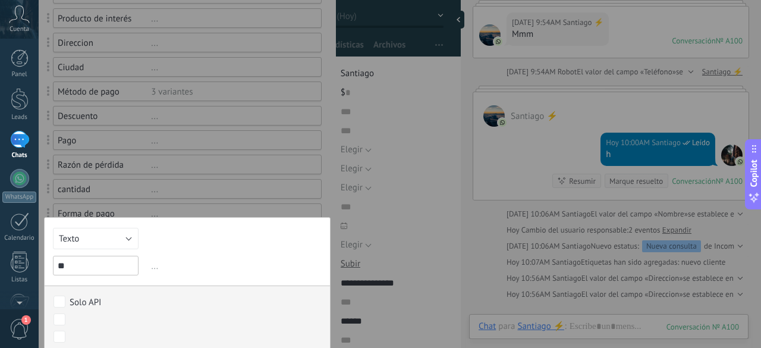
type input "*"
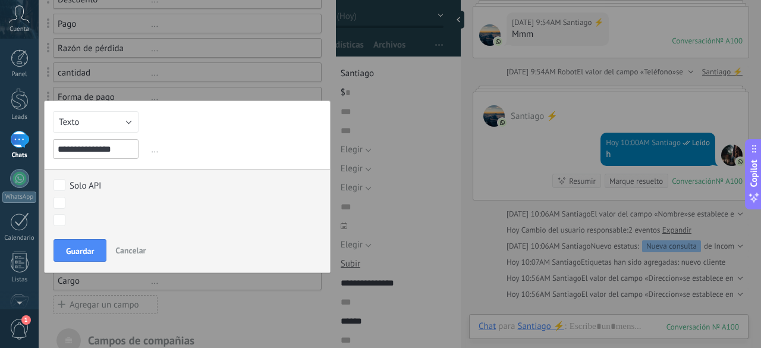
scroll to position [269, 0]
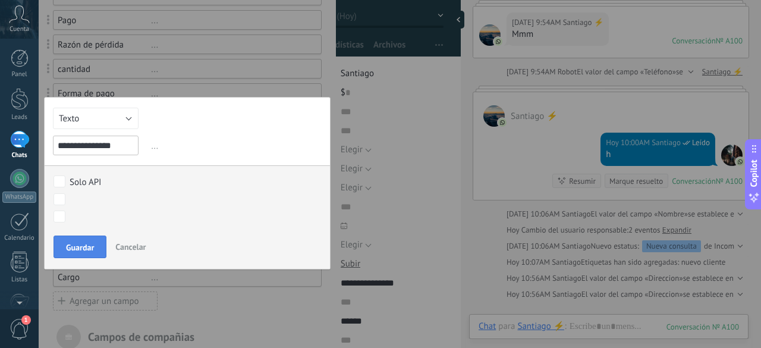
type input "**********"
click at [76, 248] on span "Guardar" at bounding box center [80, 247] width 28 height 8
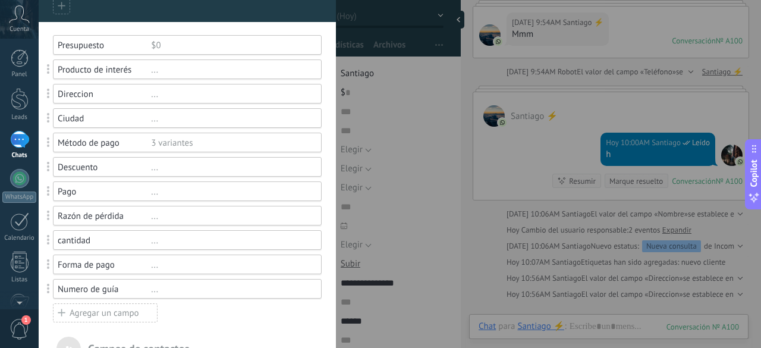
scroll to position [98, 0]
drag, startPoint x: 48, startPoint y: 265, endPoint x: 48, endPoint y: 97, distance: 167.7
drag, startPoint x: 53, startPoint y: 267, endPoint x: 55, endPoint y: 92, distance: 174.9
click at [105, 96] on div "cantidad" at bounding box center [104, 94] width 93 height 11
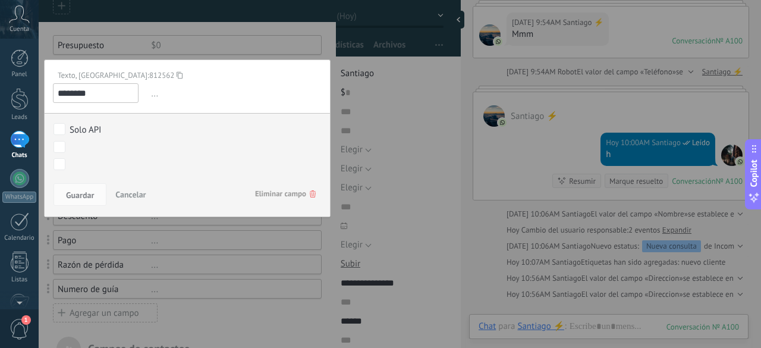
click at [149, 73] on span "812562" at bounding box center [162, 75] width 26 height 10
click at [149, 97] on span "..." at bounding box center [235, 94] width 173 height 20
click at [282, 36] on div at bounding box center [187, 294] width 297 height 785
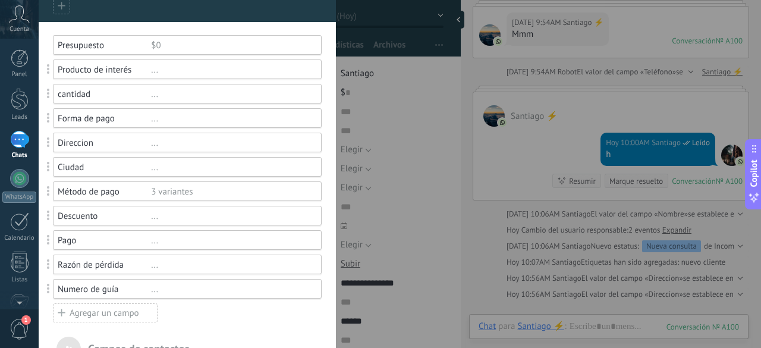
click at [152, 121] on div "..." at bounding box center [231, 118] width 160 height 11
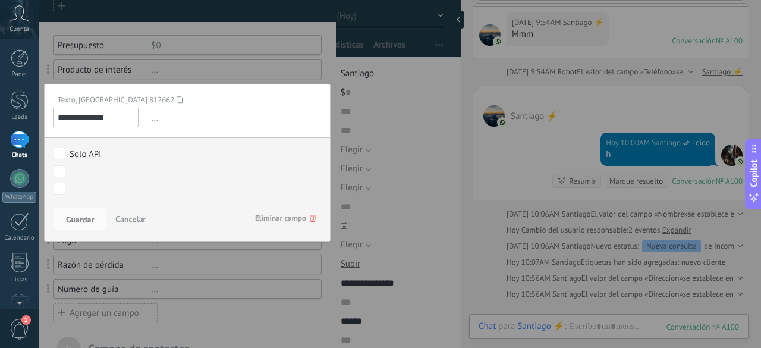
click at [249, 69] on div at bounding box center [187, 294] width 297 height 785
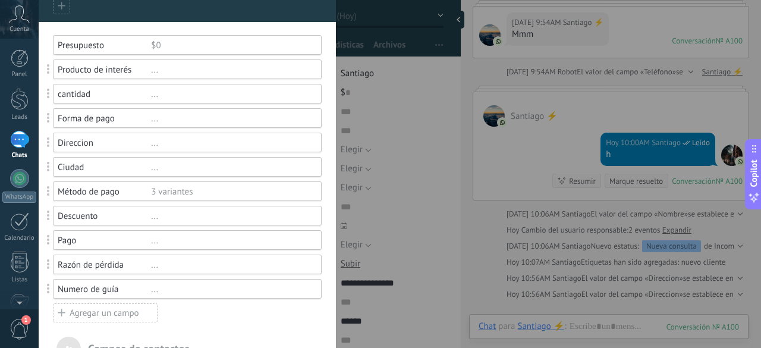
click at [175, 193] on div "3 variantes" at bounding box center [231, 191] width 160 height 11
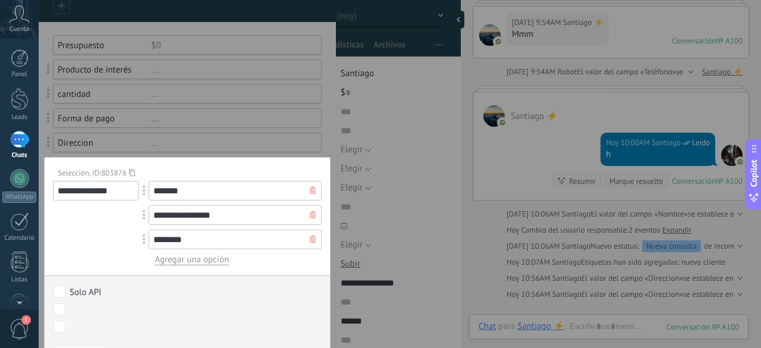
click at [246, 139] on div at bounding box center [187, 294] width 297 height 785
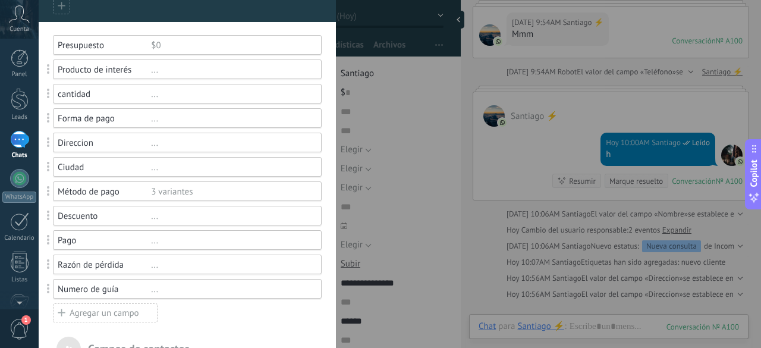
click at [165, 193] on div "3 variantes" at bounding box center [231, 191] width 160 height 11
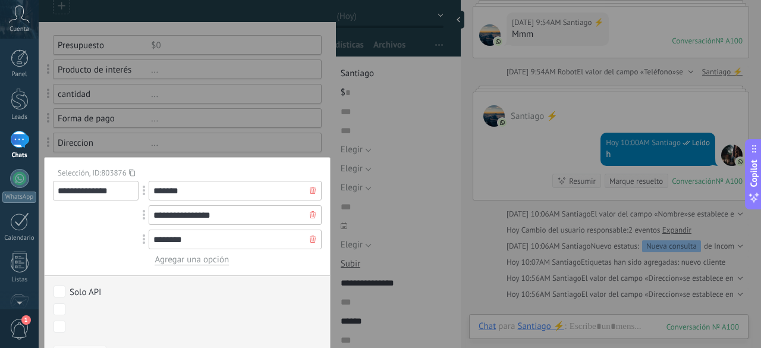
click at [205, 190] on input "*******" at bounding box center [235, 191] width 173 height 20
type input "*"
type input "**********"
drag, startPoint x: 221, startPoint y: 213, endPoint x: 150, endPoint y: 215, distance: 70.8
click at [150, 215] on div "**********" at bounding box center [235, 215] width 173 height 20
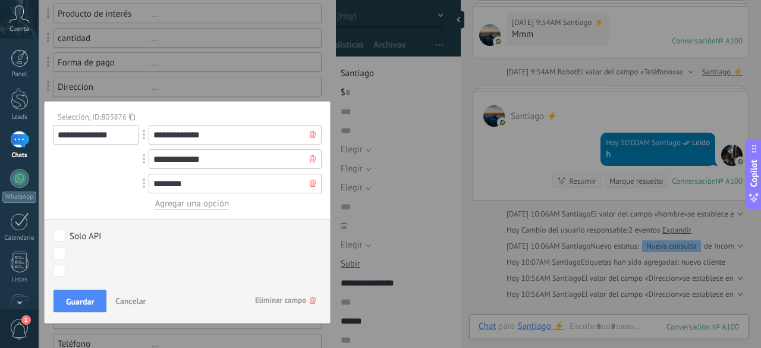
scroll to position [155, 0]
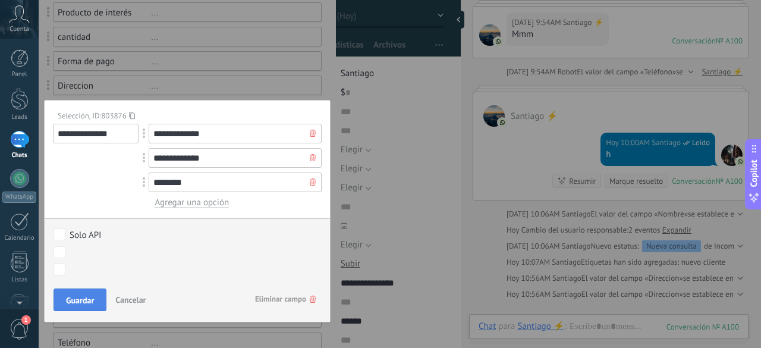
type input "**********"
click at [82, 296] on span "Guardar" at bounding box center [80, 300] width 28 height 8
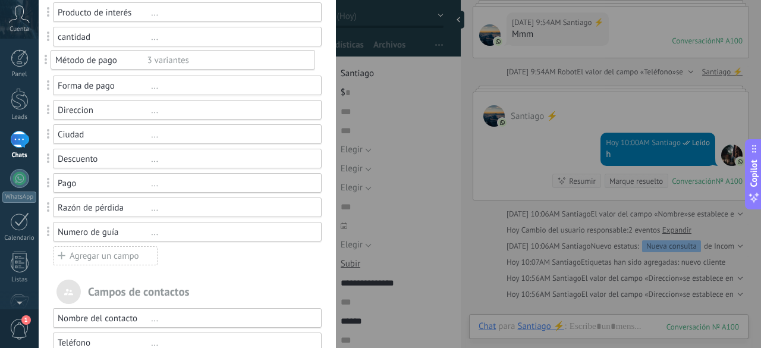
drag, startPoint x: 49, startPoint y: 135, endPoint x: 44, endPoint y: 61, distance: 73.9
click at [81, 91] on div "Forma de pago ..." at bounding box center [187, 86] width 269 height 20
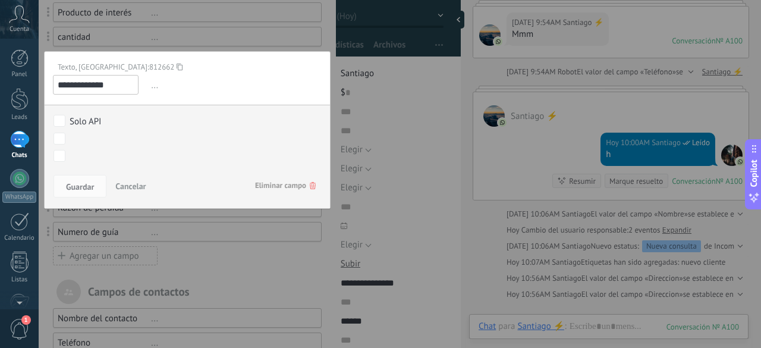
click at [277, 181] on span "Eliminar campo" at bounding box center [285, 185] width 61 height 21
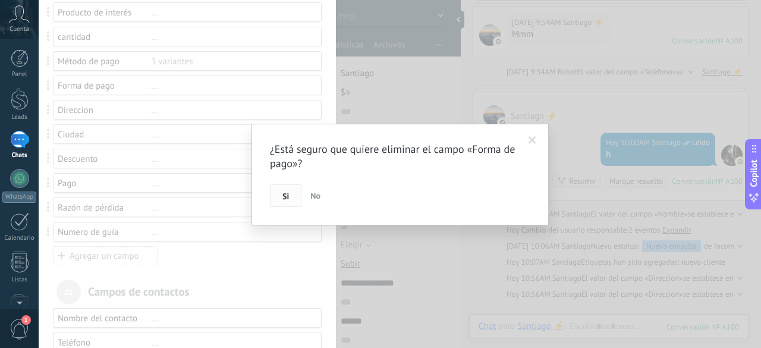
click at [284, 192] on span "Si" at bounding box center [285, 196] width 7 height 8
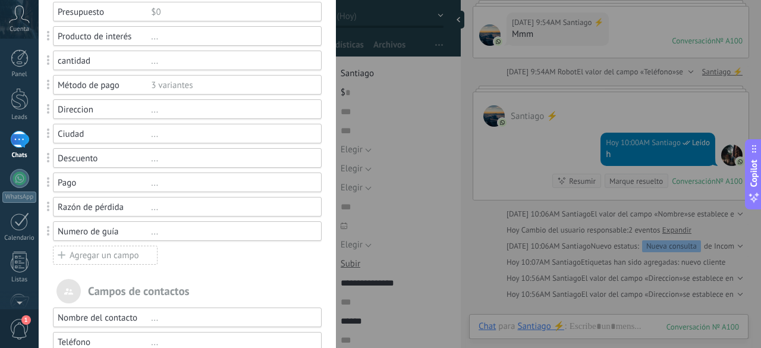
scroll to position [132, 0]
click at [157, 179] on div "..." at bounding box center [231, 181] width 160 height 11
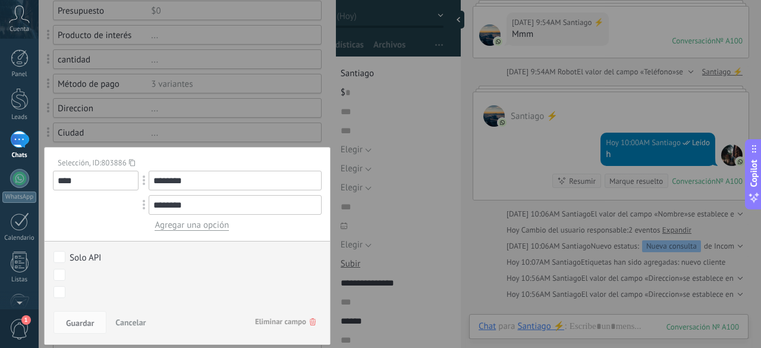
click at [230, 122] on div at bounding box center [187, 248] width 297 height 761
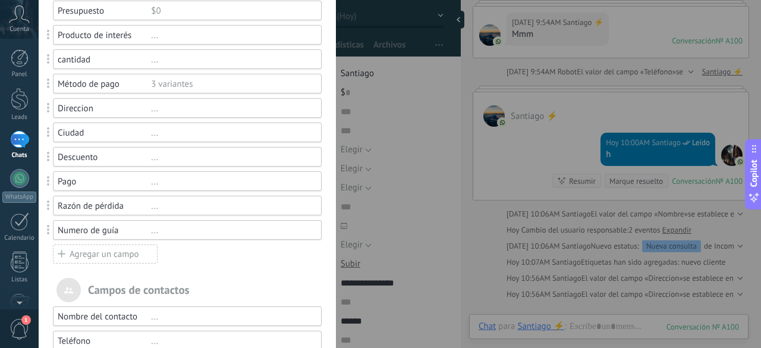
click at [97, 183] on div "Pago" at bounding box center [104, 181] width 93 height 11
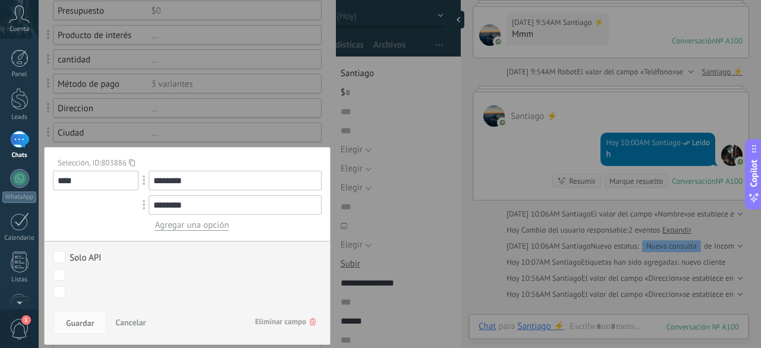
click at [285, 326] on span "Eliminar campo" at bounding box center [285, 321] width 61 height 21
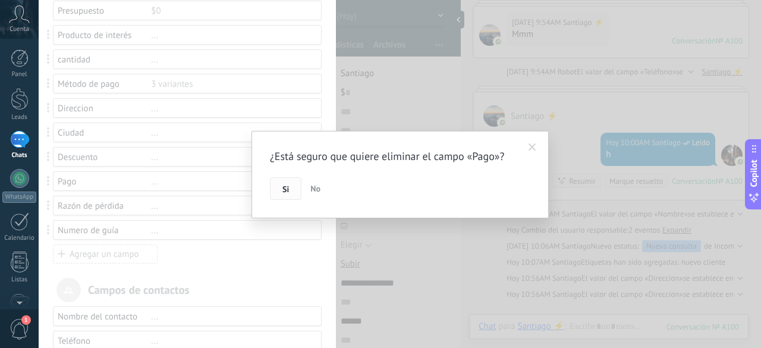
click at [287, 183] on button "Si" at bounding box center [286, 188] width 32 height 23
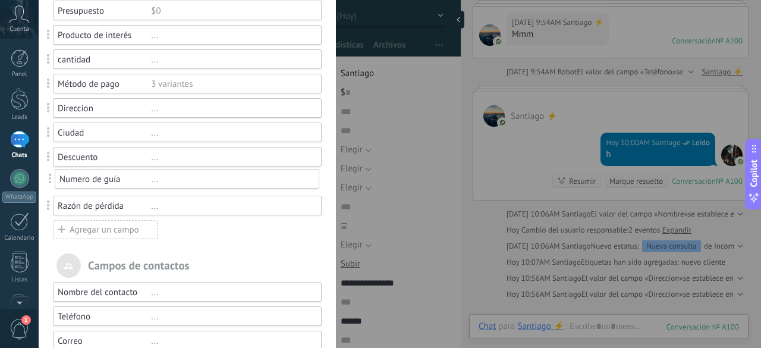
drag, startPoint x: 46, startPoint y: 205, endPoint x: 48, endPoint y: 179, distance: 26.2
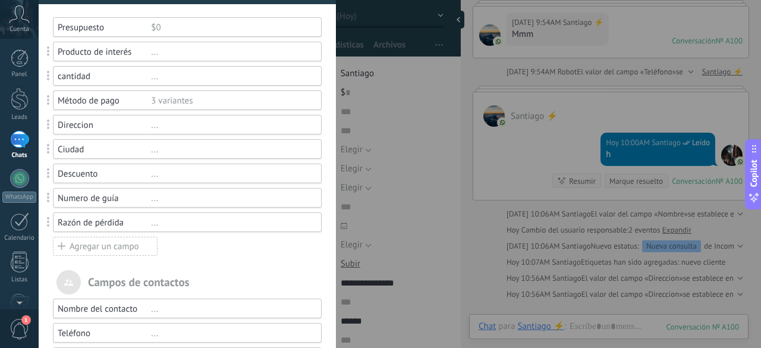
scroll to position [117, 0]
click at [407, 173] on div "Campos y grupos En Kommo puedes añadir tus propios campos y usarlos para cualqu…" at bounding box center [400, 174] width 723 height 348
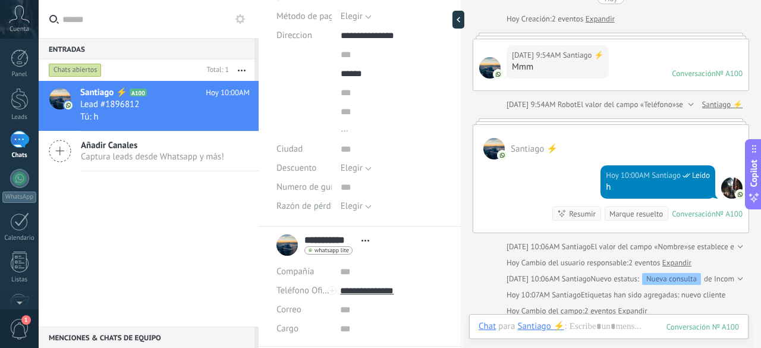
scroll to position [190, 0]
click at [359, 208] on span "Elegir" at bounding box center [352, 204] width 22 height 11
click at [436, 179] on input "text" at bounding box center [392, 186] width 103 height 19
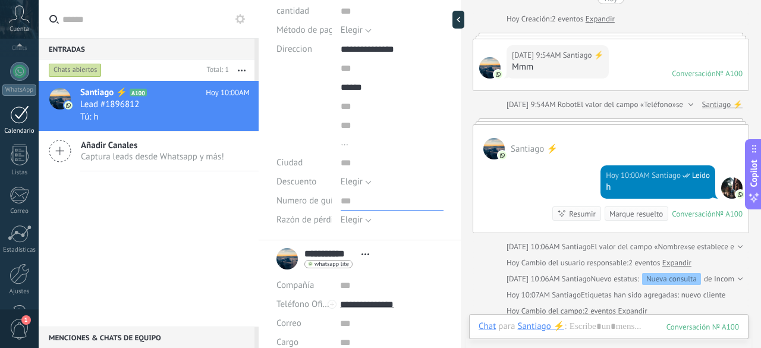
scroll to position [146, 0]
click at [19, 123] on div at bounding box center [20, 116] width 18 height 21
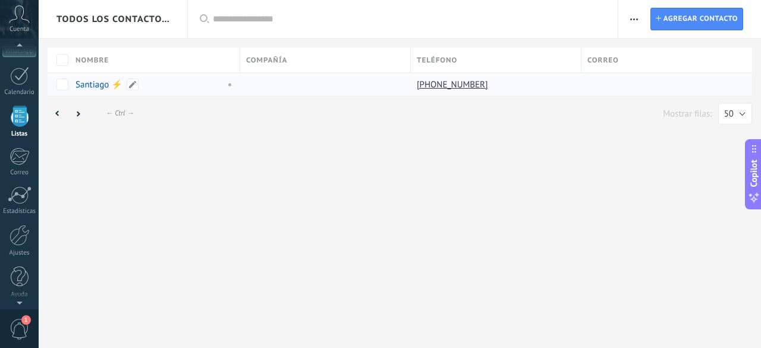
scroll to position [73, 0]
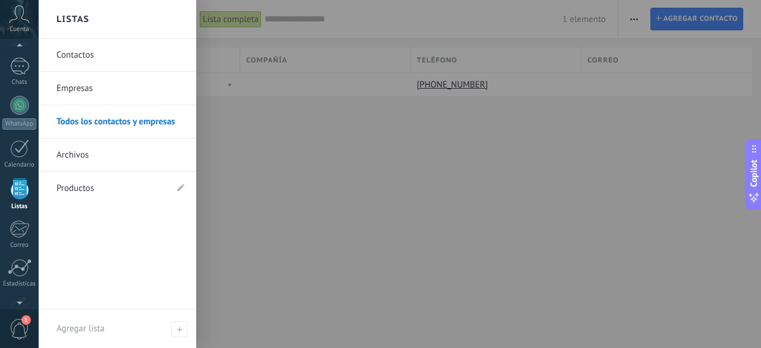
click at [102, 187] on link "Productos" at bounding box center [111, 188] width 110 height 33
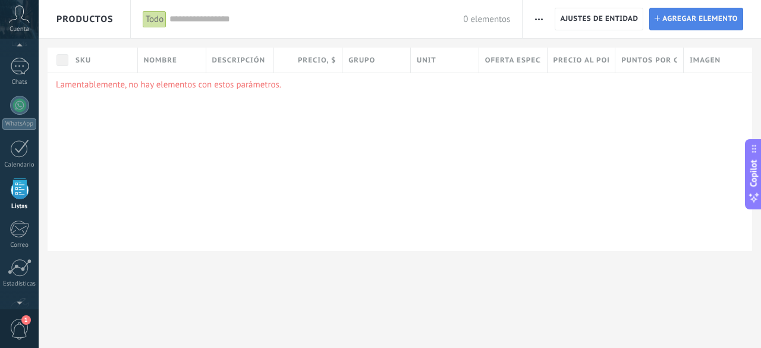
click at [687, 21] on span "Agregar elemento" at bounding box center [700, 18] width 76 height 21
type textarea "***"
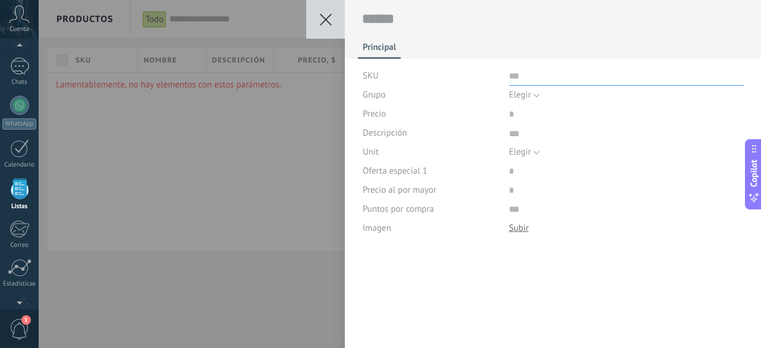
click at [513, 81] on input "text" at bounding box center [626, 76] width 235 height 19
click at [517, 97] on span "Elegir" at bounding box center [520, 94] width 22 height 11
click at [552, 30] on div at bounding box center [553, 21] width 417 height 42
click at [514, 90] on span "Elegir" at bounding box center [520, 94] width 22 height 11
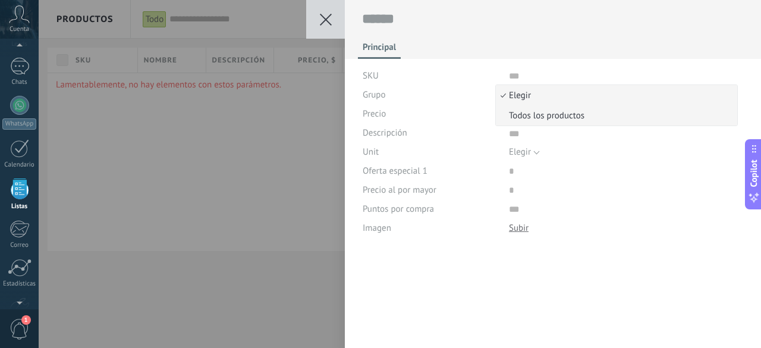
click at [551, 120] on span "Todos los productos" at bounding box center [615, 115] width 238 height 11
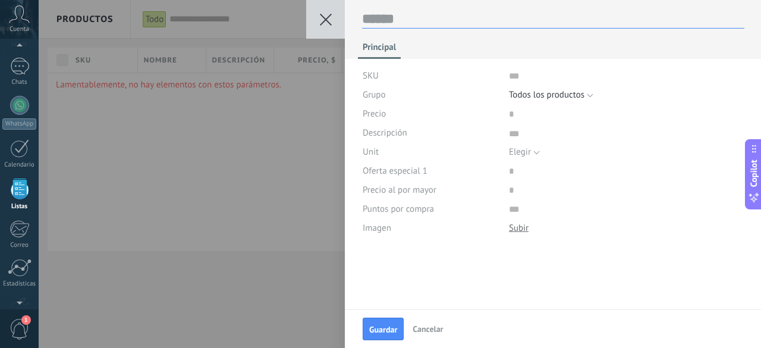
click at [406, 18] on textarea at bounding box center [553, 19] width 382 height 18
type textarea "*"
type textarea "**"
type textarea "***"
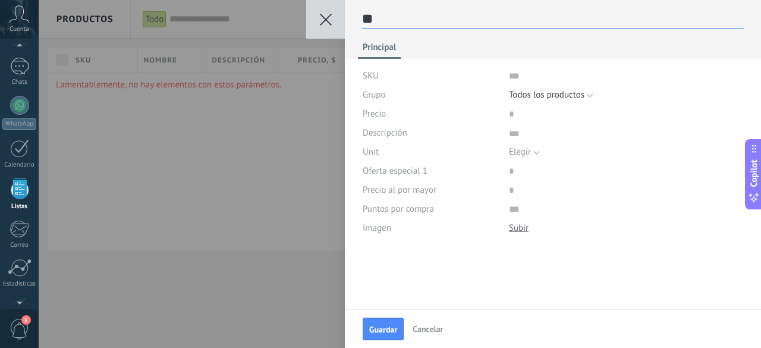
type textarea "***"
type textarea "****"
type textarea "*****"
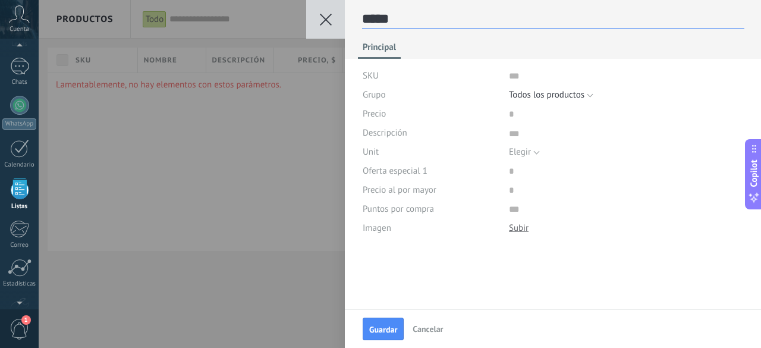
type textarea "******"
type textarea "********"
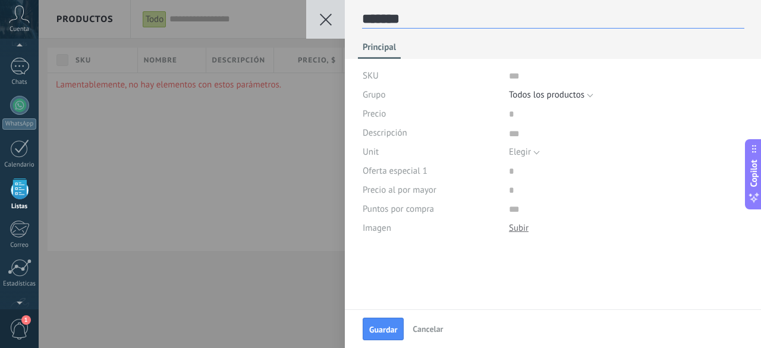
type textarea "********"
type textarea "******"
type textarea "********"
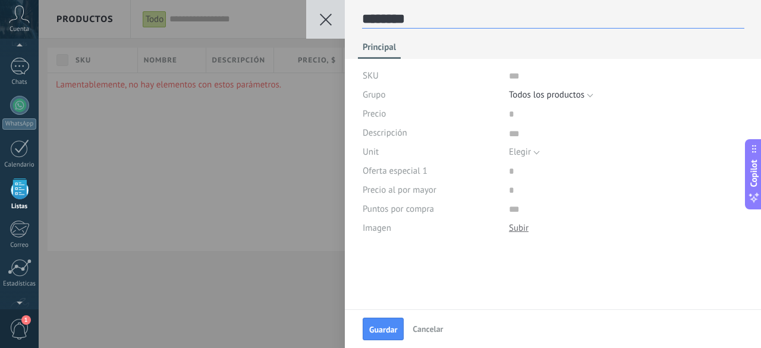
type textarea "*********"
type textarea "**********"
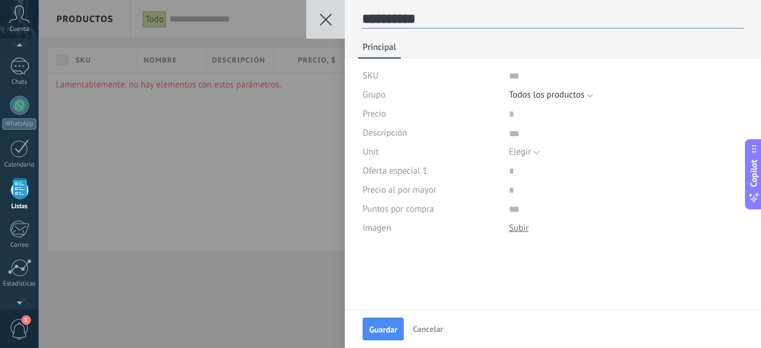
type textarea "**********"
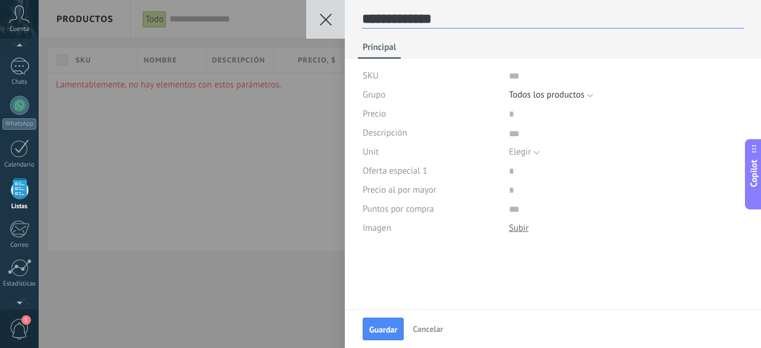
type textarea "**********"
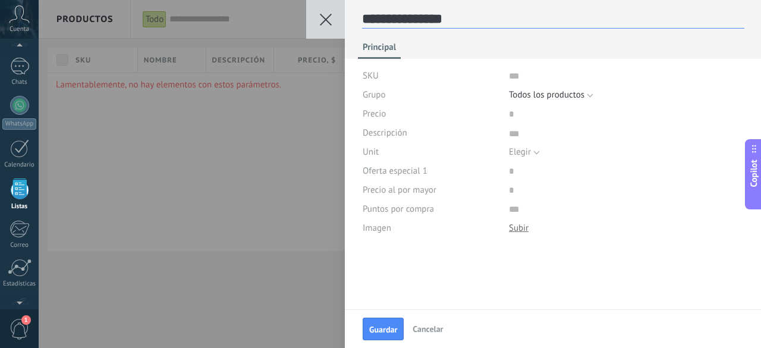
type textarea "**********"
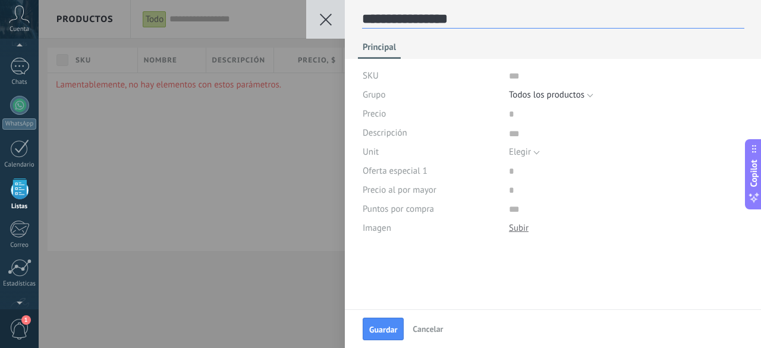
type textarea "**********"
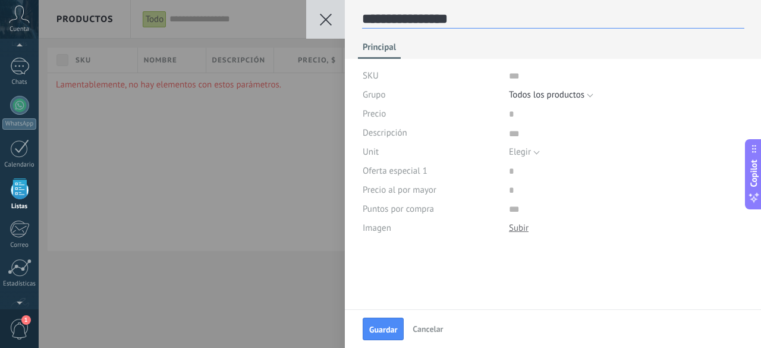
type textarea "**********"
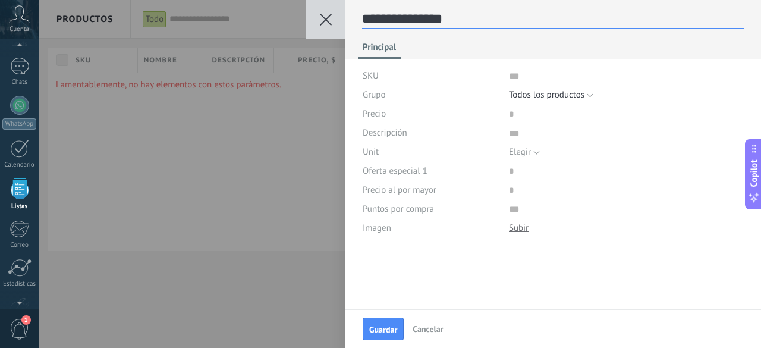
type textarea "**********"
click at [586, 49] on div "Principal" at bounding box center [553, 50] width 391 height 17
click at [509, 115] on input "price" at bounding box center [547, 114] width 76 height 19
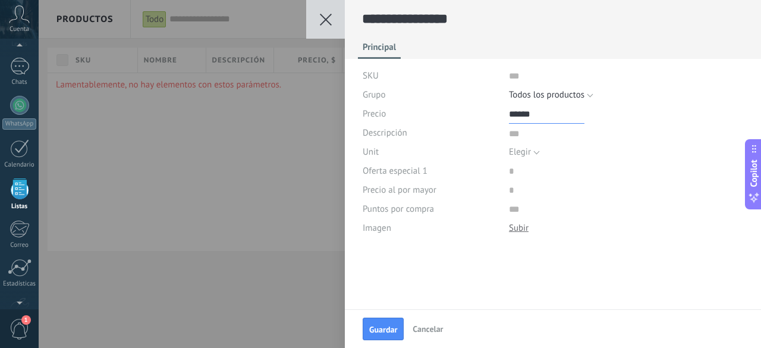
type input "******"
click at [526, 155] on span "Elegir" at bounding box center [520, 151] width 22 height 11
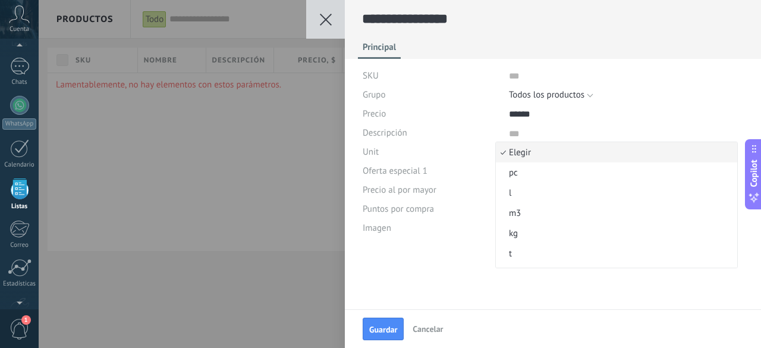
click at [647, 117] on div at bounding box center [626, 114] width 235 height 19
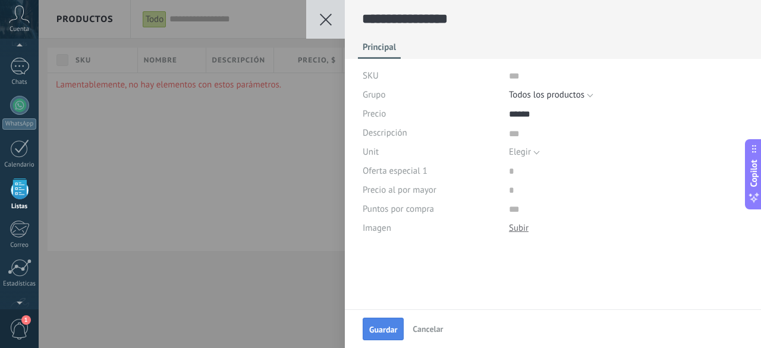
click at [384, 325] on span "Guardar" at bounding box center [383, 329] width 28 height 8
click at [324, 19] on icon at bounding box center [326, 20] width 12 height 12
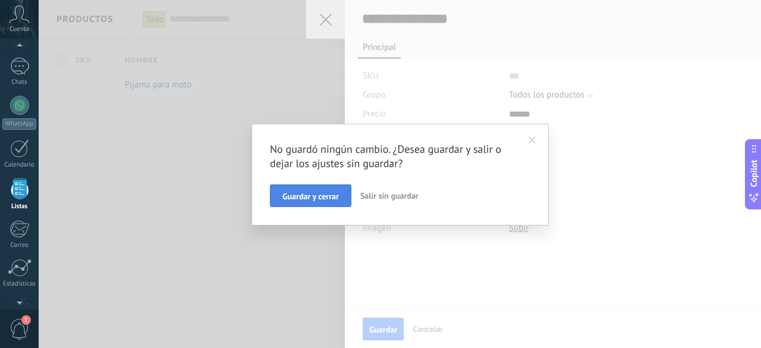
click at [334, 196] on span "Guardar y cerrar" at bounding box center [310, 196] width 56 height 8
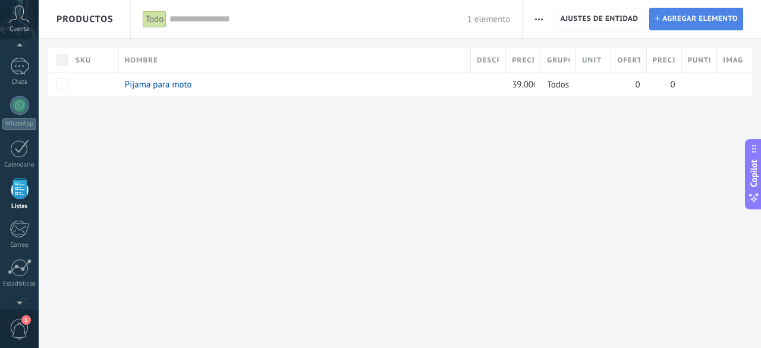
click at [723, 25] on span "Agregar elemento" at bounding box center [700, 18] width 76 height 21
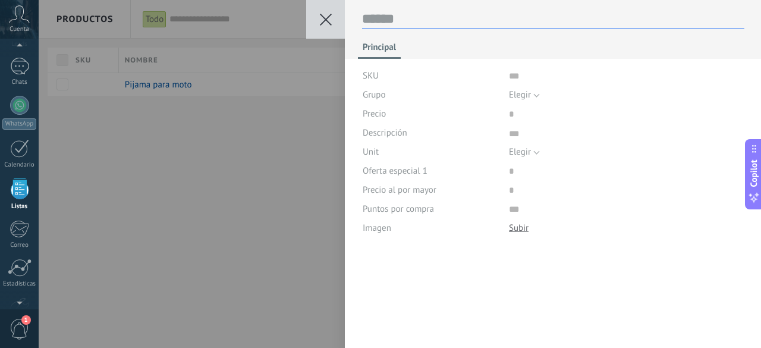
click at [406, 14] on textarea at bounding box center [553, 19] width 382 height 18
type textarea "*"
type textarea "**"
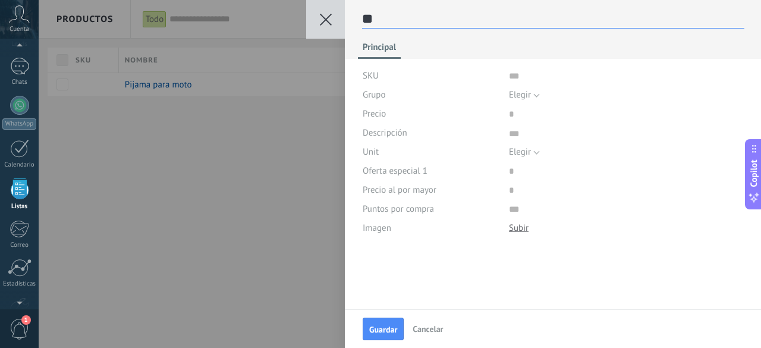
type textarea "*"
type textarea "******"
type textarea "*"
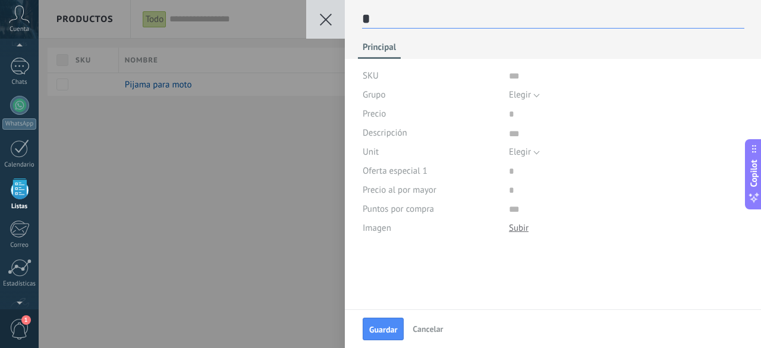
type textarea "**"
type textarea "***"
type textarea "****"
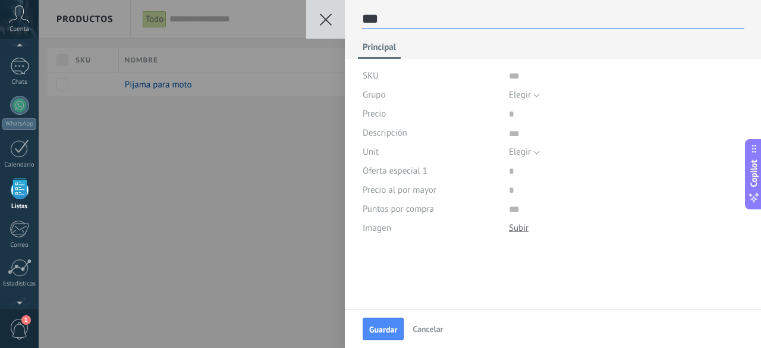
type textarea "****"
type textarea "*****"
type textarea "******"
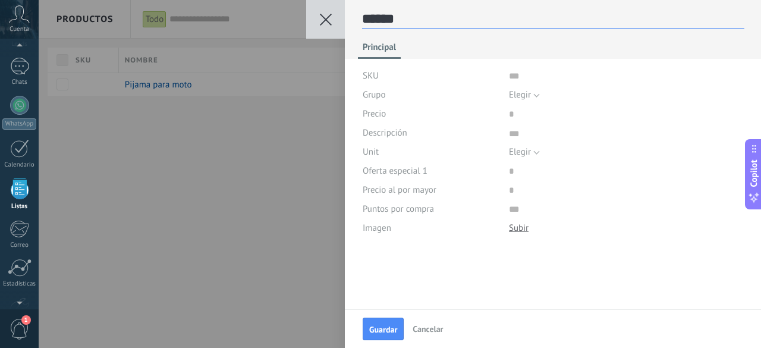
type textarea "*******"
type textarea "********"
type textarea "*********"
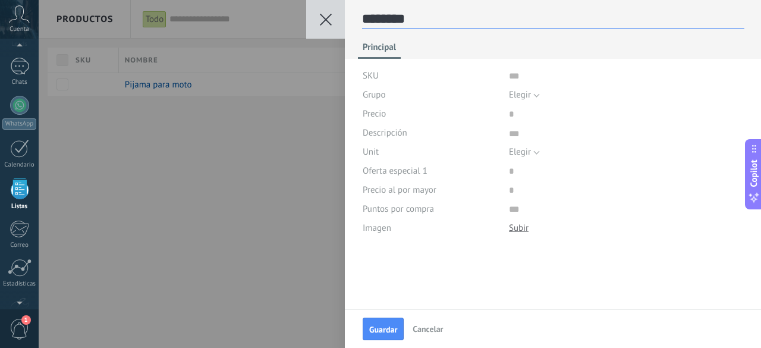
type textarea "*********"
type textarea "**********"
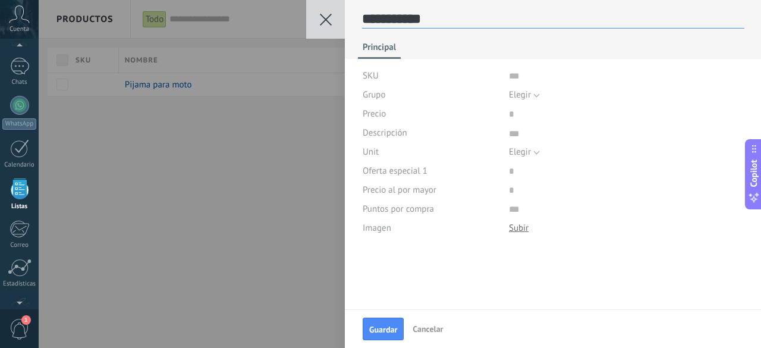
type textarea "**********"
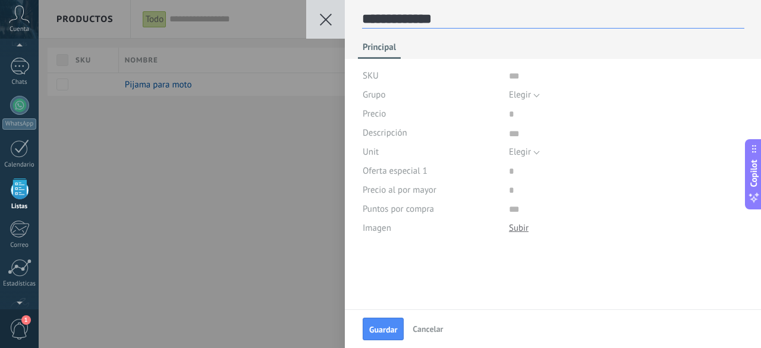
type textarea "**********"
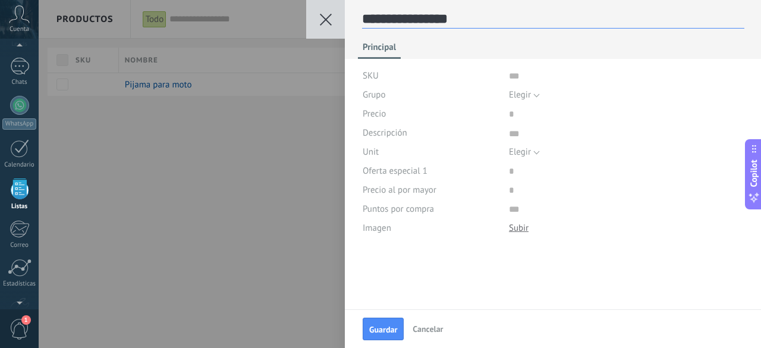
type textarea "**********"
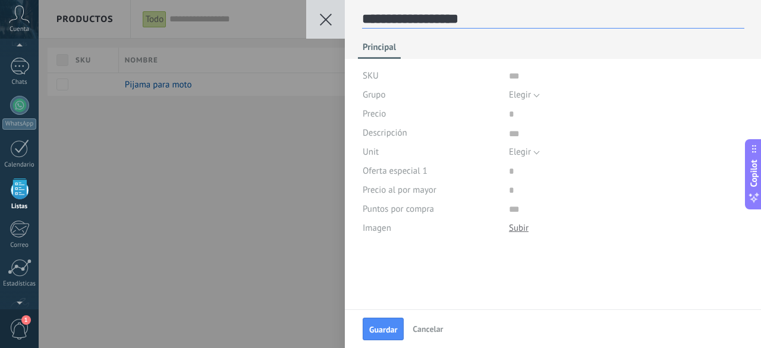
type textarea "**********"
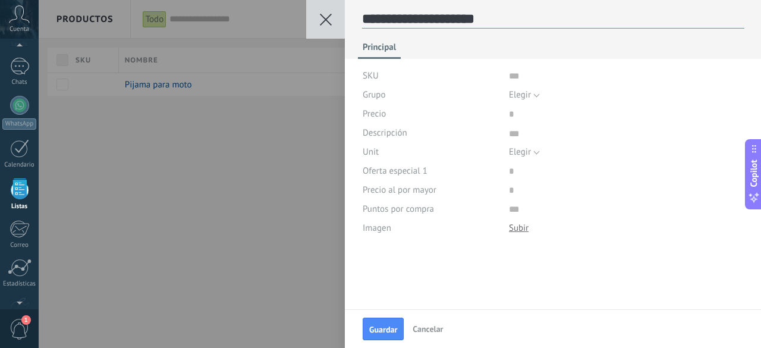
scroll to position [18, 0]
type textarea "**********"
click at [522, 93] on span "Elegir" at bounding box center [520, 94] width 22 height 11
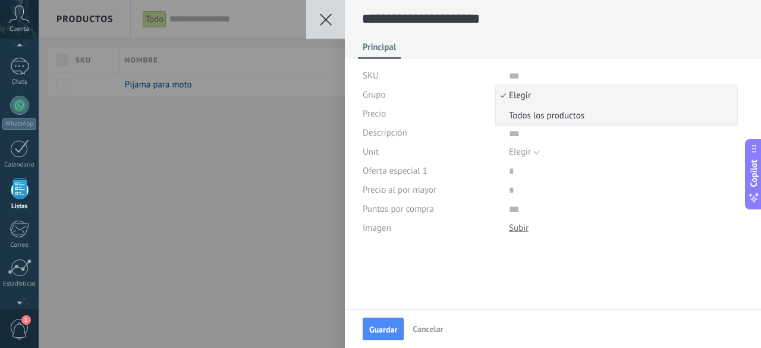
click at [536, 116] on span "Todos los productos" at bounding box center [615, 115] width 238 height 11
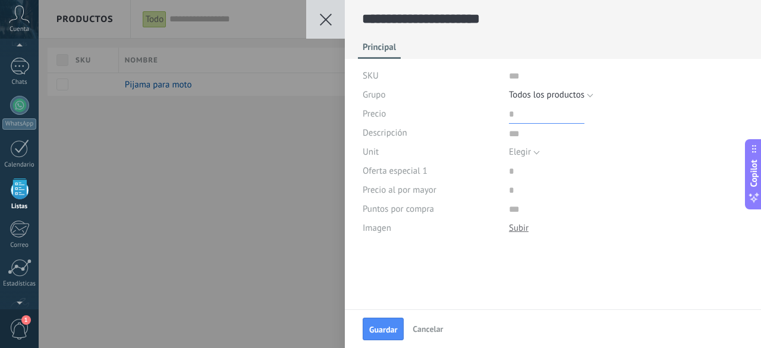
click at [520, 112] on input "price" at bounding box center [547, 114] width 76 height 19
click at [532, 113] on input "price" at bounding box center [547, 114] width 76 height 19
type input "******"
click at [378, 317] on div "Guardar Cancelar" at bounding box center [553, 328] width 416 height 39
click at [379, 318] on button "Guardar" at bounding box center [383, 329] width 41 height 23
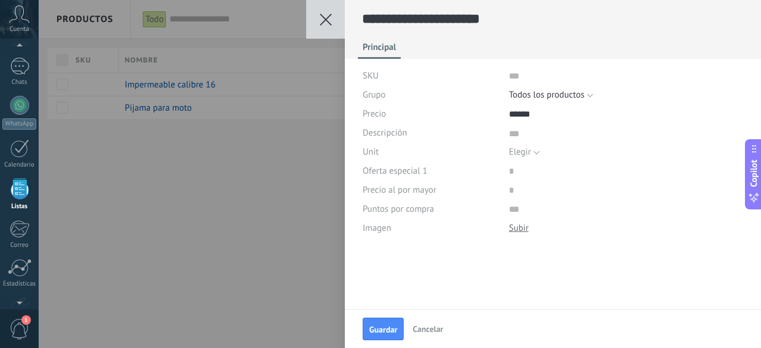
click at [329, 20] on icon at bounding box center [326, 20] width 12 height 12
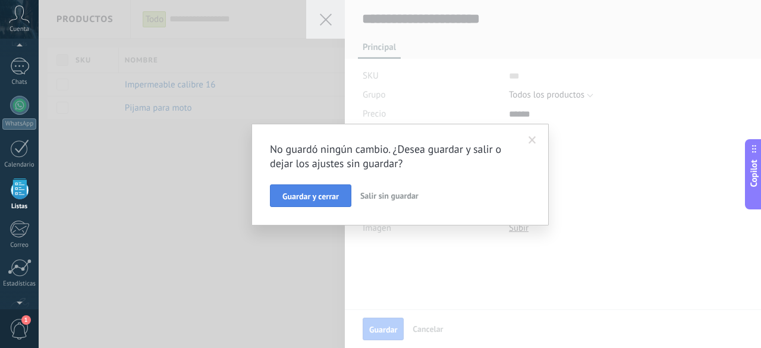
click at [303, 198] on span "Guardar y cerrar" at bounding box center [310, 196] width 56 height 8
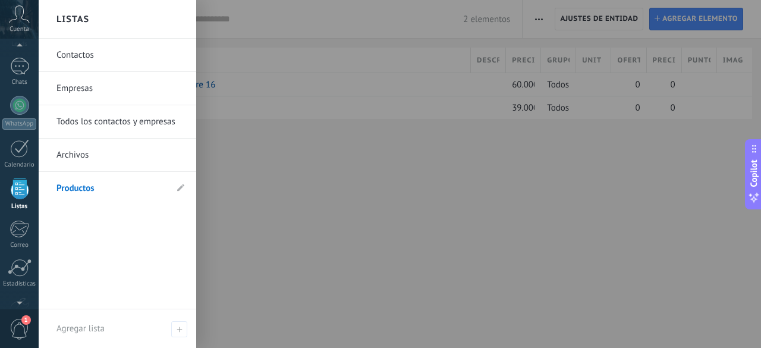
click at [84, 87] on link "Empresas" at bounding box center [120, 88] width 128 height 33
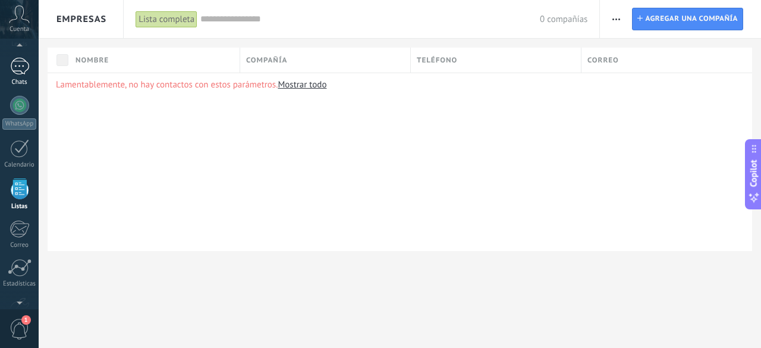
click at [21, 61] on div "1" at bounding box center [19, 66] width 19 height 17
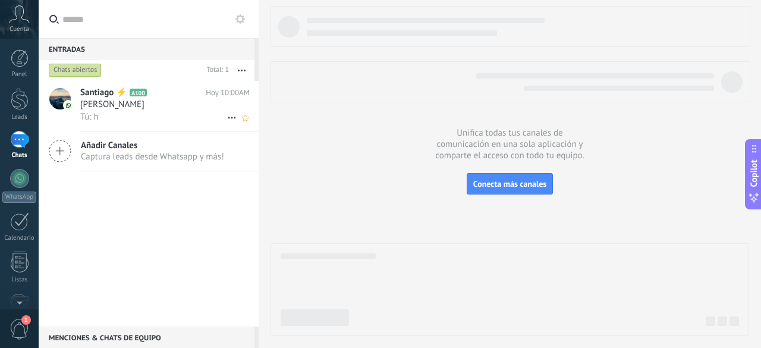
click at [150, 109] on div "[PERSON_NAME]" at bounding box center [164, 105] width 169 height 12
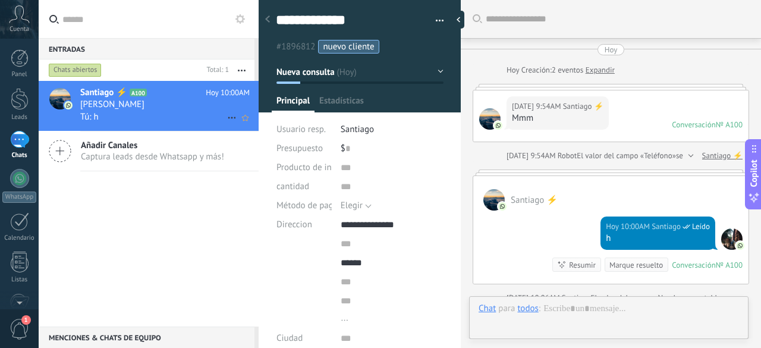
type textarea "**********"
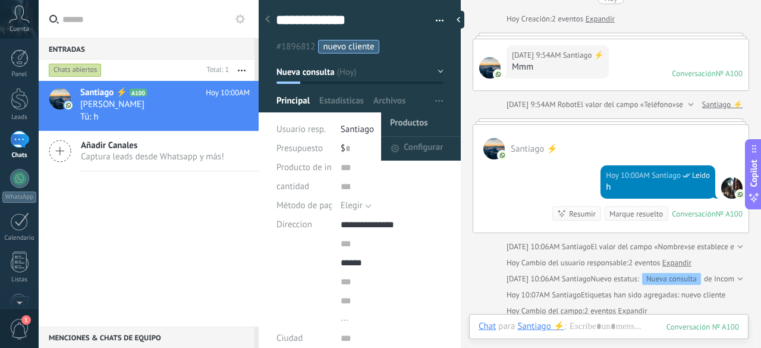
click at [403, 121] on span "Productos" at bounding box center [409, 124] width 38 height 24
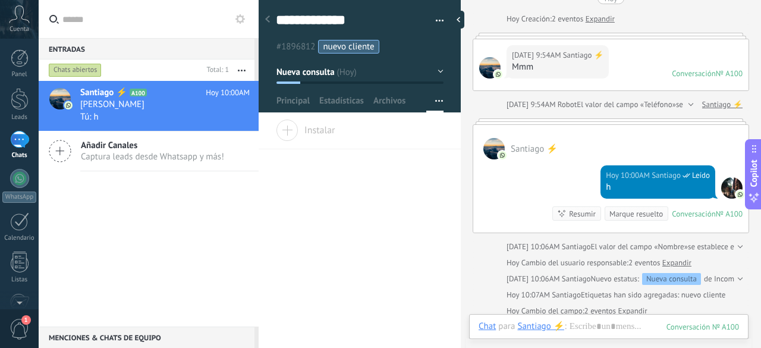
click at [307, 128] on span "Instalar" at bounding box center [305, 128] width 59 height 17
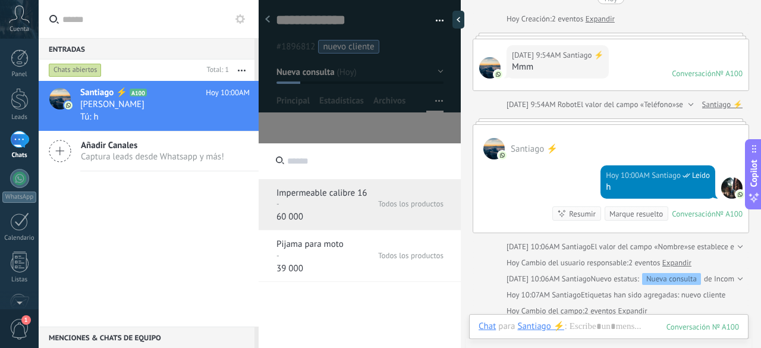
click at [353, 203] on div "-" at bounding box center [319, 206] width 84 height 12
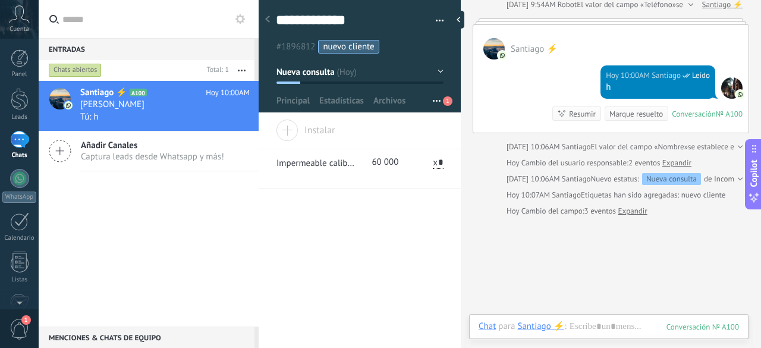
scroll to position [156, 0]
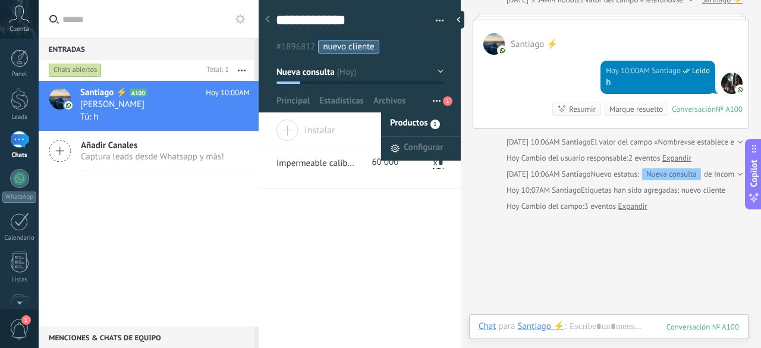
click at [421, 118] on span "Productos" at bounding box center [409, 124] width 38 height 24
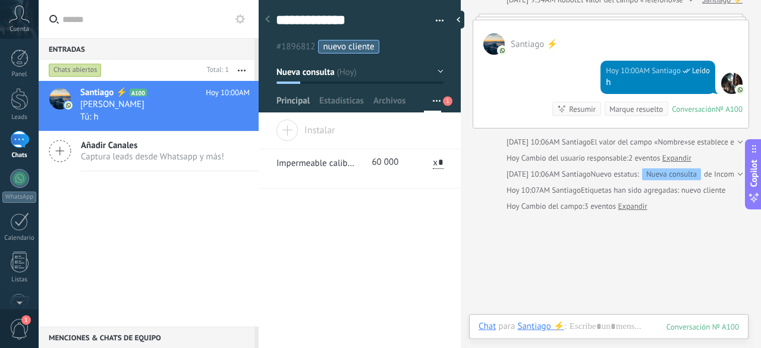
click at [301, 98] on span "Principal" at bounding box center [293, 103] width 33 height 17
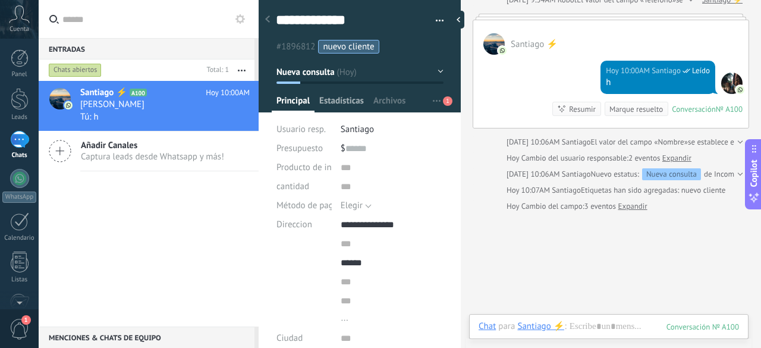
click at [343, 98] on span "Estadísticas" at bounding box center [341, 103] width 45 height 17
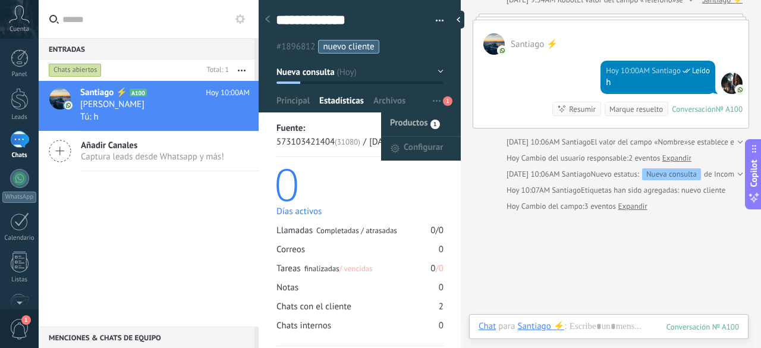
click at [417, 123] on span "Productos" at bounding box center [409, 124] width 38 height 24
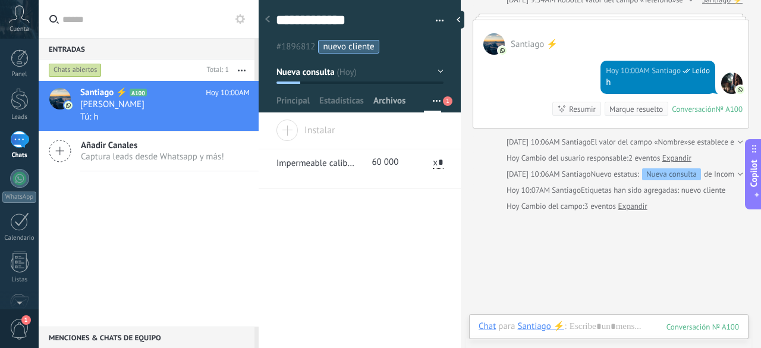
click at [395, 98] on span "Archivos" at bounding box center [389, 103] width 32 height 17
click at [302, 98] on span "Principal" at bounding box center [293, 103] width 33 height 17
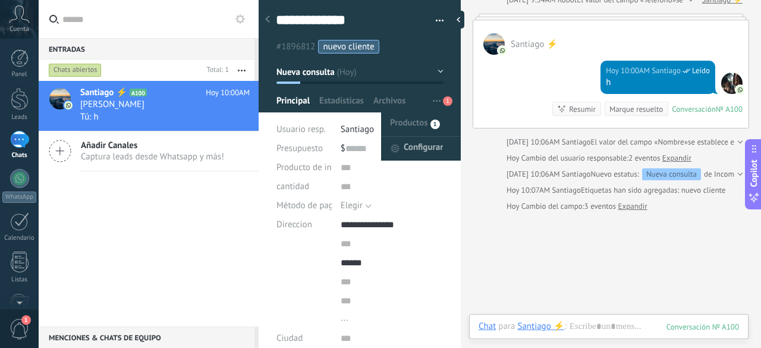
click at [416, 149] on span "Configurar" at bounding box center [423, 149] width 39 height 24
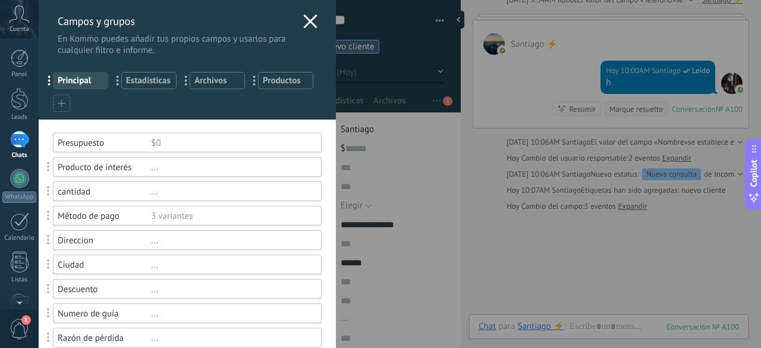
drag, startPoint x: 280, startPoint y: 81, endPoint x: 260, endPoint y: 80, distance: 19.1
click at [260, 80] on div "... Productos 1" at bounding box center [285, 80] width 55 height 17
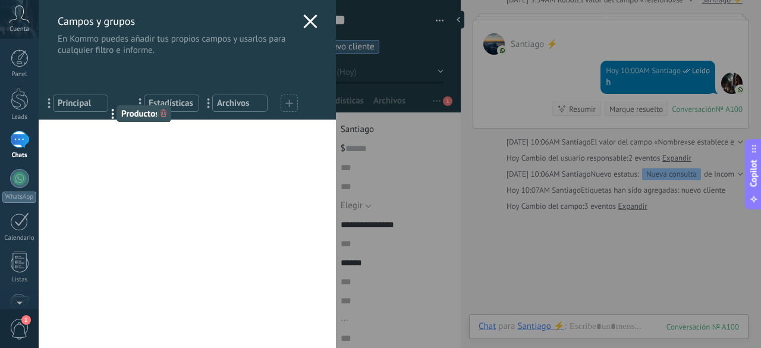
drag, startPoint x: 260, startPoint y: 80, endPoint x: 120, endPoint y: 113, distance: 144.1
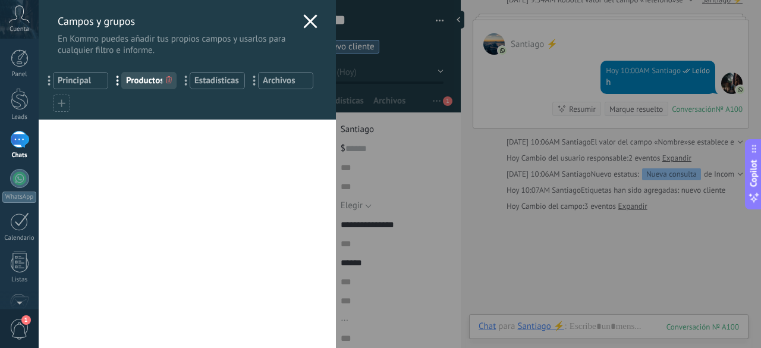
click at [65, 98] on div at bounding box center [61, 103] width 17 height 17
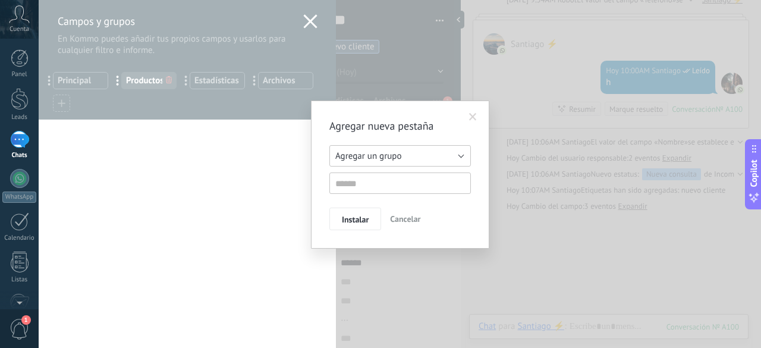
click at [400, 155] on span "Agregar un grupo" at bounding box center [368, 155] width 66 height 11
click at [445, 113] on div "Agregar nueva pestaña Agregar un grupo Listas Otros leads Agregar un grupo Inst…" at bounding box center [400, 175] width 178 height 148
click at [472, 116] on span at bounding box center [473, 117] width 8 height 8
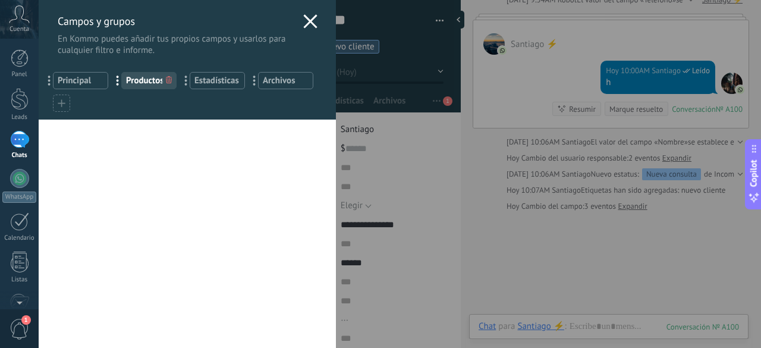
click at [304, 20] on use at bounding box center [310, 21] width 14 height 14
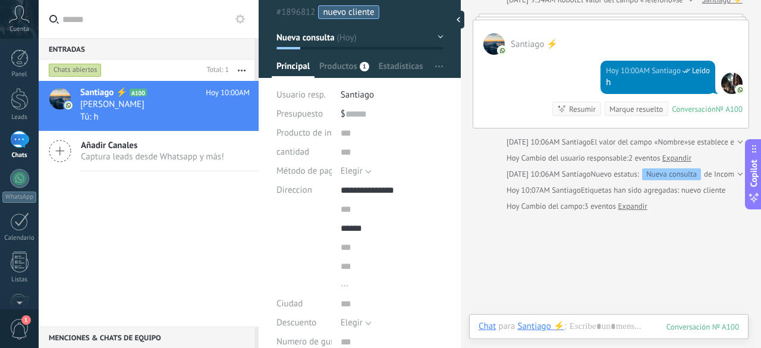
scroll to position [34, 0]
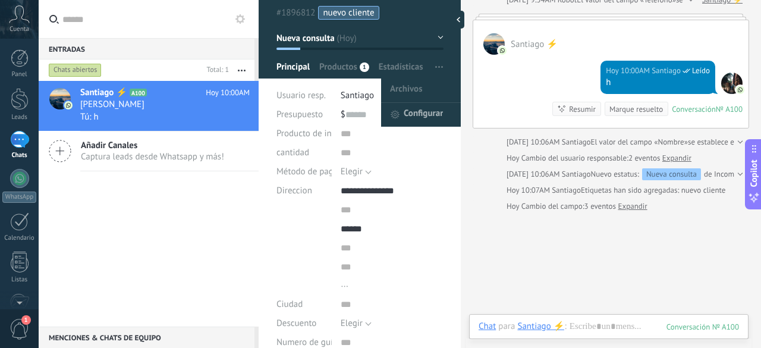
click at [420, 117] on span "Configurar" at bounding box center [423, 115] width 39 height 24
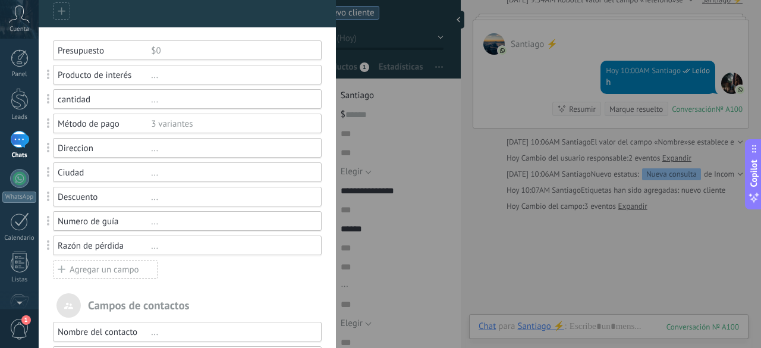
scroll to position [96, 0]
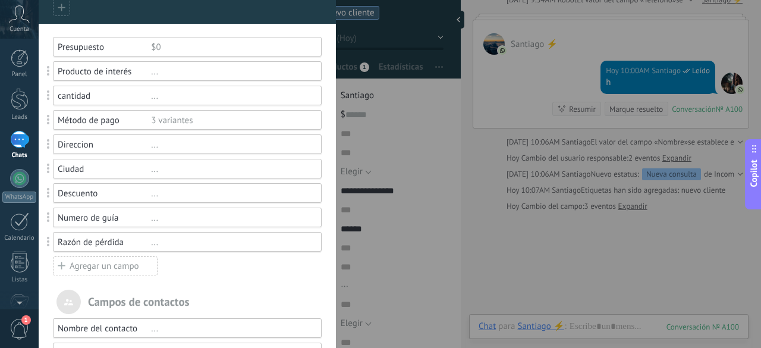
click at [124, 145] on div "Direccion" at bounding box center [104, 144] width 93 height 11
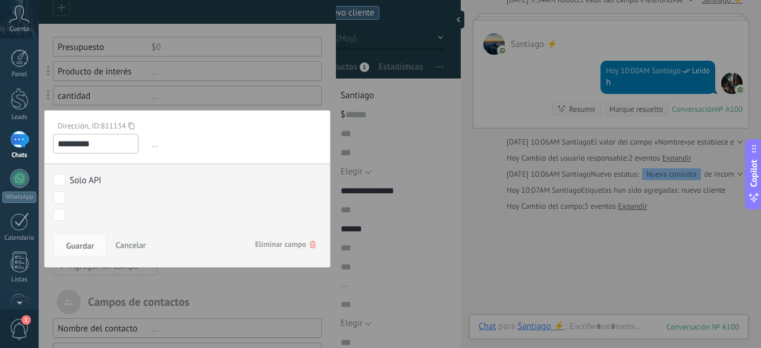
click at [282, 246] on span "Eliminar campo" at bounding box center [285, 244] width 61 height 21
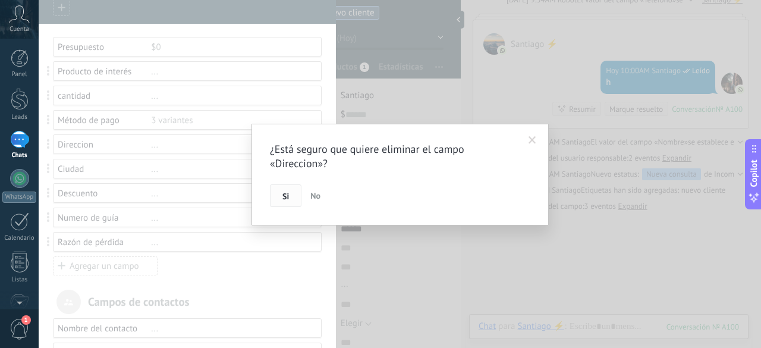
click at [276, 203] on button "Si" at bounding box center [286, 195] width 32 height 23
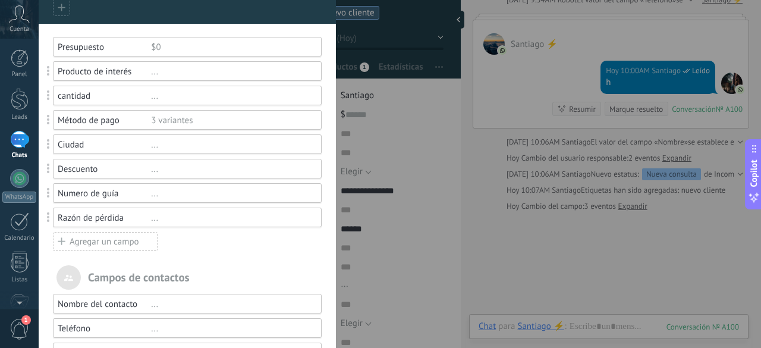
click at [105, 247] on div "Agregar un campo" at bounding box center [105, 241] width 105 height 19
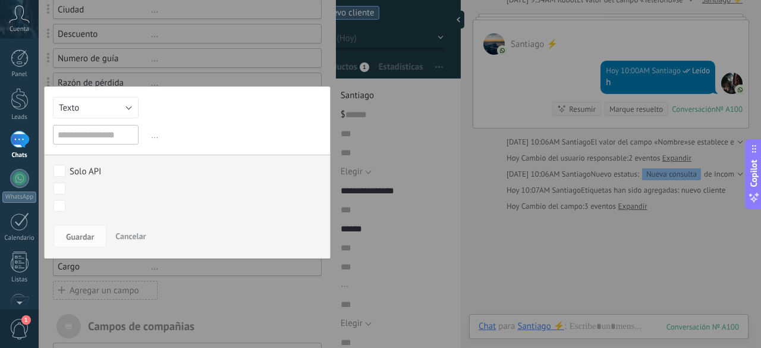
scroll to position [232, 0]
click at [87, 109] on button "Texto" at bounding box center [96, 106] width 86 height 21
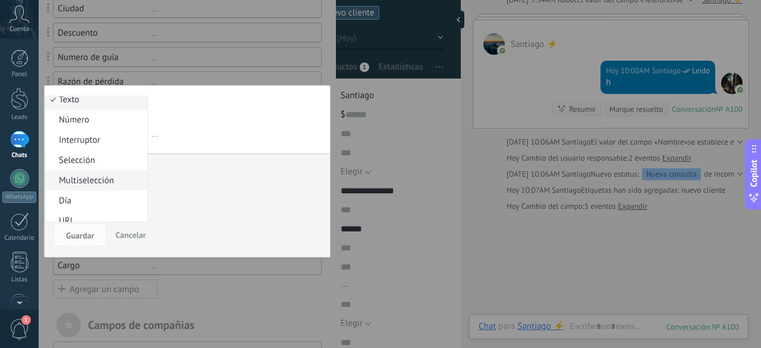
scroll to position [10, 0]
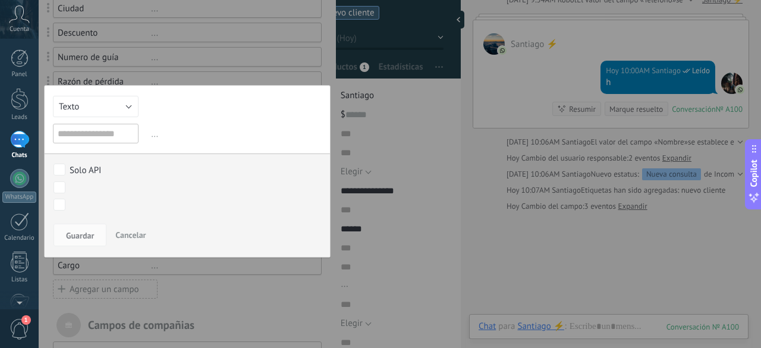
click at [196, 143] on span "..." at bounding box center [235, 134] width 173 height 20
click at [87, 129] on input "text" at bounding box center [96, 134] width 86 height 20
click at [116, 112] on button "Texto" at bounding box center [96, 106] width 86 height 21
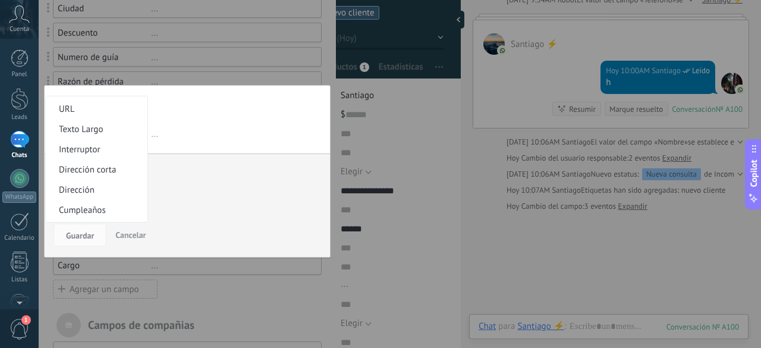
scroll to position [142, 0]
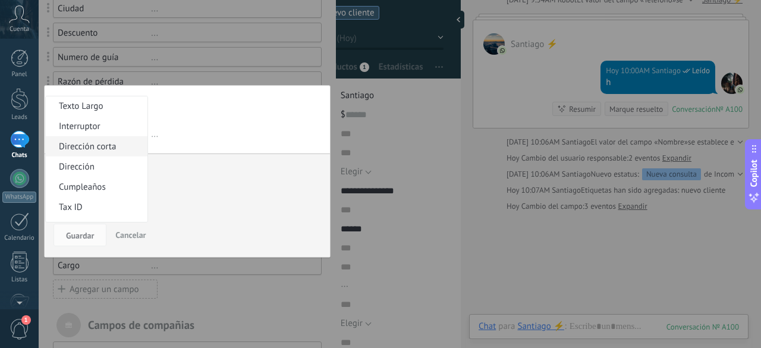
click at [93, 149] on span "Dirección corta" at bounding box center [95, 146] width 98 height 11
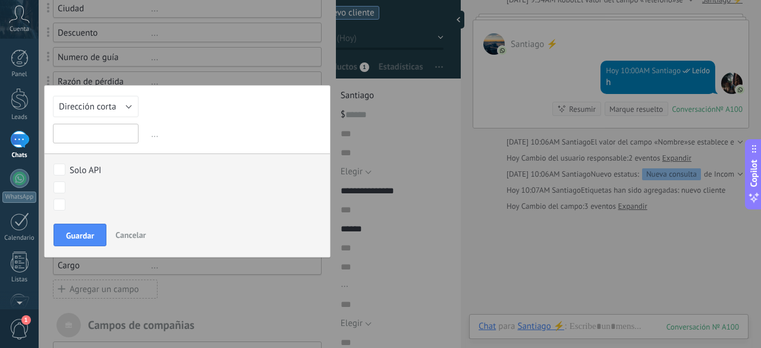
click at [103, 137] on input "text" at bounding box center [96, 134] width 86 height 20
click at [103, 137] on input "**********" at bounding box center [96, 134] width 86 height 20
type input "*********"
click at [80, 231] on span "Guardar" at bounding box center [80, 235] width 28 height 8
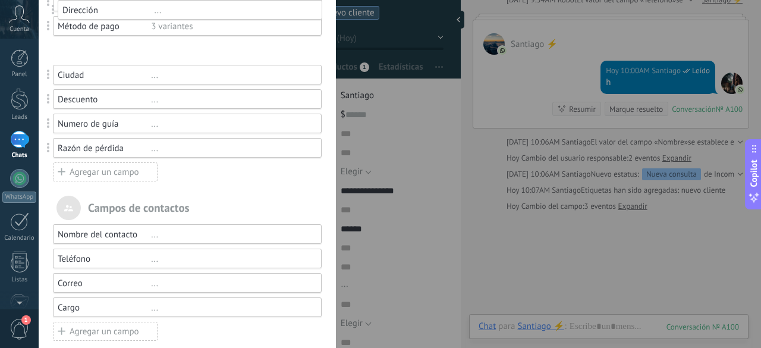
scroll to position [165, 0]
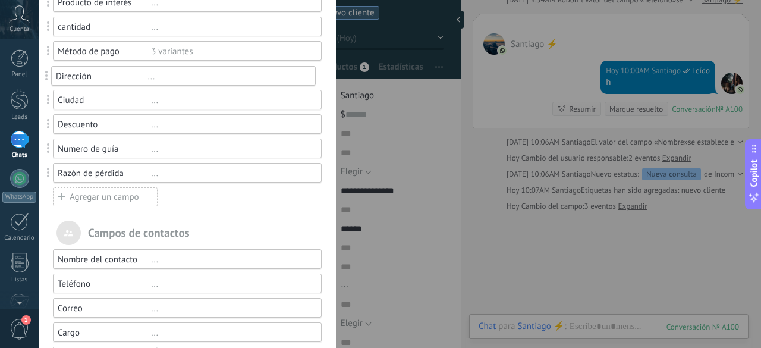
drag, startPoint x: 51, startPoint y: 105, endPoint x: 49, endPoint y: 76, distance: 29.8
click at [385, 167] on div "Campos y grupos En Kommo puedes añadir tus propios campos y usarlos para cualqu…" at bounding box center [400, 174] width 723 height 348
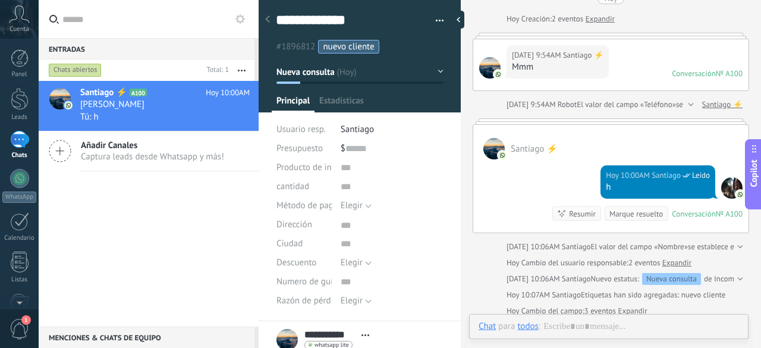
scroll to position [12, 0]
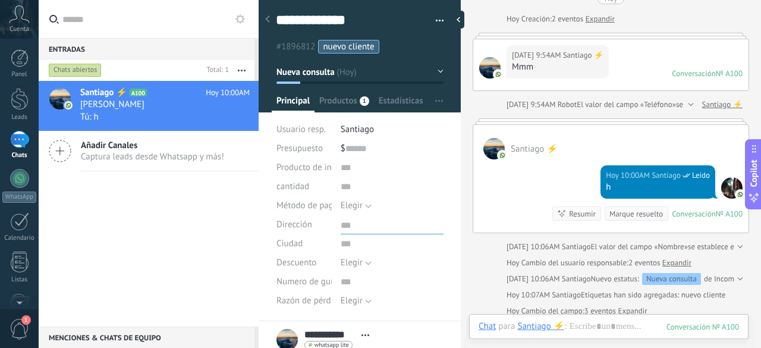
click at [344, 227] on textarea at bounding box center [392, 224] width 103 height 19
type textarea "*"
type textarea "**"
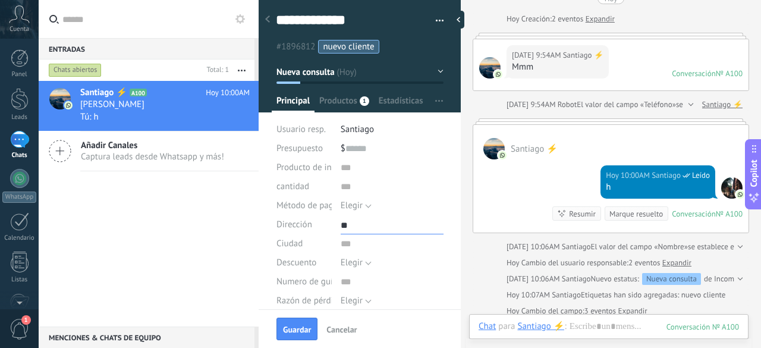
type textarea "***"
type textarea "****"
type textarea "*****"
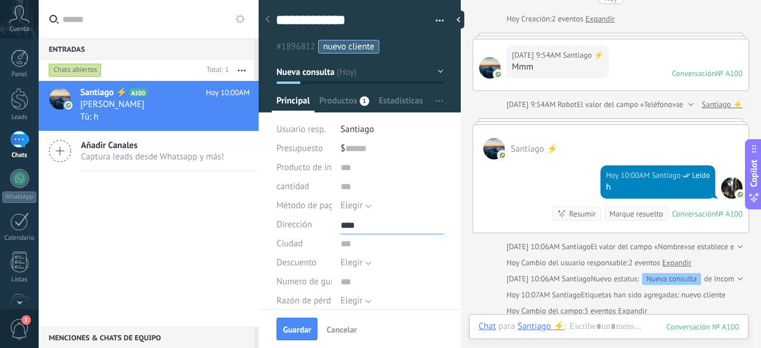
type textarea "*****"
type textarea "*******"
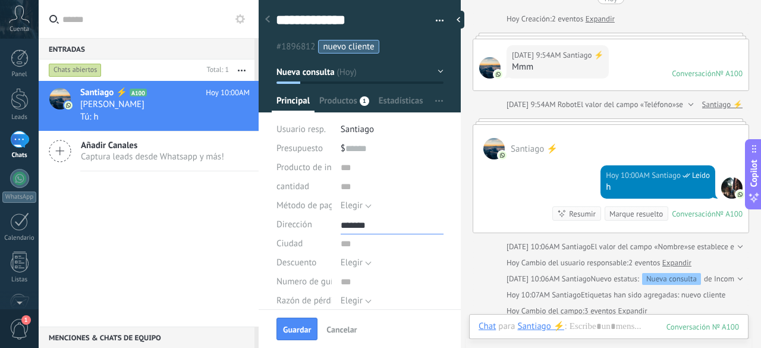
type textarea "*******"
type textarea "*********"
type textarea "**********"
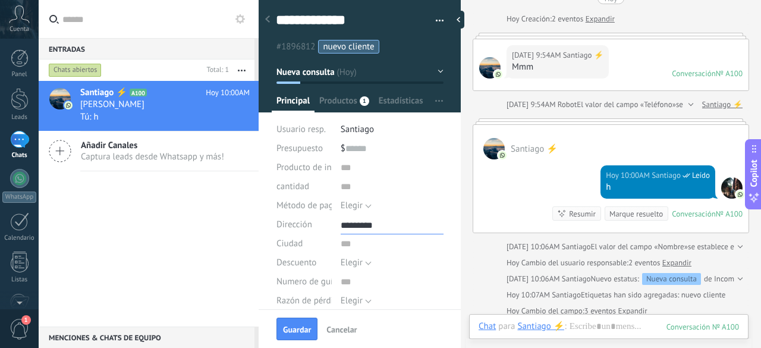
type textarea "**********"
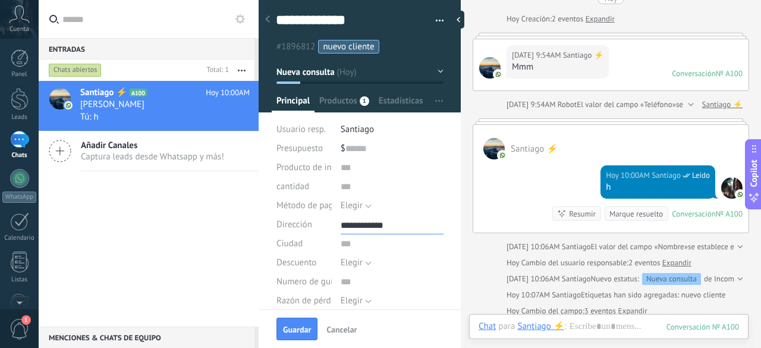
type textarea "**********"
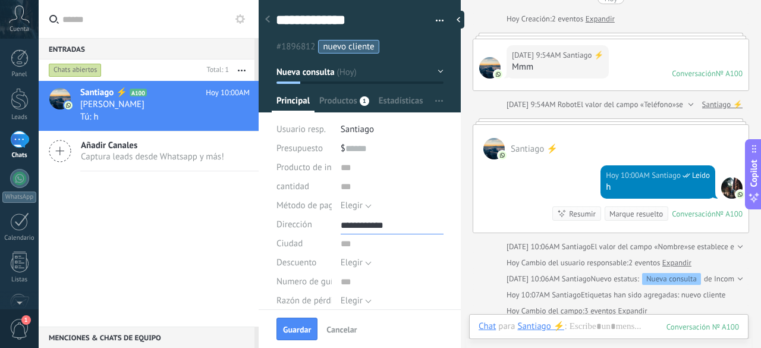
type textarea "**********"
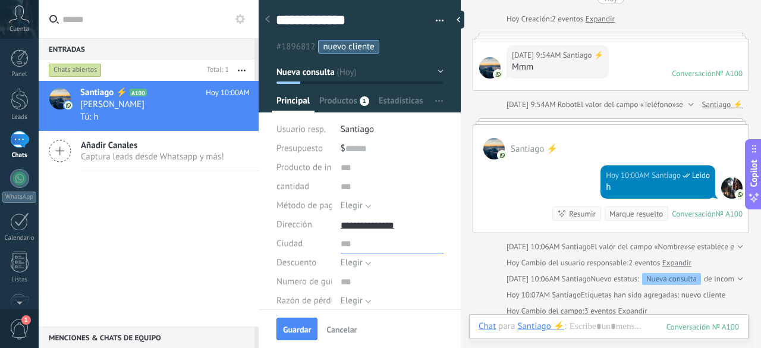
click at [370, 246] on input "text" at bounding box center [392, 243] width 103 height 19
type input "*"
type input "******"
click at [485, 324] on div "Chat" at bounding box center [487, 326] width 17 height 11
click at [491, 304] on div "Tarea" at bounding box center [491, 306] width 42 height 20
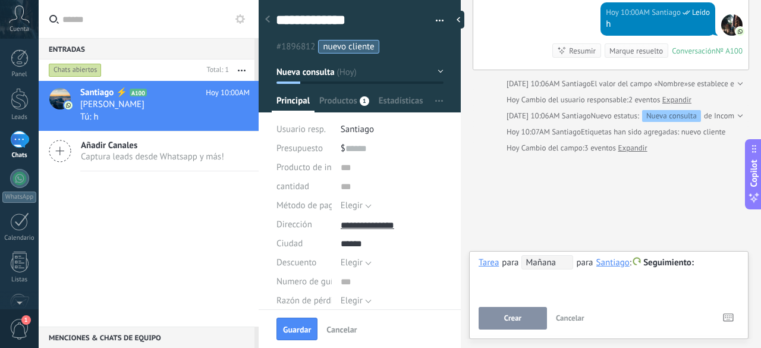
scroll to position [226, 0]
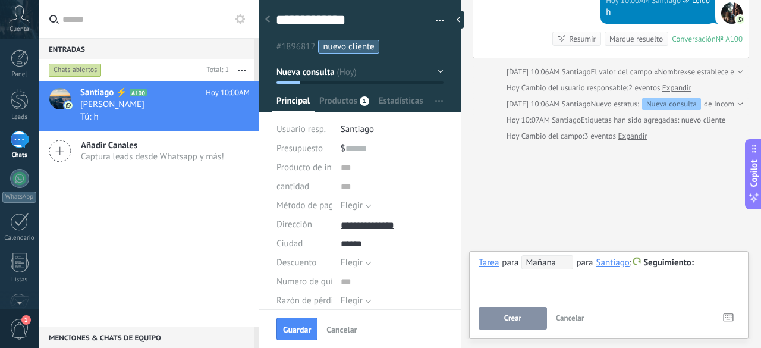
click at [671, 266] on span "Seguimiento" at bounding box center [668, 262] width 51 height 11
click at [643, 221] on div at bounding box center [380, 174] width 761 height 348
click at [560, 264] on span "Mañana" at bounding box center [548, 262] width 52 height 14
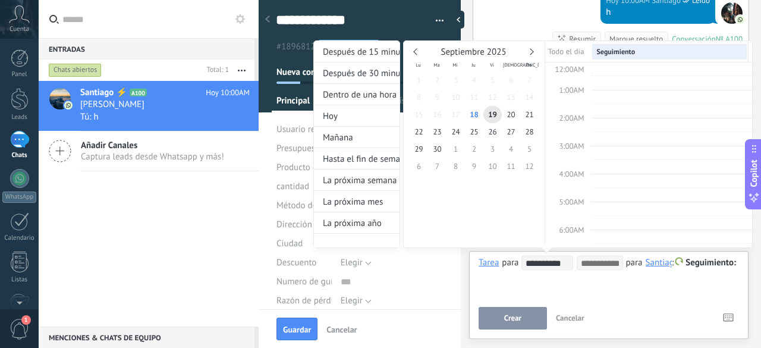
scroll to position [221, 0]
type input "**********"
click at [419, 130] on span "22" at bounding box center [419, 131] width 18 height 17
click at [417, 128] on span "22" at bounding box center [419, 131] width 18 height 17
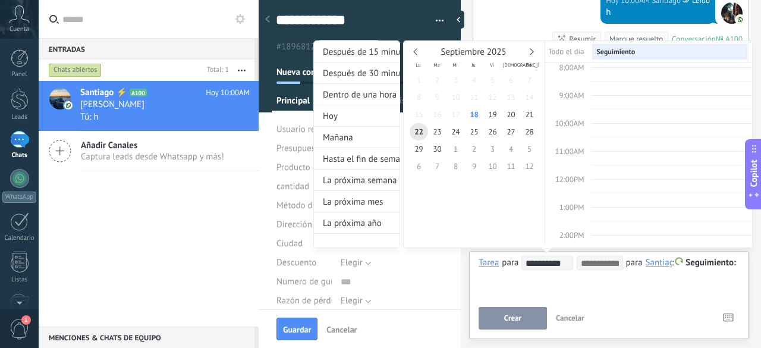
scroll to position [220, 0]
click at [589, 121] on td "10:00AM" at bounding box center [567, 128] width 45 height 14
click at [580, 118] on span "10:00AM" at bounding box center [569, 122] width 29 height 10
type input "**********"
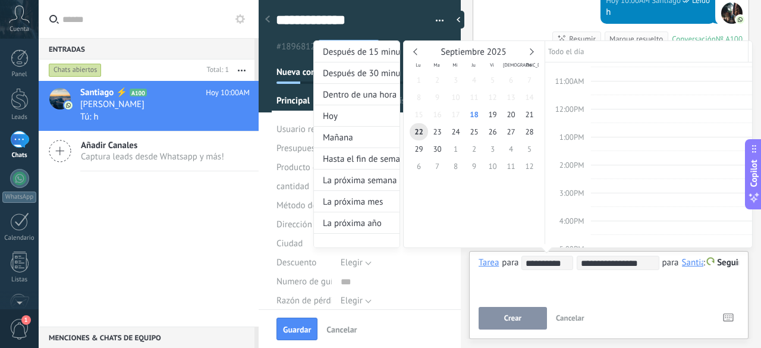
scroll to position [293, 0]
click at [593, 279] on div at bounding box center [380, 174] width 761 height 348
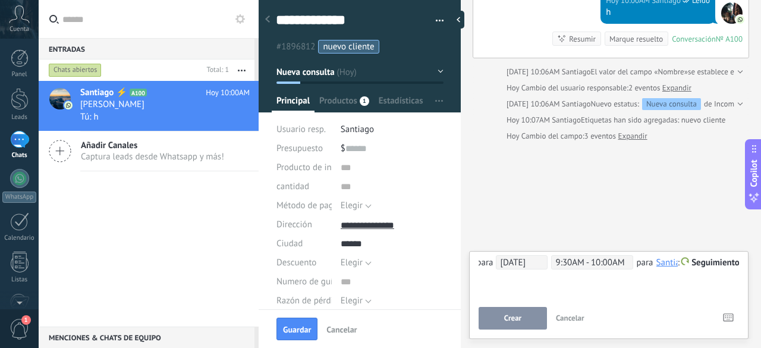
scroll to position [0, 33]
click at [654, 262] on div "Santiago" at bounding box center [667, 262] width 33 height 11
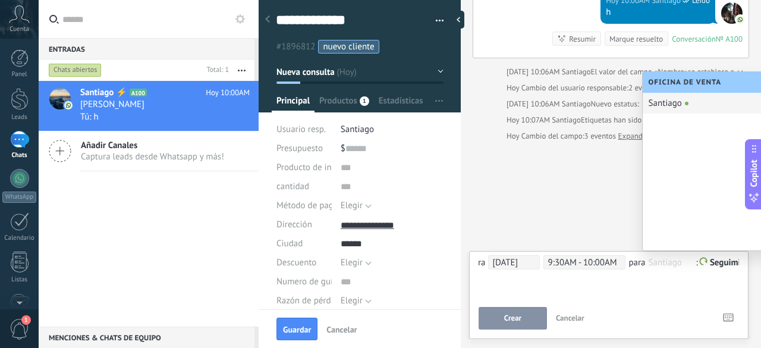
click at [595, 215] on div "Buscar Carga más Hoy Hoy Creación: 2 eventos Expandir Hoy 9:54AM Santiago ⚡️ Mm…" at bounding box center [611, 62] width 300 height 576
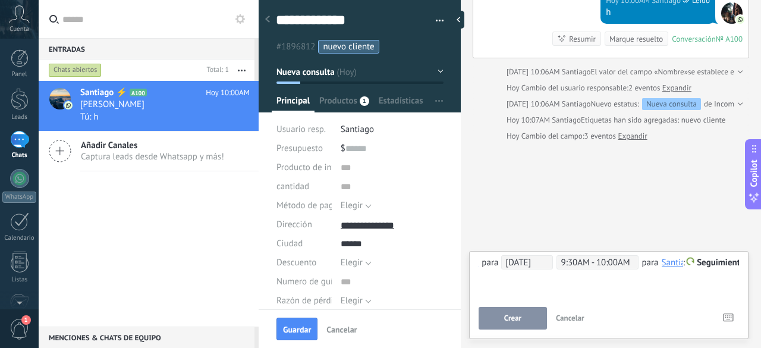
scroll to position [0, 33]
click at [704, 263] on span "Seguimiento" at bounding box center [711, 262] width 51 height 11
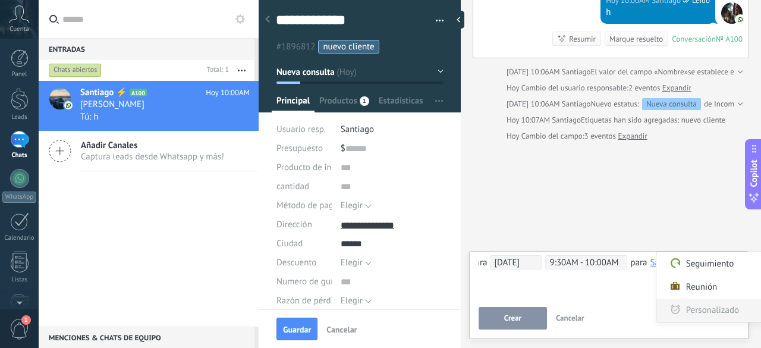
click at [705, 303] on label "Personalizado" at bounding box center [710, 310] width 107 height 23
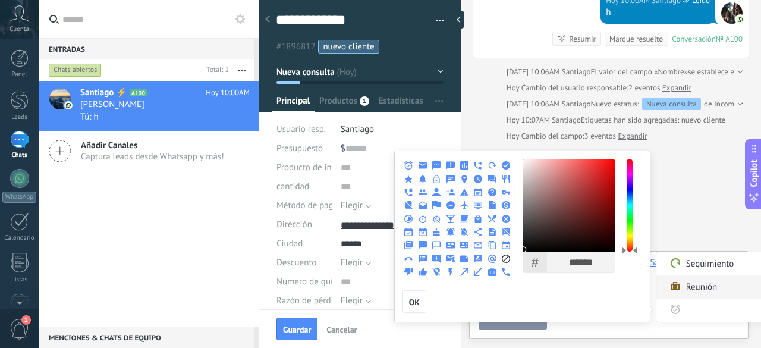
click at [711, 291] on label "Reunión" at bounding box center [710, 286] width 107 height 23
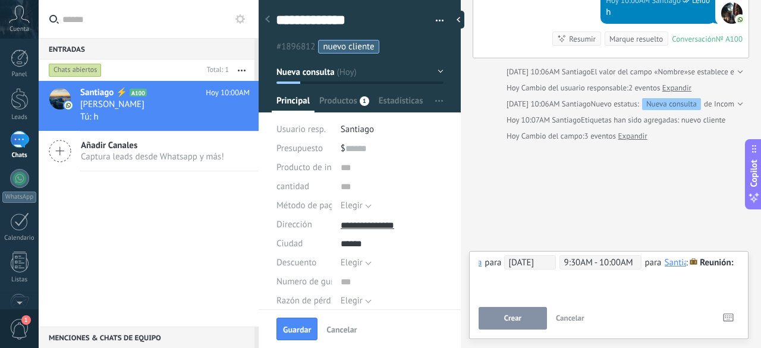
scroll to position [0, 0]
click at [721, 263] on span "Reunión" at bounding box center [734, 262] width 34 height 11
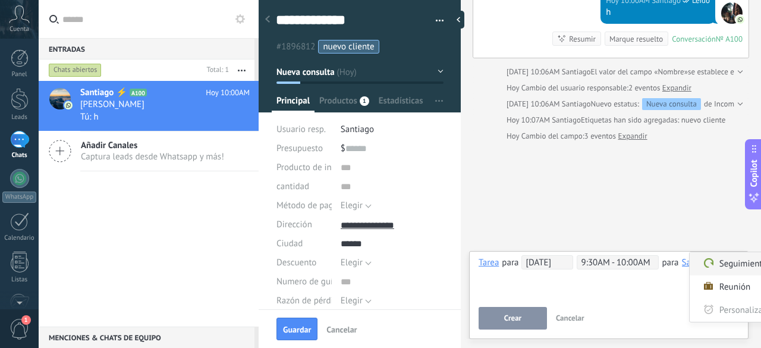
click at [720, 264] on label "Seguimiento" at bounding box center [743, 263] width 107 height 23
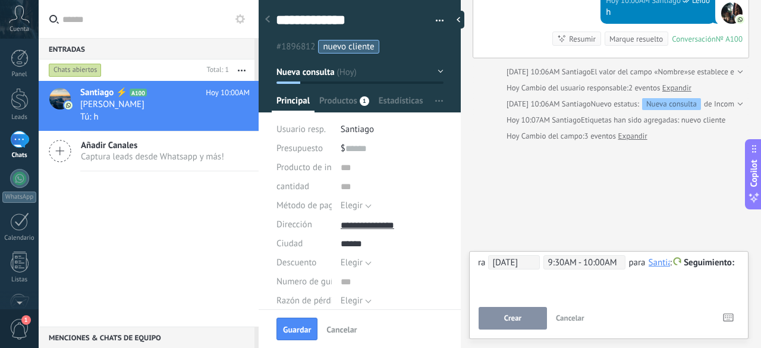
click at [516, 318] on span "Crear" at bounding box center [512, 318] width 17 height 8
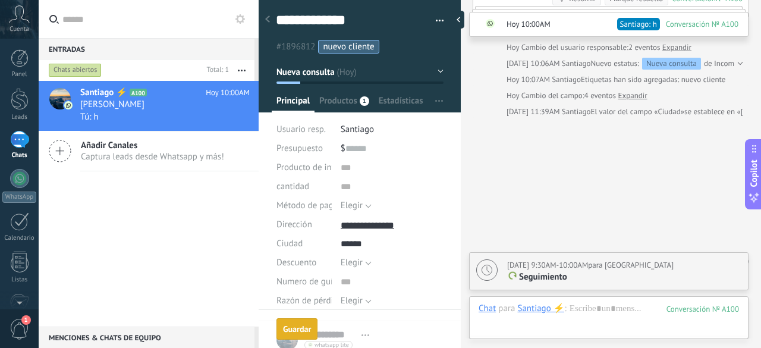
scroll to position [282, 0]
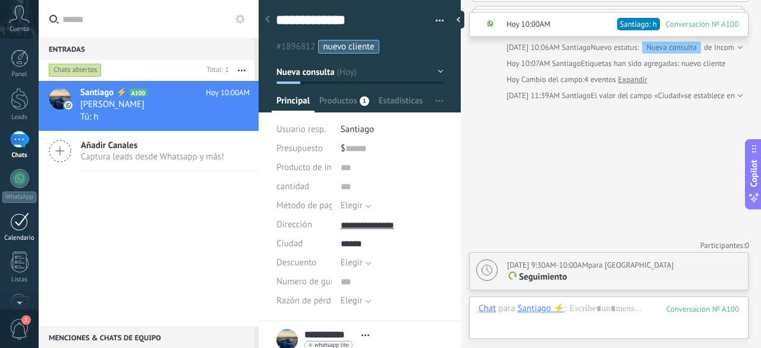
click at [18, 221] on div at bounding box center [19, 221] width 19 height 18
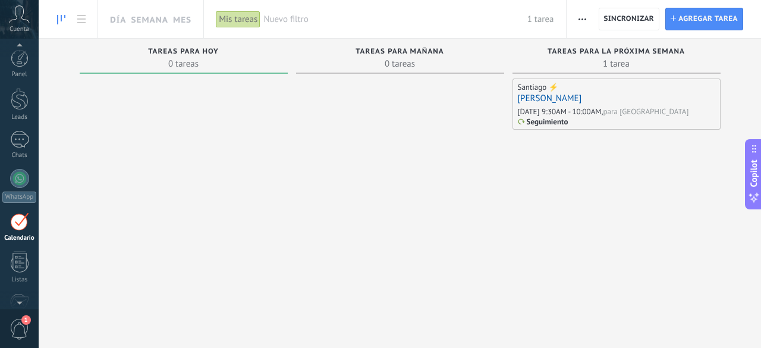
scroll to position [34, 0]
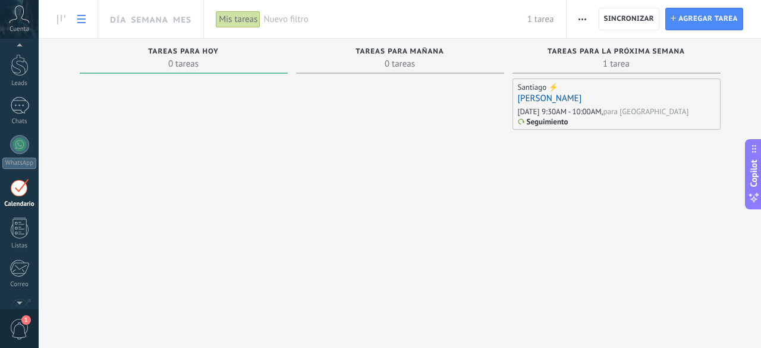
click at [83, 26] on link at bounding box center [81, 19] width 20 height 23
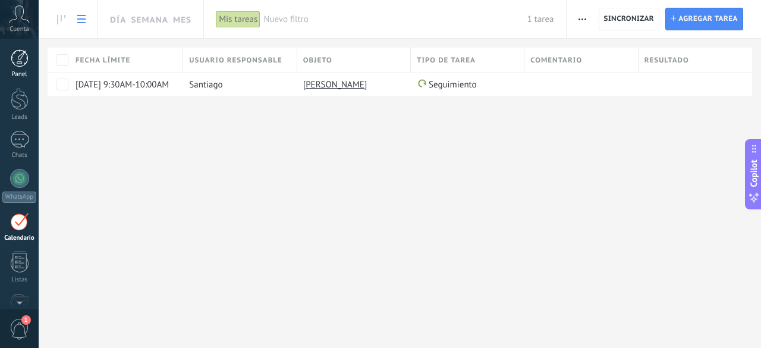
click at [22, 59] on div at bounding box center [20, 58] width 18 height 18
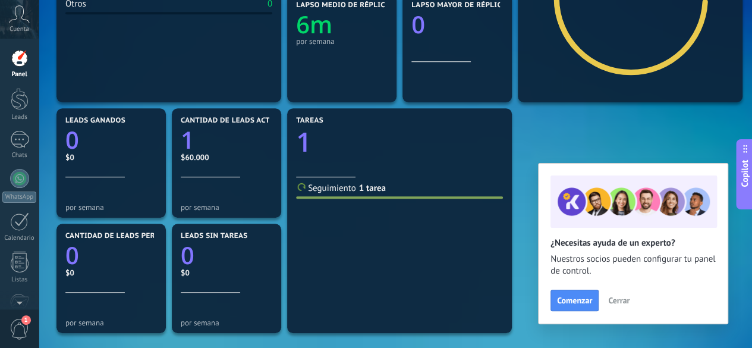
scroll to position [277, 0]
click at [375, 193] on link "1 tarea" at bounding box center [372, 187] width 27 height 11
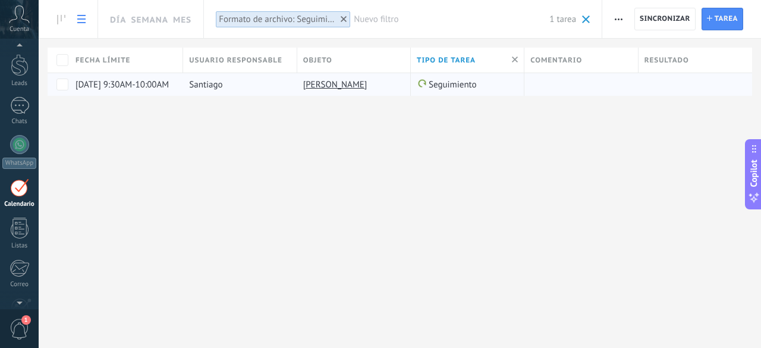
click at [348, 84] on link "[PERSON_NAME]" at bounding box center [335, 84] width 64 height 11
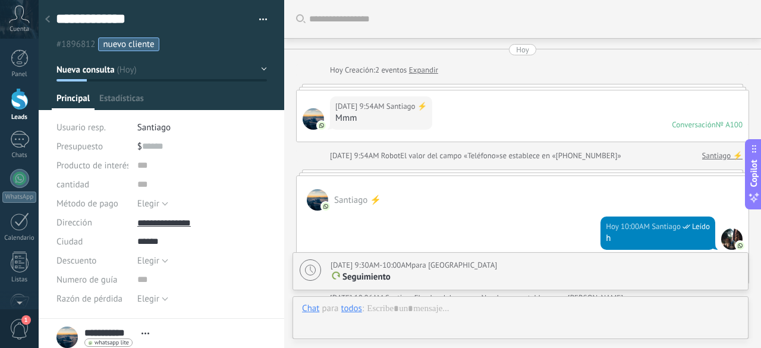
scroll to position [266, 0]
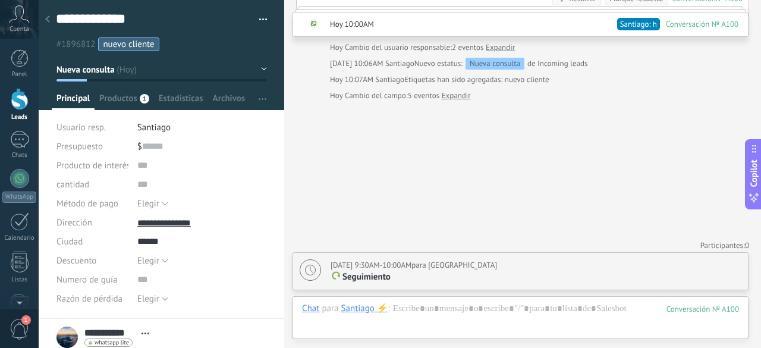
click at [49, 20] on icon at bounding box center [47, 18] width 5 height 7
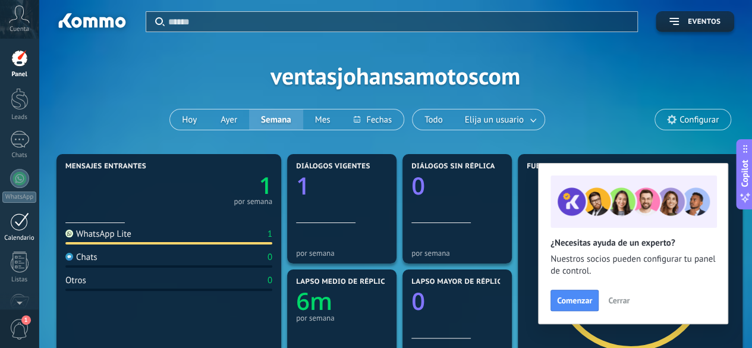
click at [18, 225] on div at bounding box center [19, 221] width 19 height 18
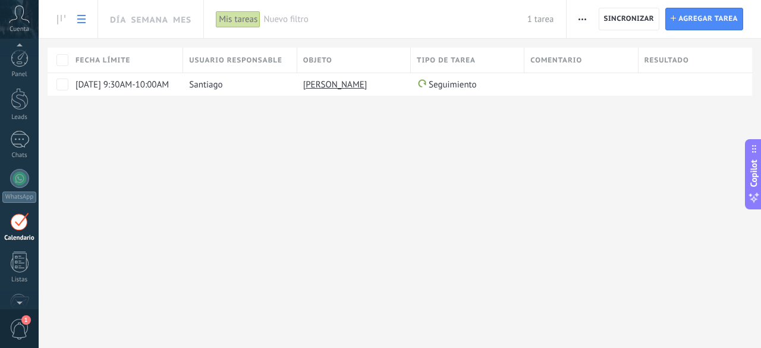
scroll to position [34, 0]
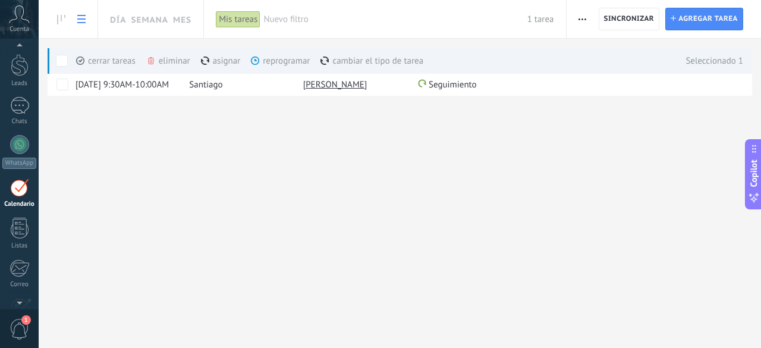
click at [216, 58] on div "asignar màs" at bounding box center [241, 61] width 80 height 26
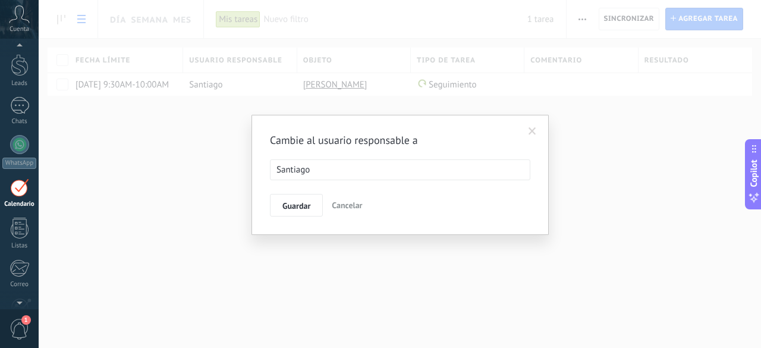
click at [358, 169] on ul "Santiago" at bounding box center [400, 170] width 259 height 20
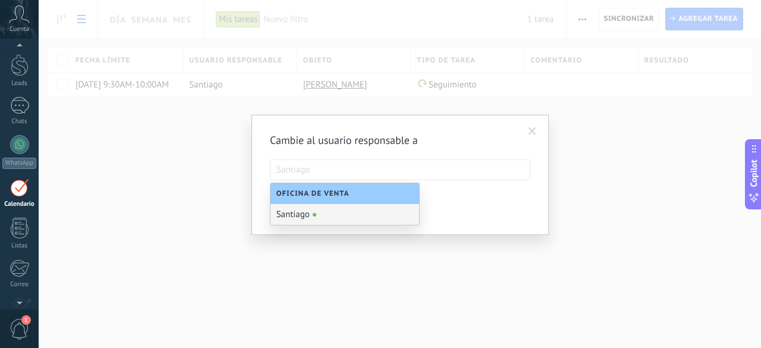
click at [412, 156] on div "Cambie al usuario responsable a Santiago Santiago Guardar Cancelar" at bounding box center [400, 174] width 260 height 83
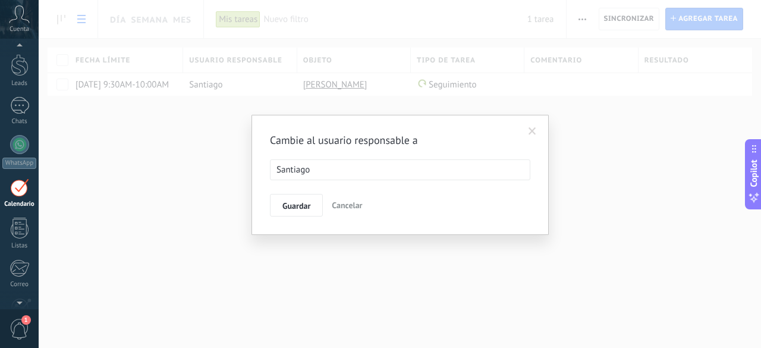
click at [532, 131] on span at bounding box center [533, 131] width 8 height 8
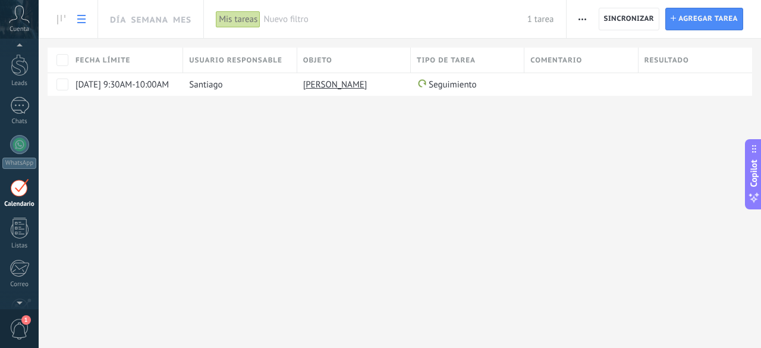
scroll to position [27, 0]
click at [18, 105] on div "1" at bounding box center [19, 111] width 19 height 17
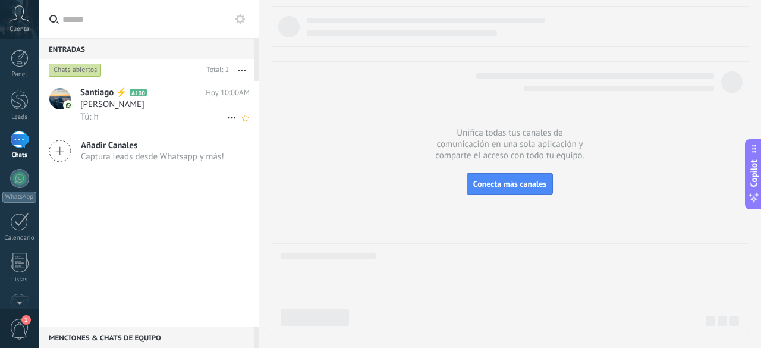
click at [155, 105] on div "[PERSON_NAME]" at bounding box center [164, 105] width 169 height 12
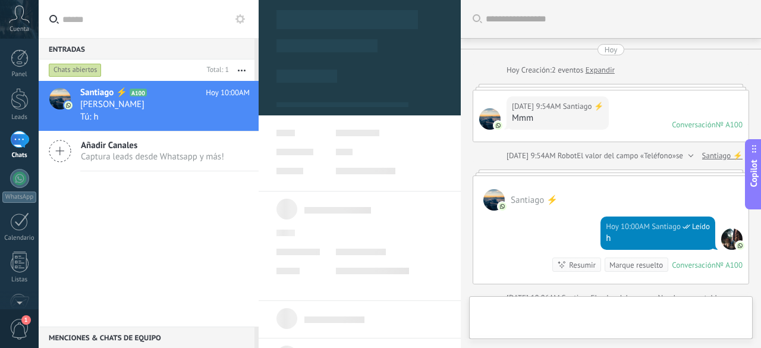
type textarea "**********"
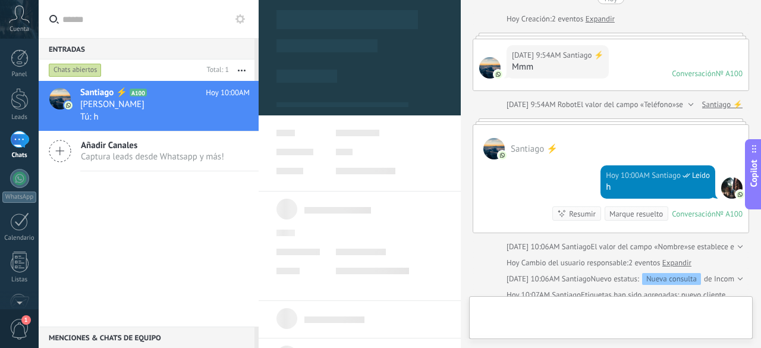
scroll to position [12, 0]
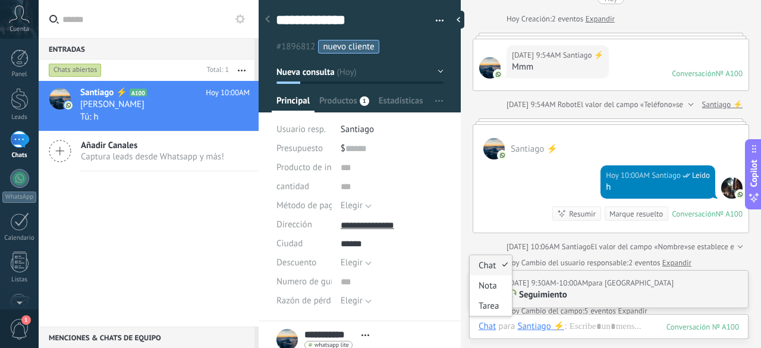
click at [492, 325] on div "Chat" at bounding box center [487, 326] width 17 height 11
click at [489, 304] on div "Tarea" at bounding box center [491, 306] width 42 height 20
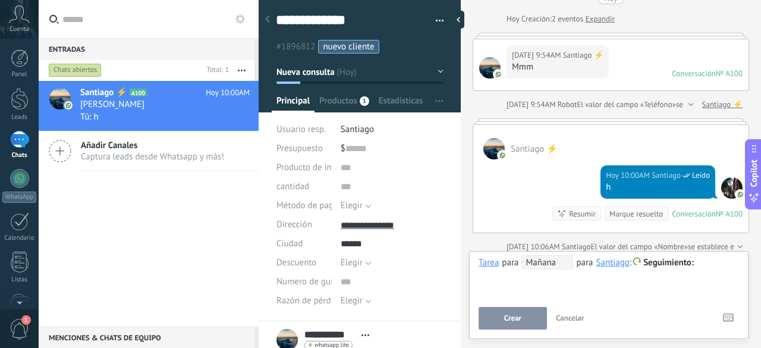
click at [551, 288] on div "**********" at bounding box center [609, 276] width 260 height 43
click at [709, 261] on div at bounding box center [609, 263] width 261 height 14
click at [515, 320] on span "Crear" at bounding box center [512, 318] width 17 height 8
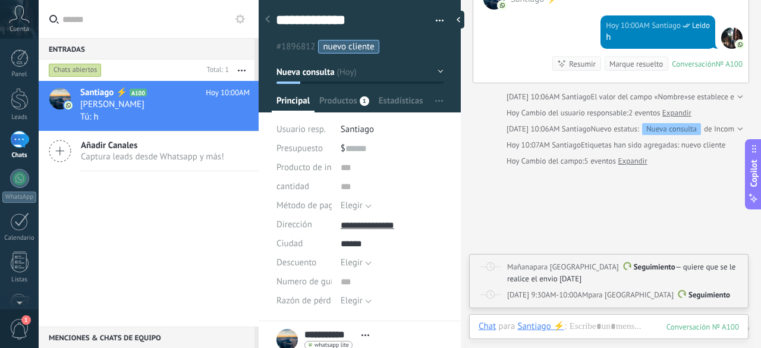
scroll to position [195, 0]
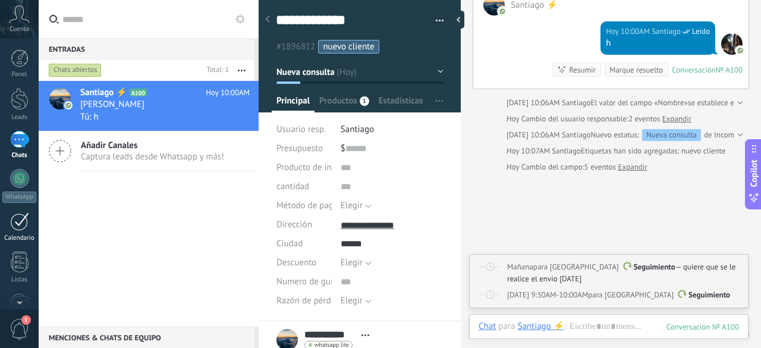
click at [20, 219] on div at bounding box center [19, 221] width 19 height 18
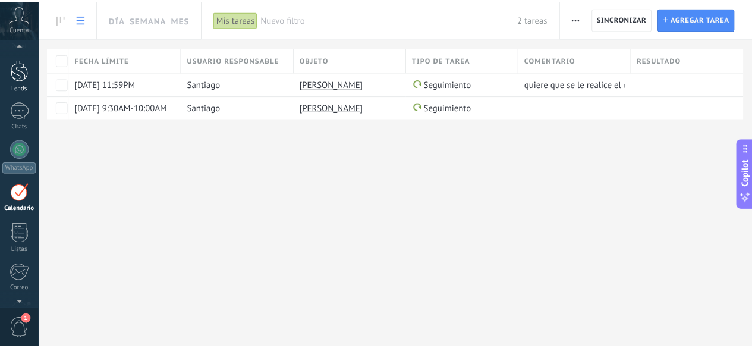
scroll to position [21, 0]
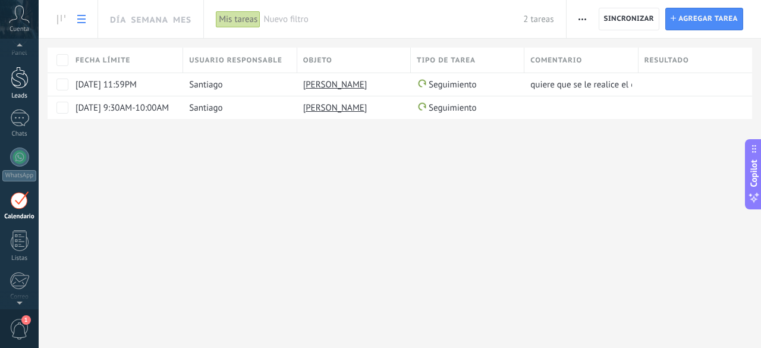
click at [23, 76] on div at bounding box center [20, 78] width 18 height 22
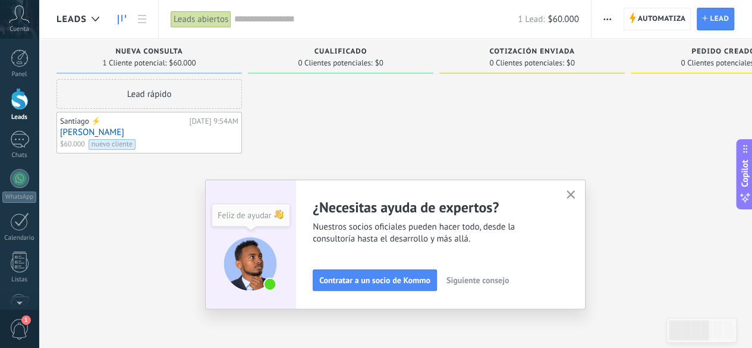
click at [573, 193] on icon "button" at bounding box center [571, 194] width 9 height 9
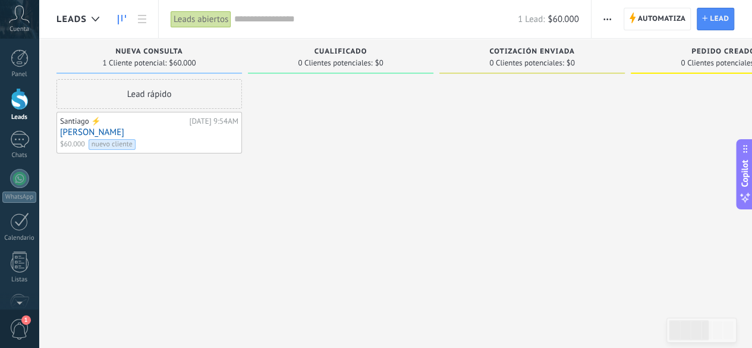
click at [606, 18] on icon "button" at bounding box center [608, 19] width 8 height 2
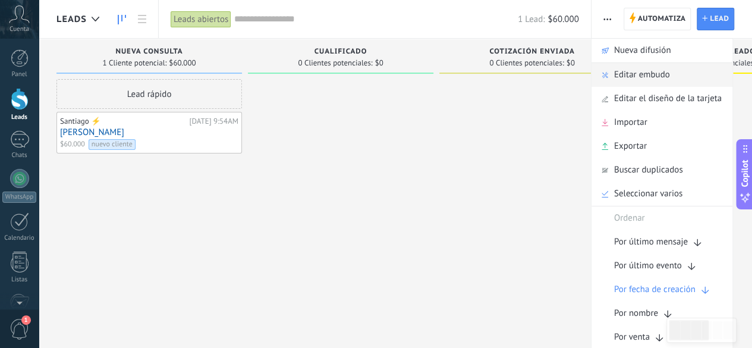
click at [643, 76] on span "Editar embudo" at bounding box center [642, 75] width 56 height 24
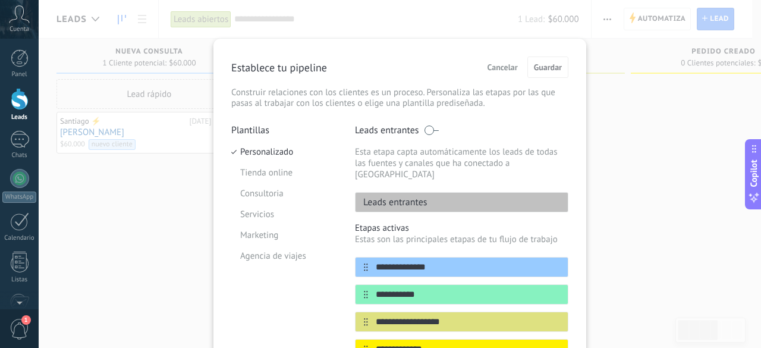
scroll to position [32, 0]
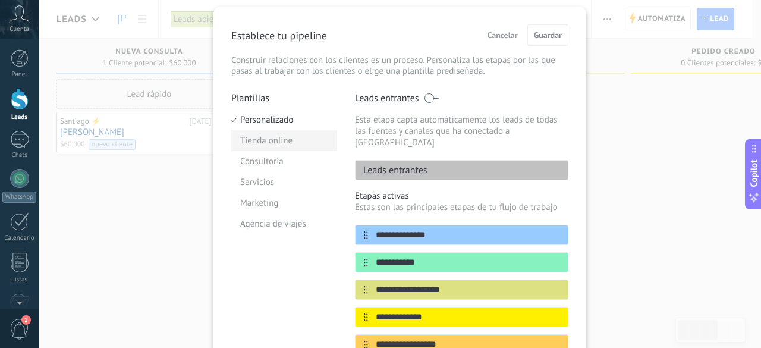
click at [281, 137] on li "Tienda online" at bounding box center [284, 140] width 106 height 21
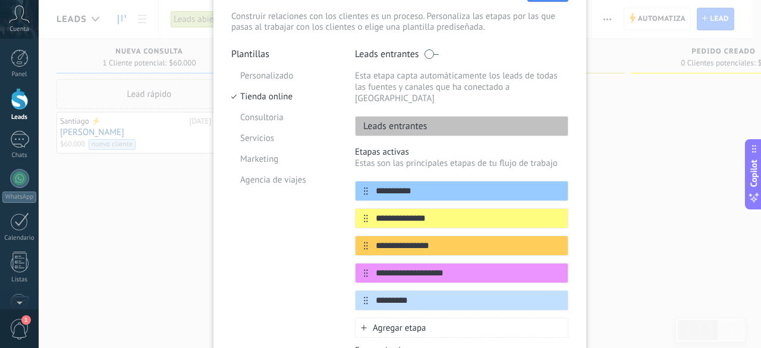
scroll to position [77, 0]
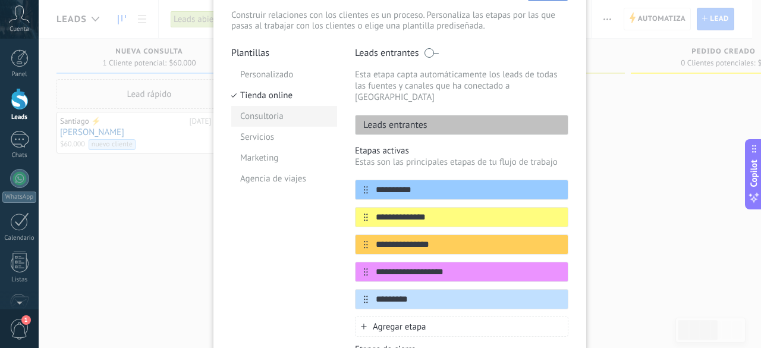
click at [270, 113] on li "Consultoria" at bounding box center [284, 116] width 106 height 21
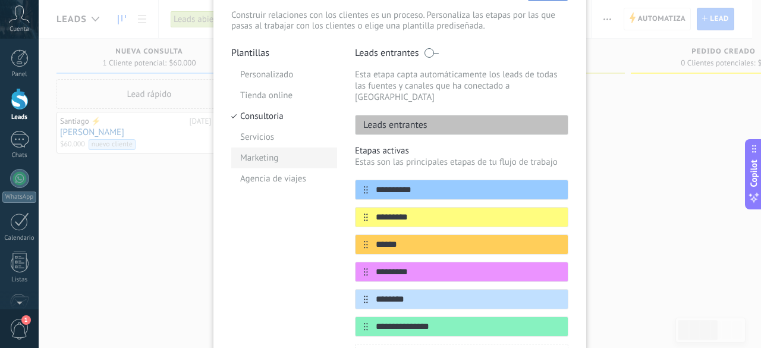
click at [269, 158] on li "Marketing" at bounding box center [284, 157] width 106 height 21
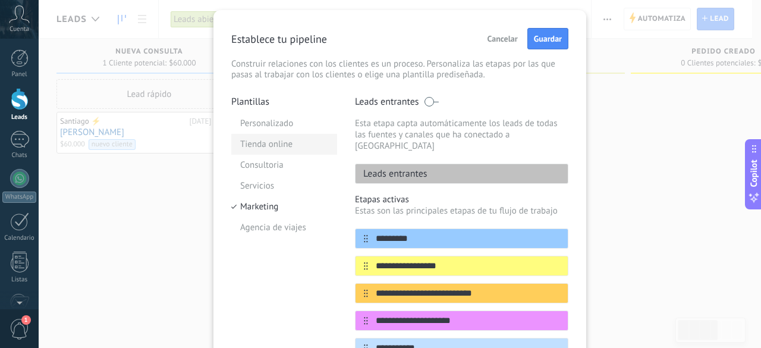
scroll to position [27, 0]
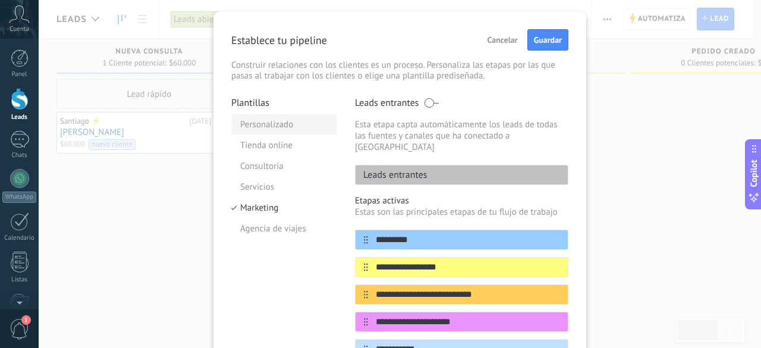
click at [269, 125] on li "Personalizado" at bounding box center [284, 124] width 106 height 21
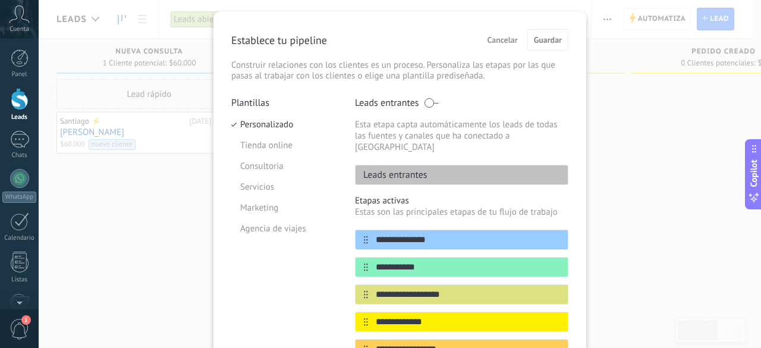
click at [452, 165] on div "Leads entrantes" at bounding box center [461, 175] width 213 height 20
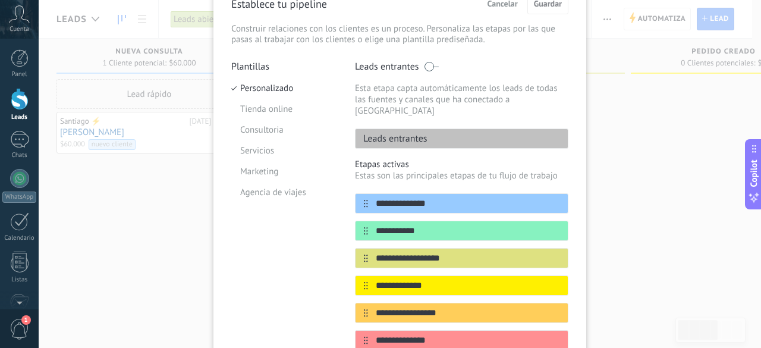
scroll to position [12, 0]
click at [433, 64] on span at bounding box center [431, 67] width 15 height 10
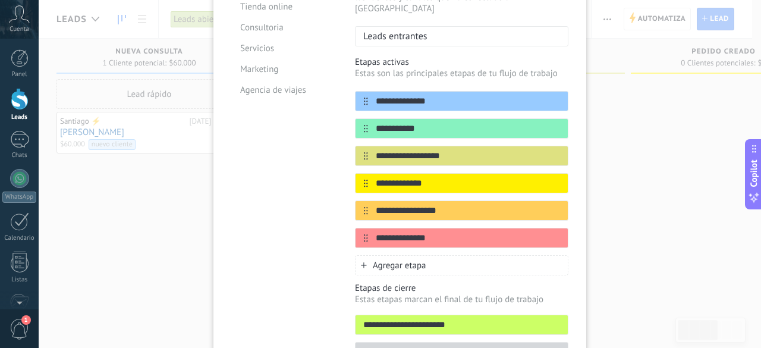
scroll to position [167, 0]
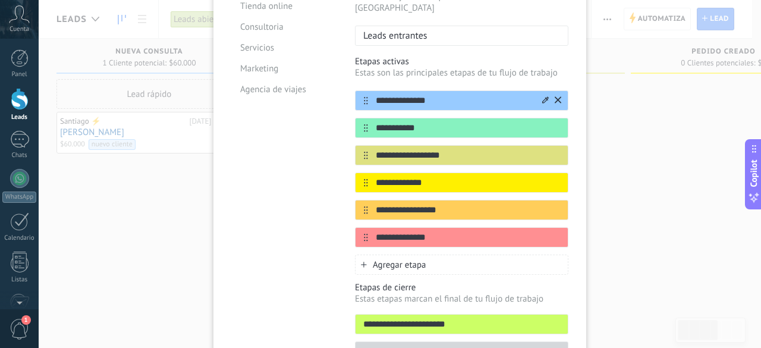
click at [456, 95] on input "**********" at bounding box center [454, 101] width 172 height 12
click at [397, 95] on input "**********" at bounding box center [454, 101] width 172 height 12
type input "**********"
click at [423, 122] on input "**********" at bounding box center [454, 128] width 172 height 12
click at [556, 124] on icon at bounding box center [558, 127] width 7 height 7
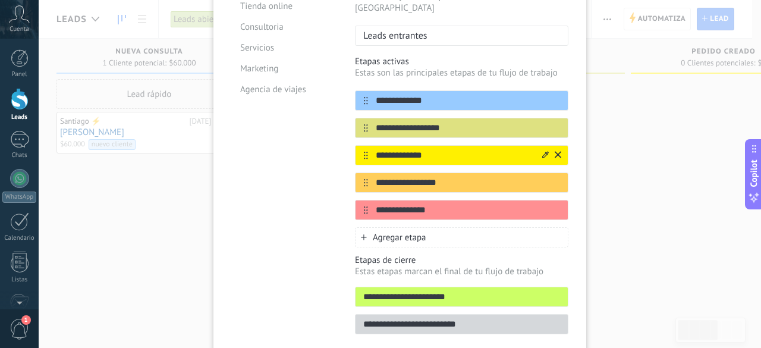
click at [434, 149] on input "**********" at bounding box center [454, 155] width 172 height 12
type input "*"
type input "**********"
click at [456, 177] on input "**********" at bounding box center [454, 183] width 172 height 12
type input "**********"
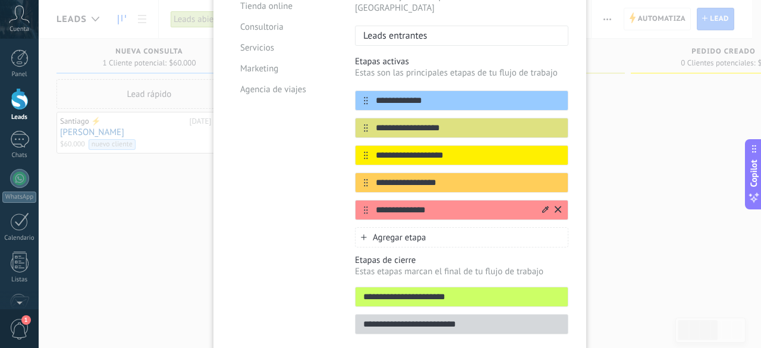
click at [461, 204] on input "**********" at bounding box center [454, 210] width 172 height 12
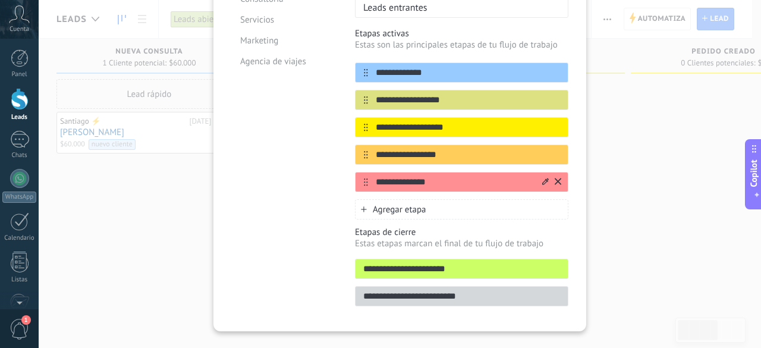
scroll to position [202, 0]
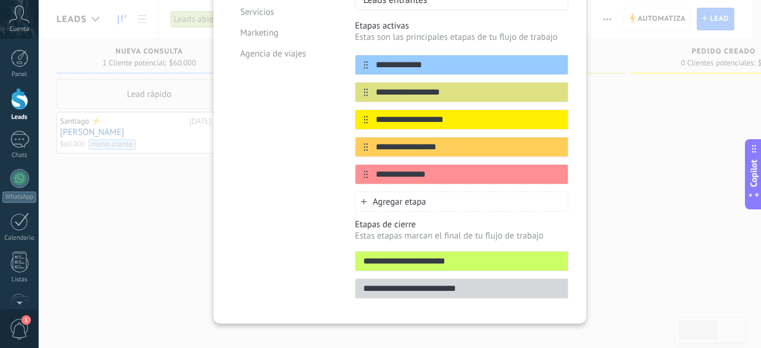
click at [403, 196] on span "Agregar etapa" at bounding box center [400, 201] width 54 height 11
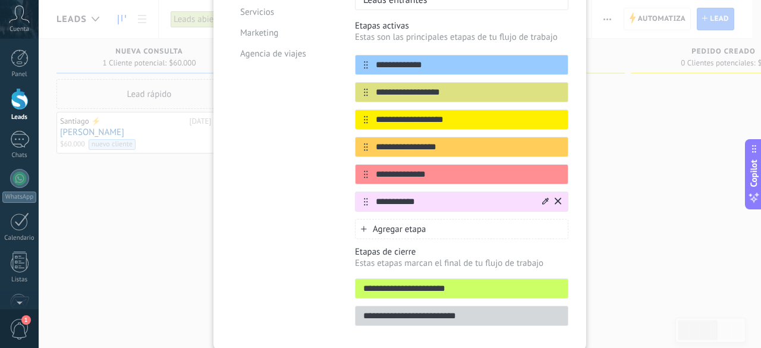
click at [379, 196] on input "**********" at bounding box center [454, 202] width 172 height 12
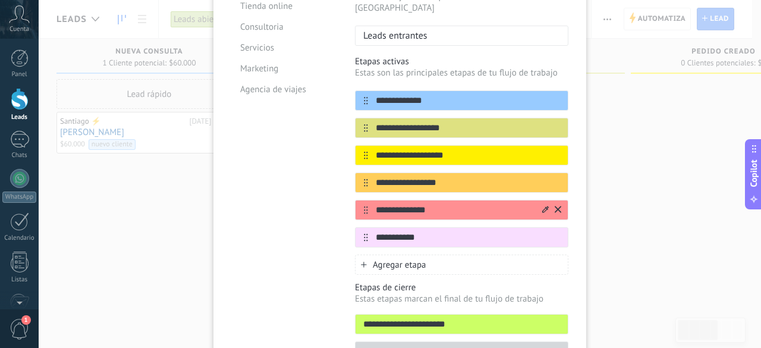
scroll to position [168, 0]
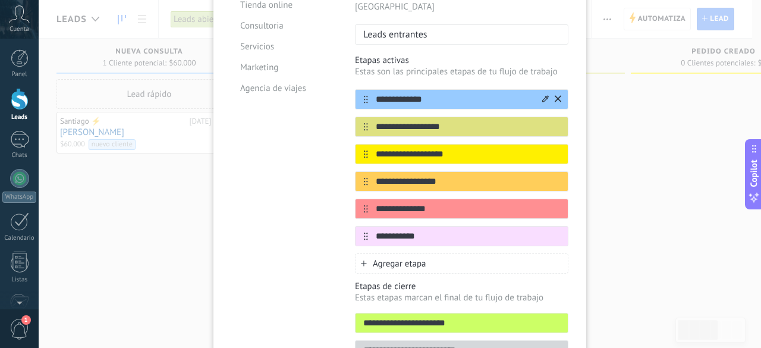
type input "**********"
click at [543, 95] on icon at bounding box center [545, 98] width 7 height 7
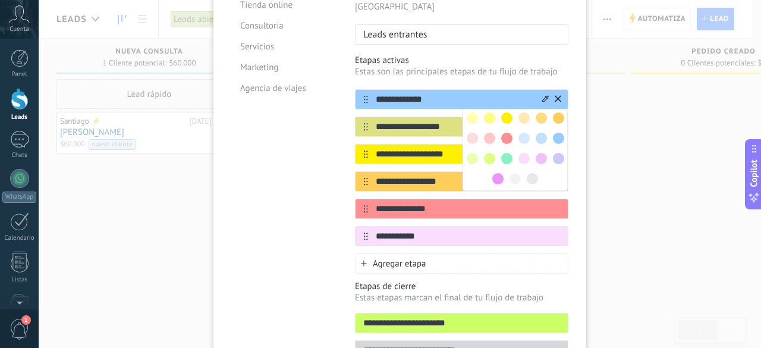
click at [530, 173] on span at bounding box center [532, 178] width 11 height 11
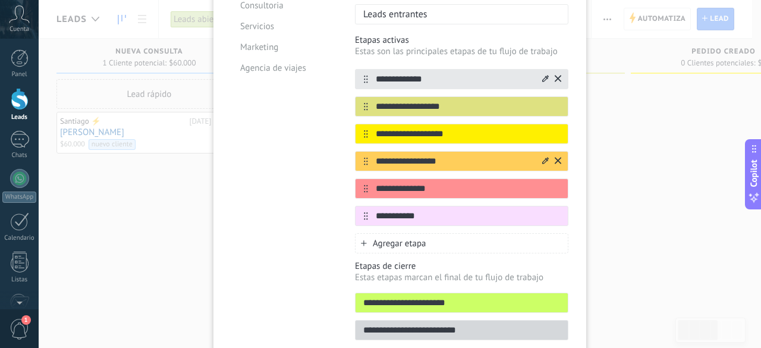
scroll to position [189, 0]
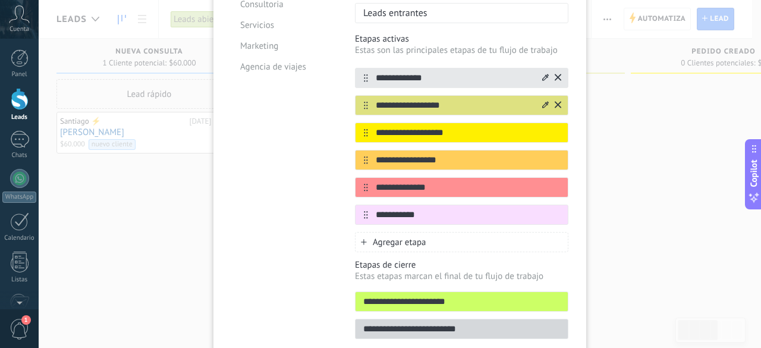
click at [542, 101] on icon at bounding box center [545, 104] width 7 height 7
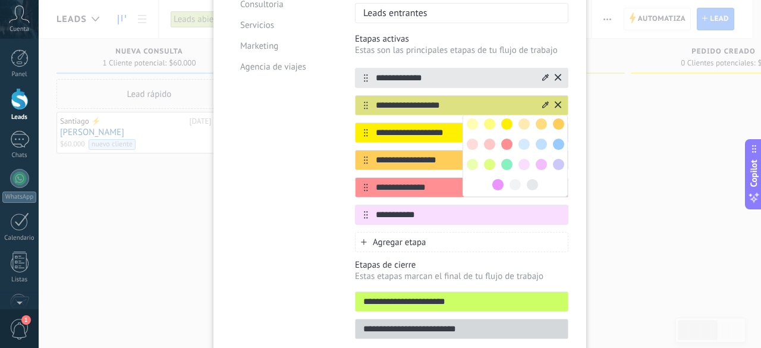
click at [523, 159] on span at bounding box center [524, 164] width 11 height 11
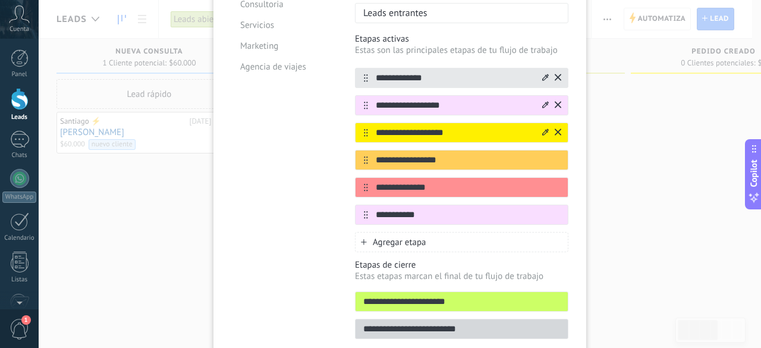
click at [542, 128] on icon at bounding box center [545, 131] width 7 height 7
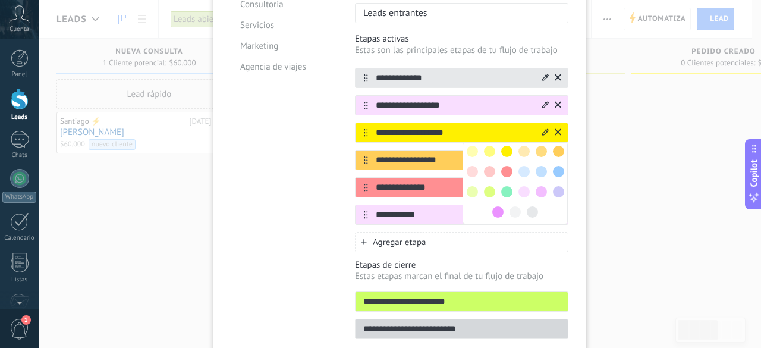
click at [485, 146] on span at bounding box center [489, 151] width 11 height 11
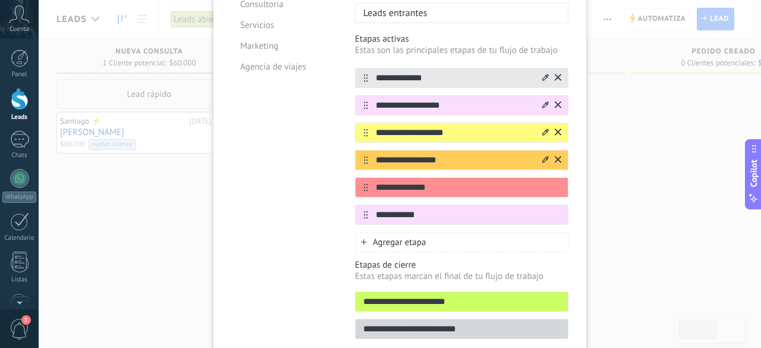
click at [544, 156] on icon at bounding box center [545, 159] width 7 height 7
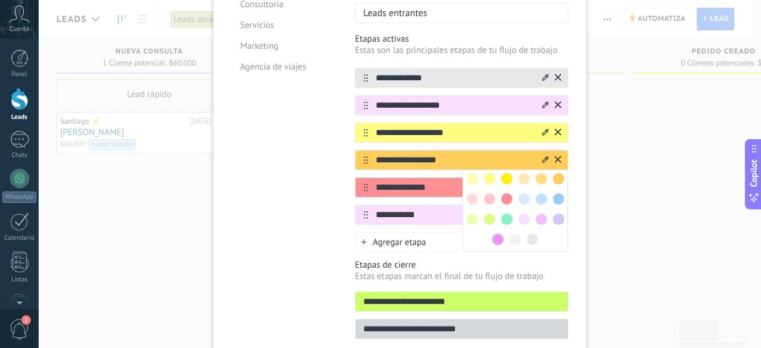
click at [505, 173] on span at bounding box center [506, 178] width 11 height 11
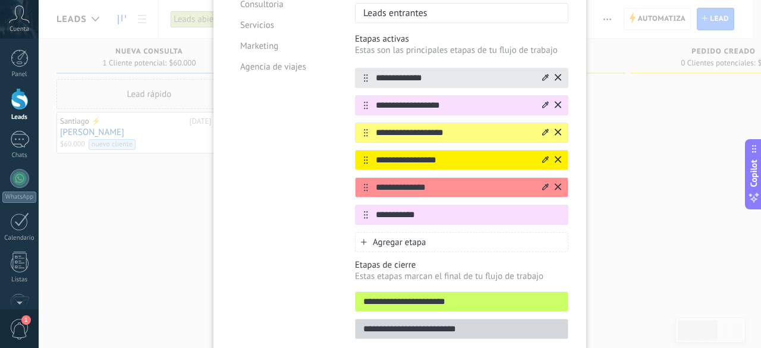
click at [544, 183] on icon at bounding box center [545, 186] width 7 height 7
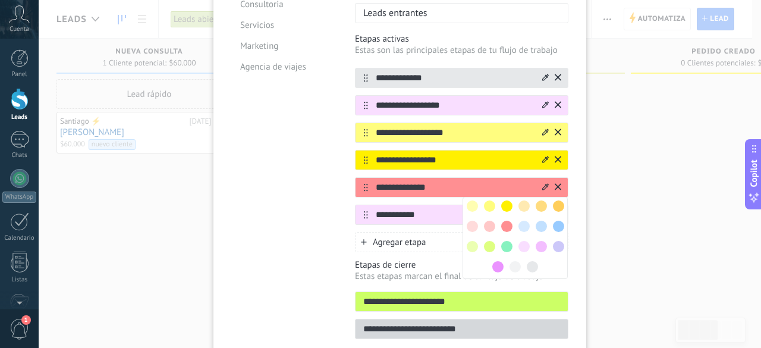
click at [488, 221] on span at bounding box center [489, 226] width 11 height 11
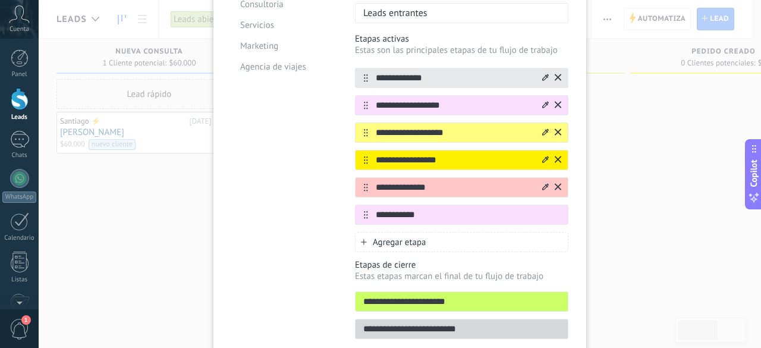
click at [543, 183] on icon at bounding box center [545, 186] width 7 height 7
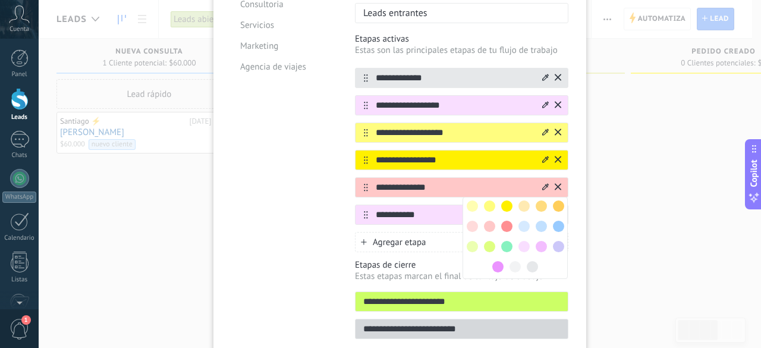
click at [557, 221] on span at bounding box center [558, 226] width 11 height 11
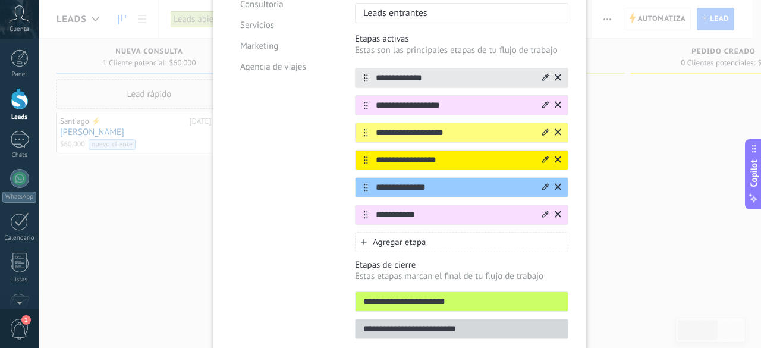
click at [544, 211] on icon at bounding box center [545, 214] width 7 height 7
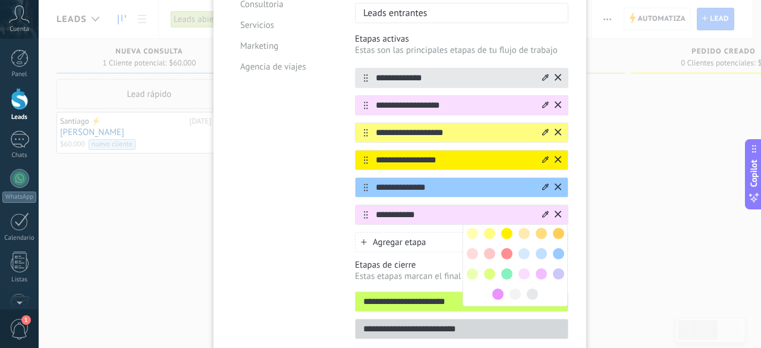
click at [470, 268] on span at bounding box center [472, 273] width 11 height 11
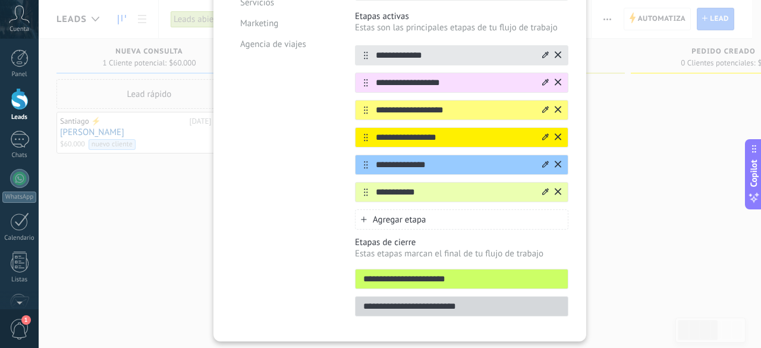
scroll to position [213, 0]
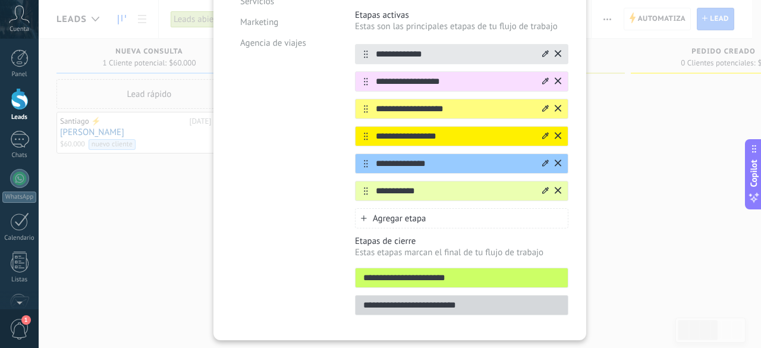
click at [454, 299] on input "**********" at bounding box center [462, 305] width 212 height 12
click at [530, 299] on input "**********" at bounding box center [462, 305] width 212 height 12
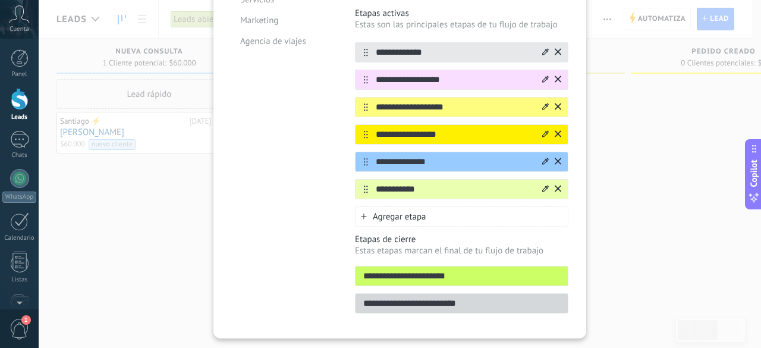
scroll to position [230, 0]
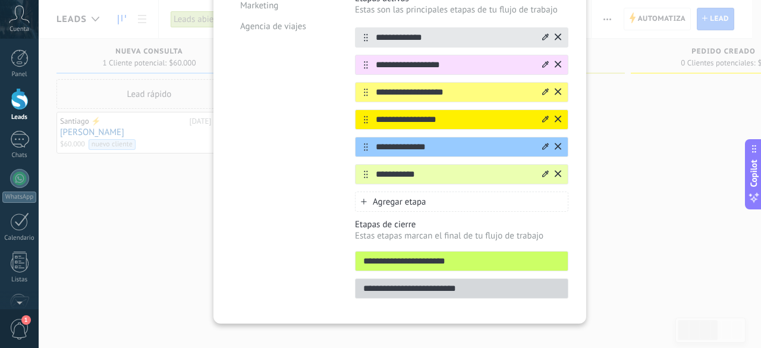
click at [541, 55] on div at bounding box center [551, 64] width 21 height 19
click at [0, 0] on icon at bounding box center [0, 0] width 0 height 0
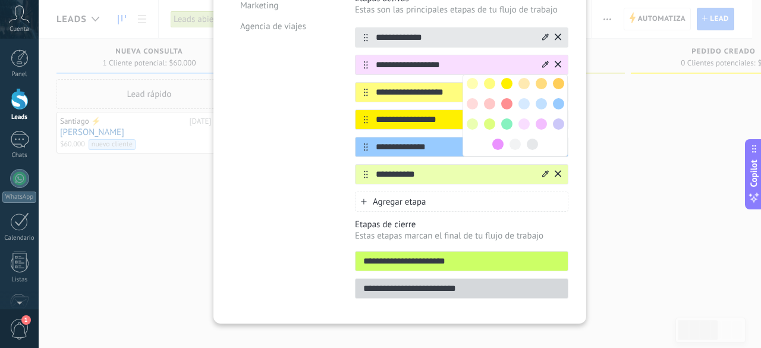
click at [560, 98] on span at bounding box center [558, 103] width 11 height 11
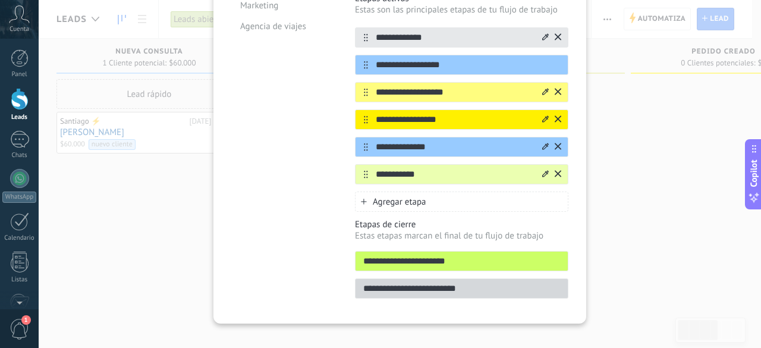
click at [542, 143] on icon at bounding box center [545, 146] width 7 height 7
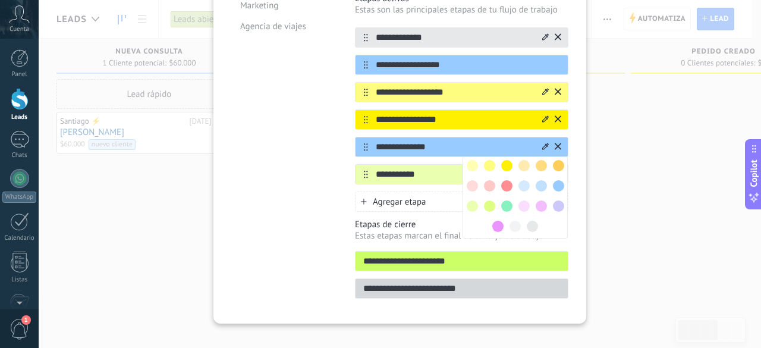
click at [511, 197] on div at bounding box center [506, 205] width 17 height 17
click at [508, 200] on span at bounding box center [506, 205] width 11 height 11
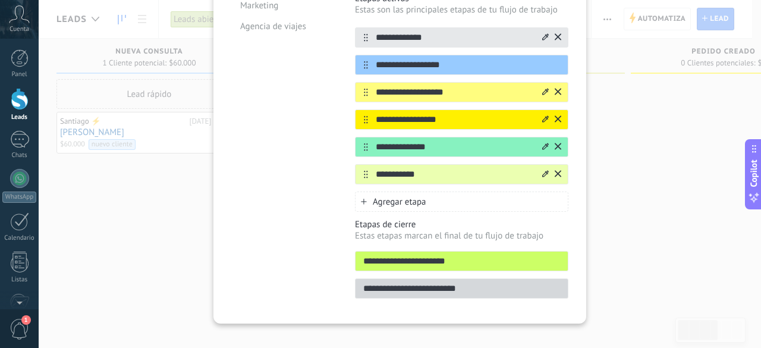
click at [544, 170] on icon at bounding box center [545, 173] width 7 height 7
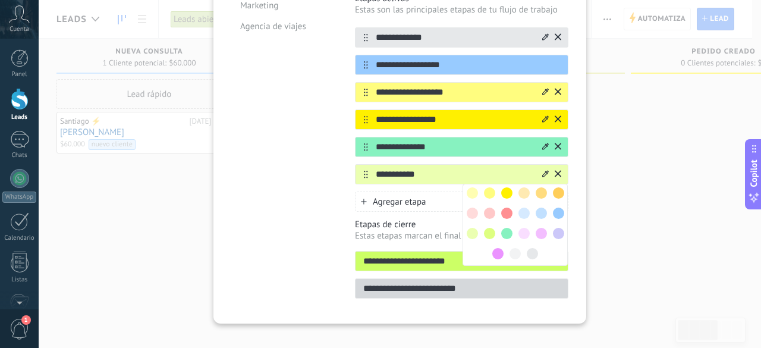
click at [558, 228] on span at bounding box center [558, 233] width 11 height 11
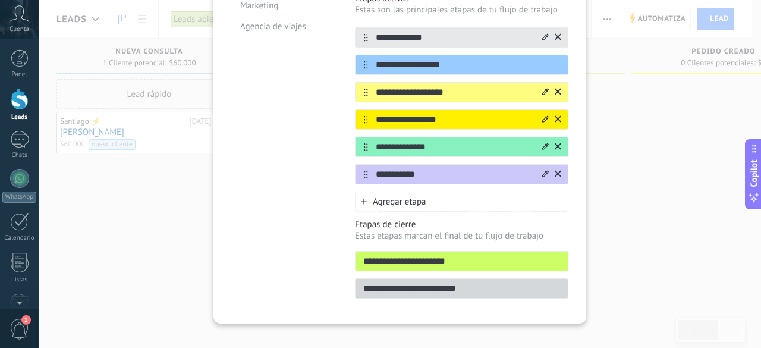
click at [542, 88] on icon at bounding box center [545, 91] width 7 height 7
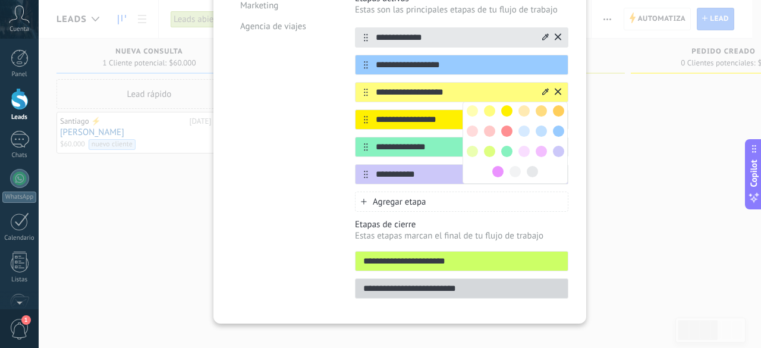
click at [488, 146] on span at bounding box center [489, 151] width 11 height 11
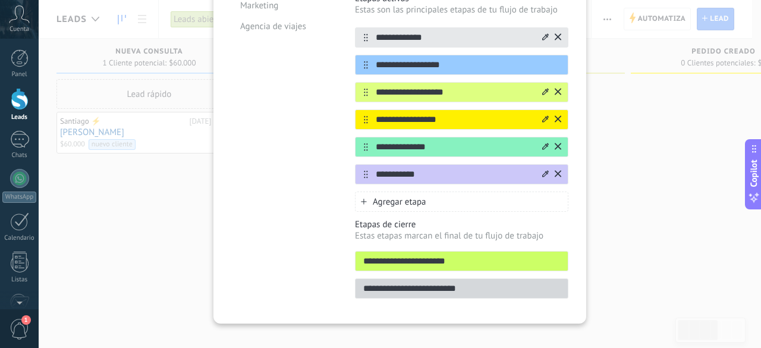
click at [582, 114] on div "**********" at bounding box center [399, 66] width 373 height 514
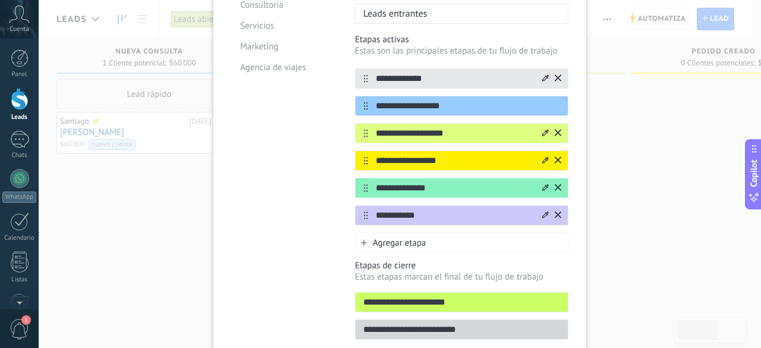
scroll to position [188, 0]
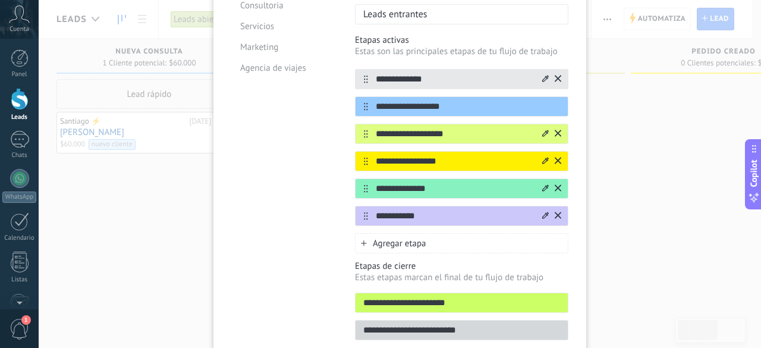
click at [542, 157] on icon at bounding box center [545, 160] width 7 height 7
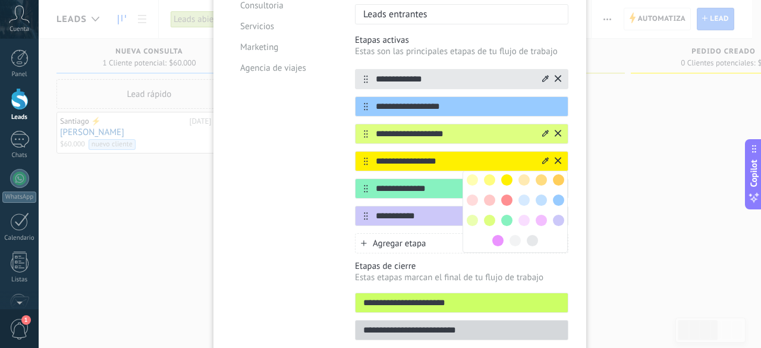
click at [497, 235] on span at bounding box center [497, 240] width 11 height 11
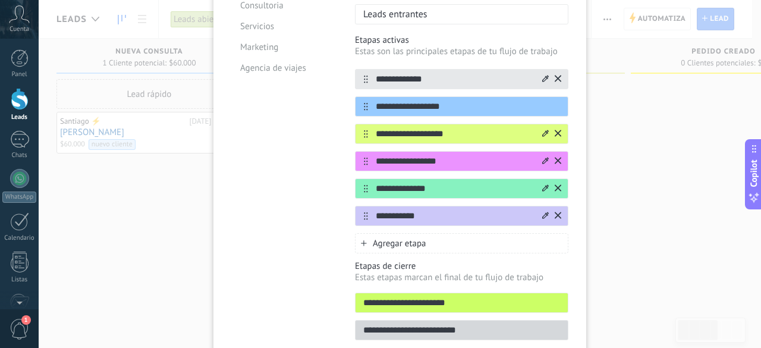
click at [544, 130] on icon at bounding box center [545, 133] width 7 height 7
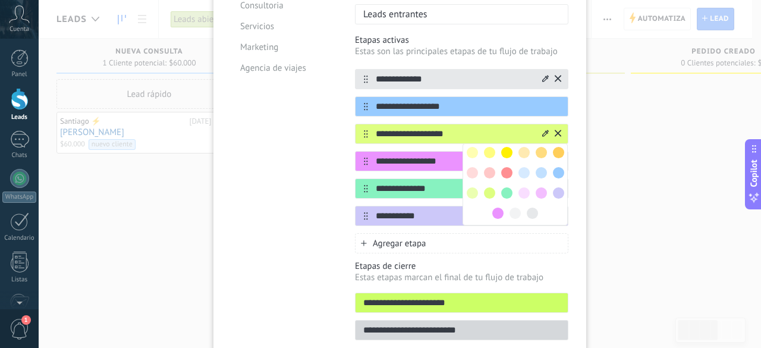
click at [504, 147] on span at bounding box center [506, 152] width 11 height 11
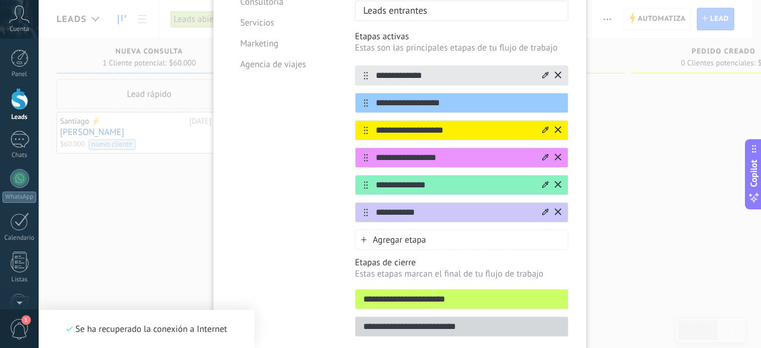
scroll to position [192, 0]
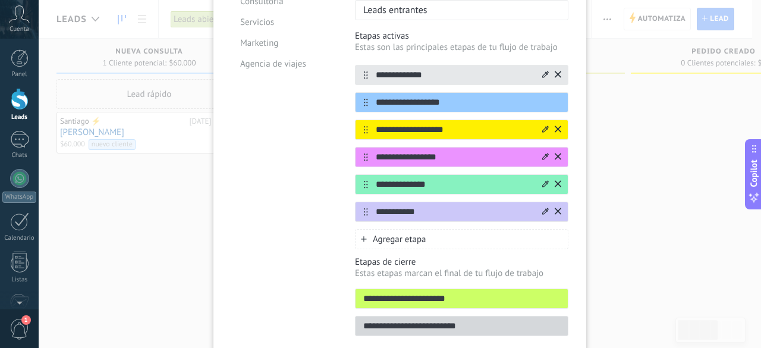
click at [413, 234] on span "Agregar etapa" at bounding box center [400, 239] width 54 height 11
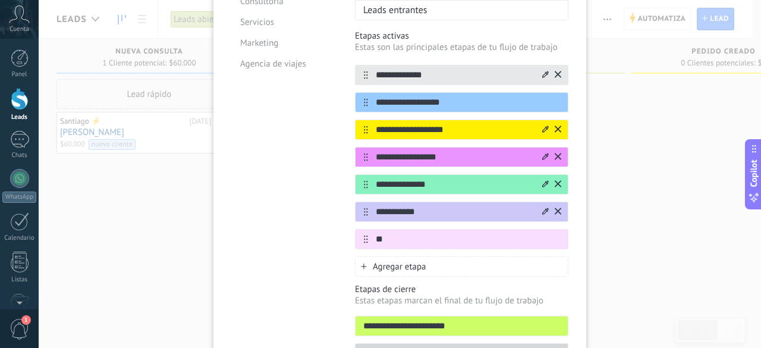
type input "*"
type input "**********"
click at [547, 230] on div at bounding box center [551, 239] width 21 height 19
click at [542, 235] on icon at bounding box center [545, 238] width 7 height 7
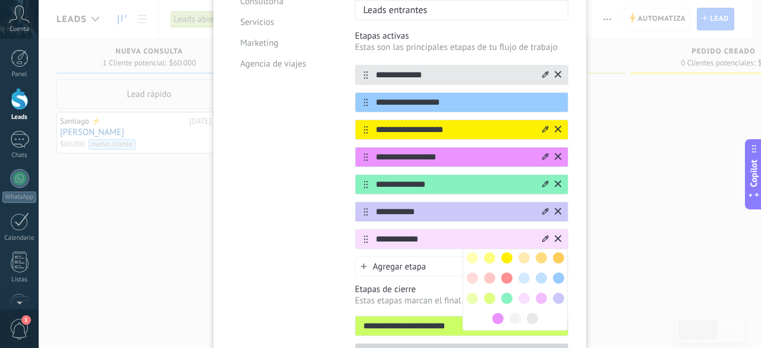
click at [505, 272] on span at bounding box center [506, 277] width 11 height 11
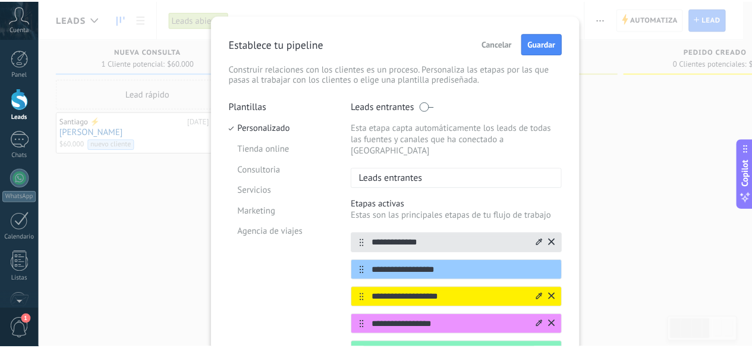
scroll to position [0, 0]
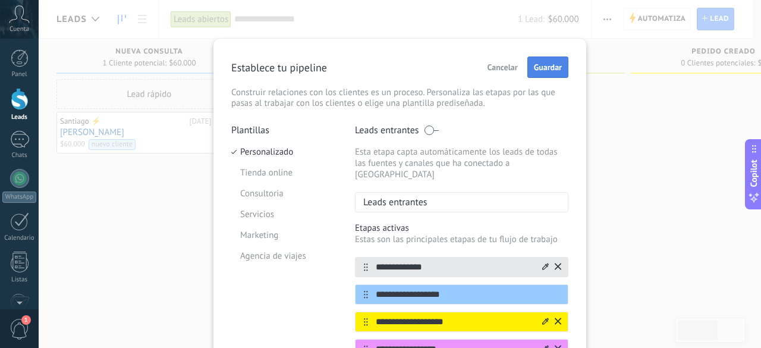
click at [546, 65] on span "Guardar" at bounding box center [548, 67] width 28 height 8
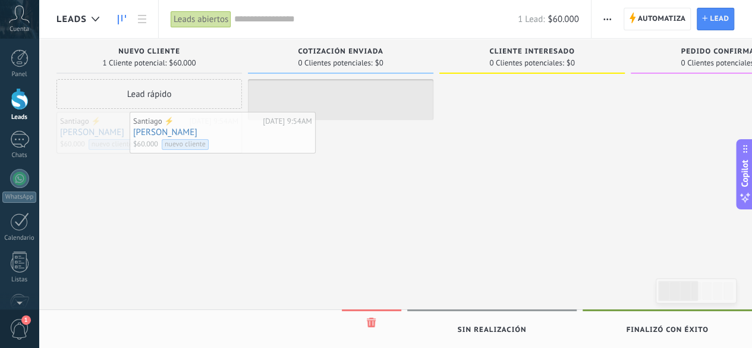
drag, startPoint x: 205, startPoint y: 135, endPoint x: 214, endPoint y: 131, distance: 10.2
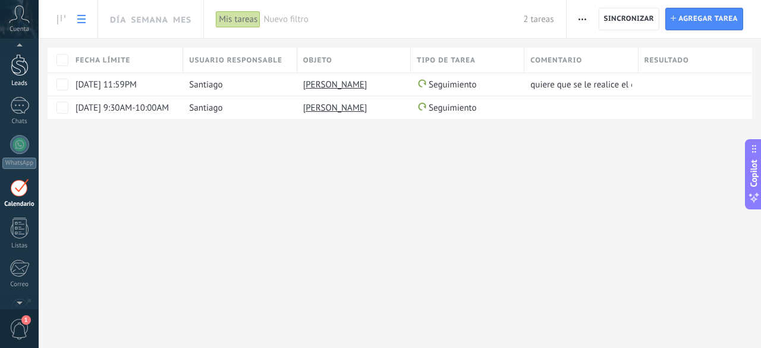
click at [20, 73] on div at bounding box center [20, 65] width 18 height 22
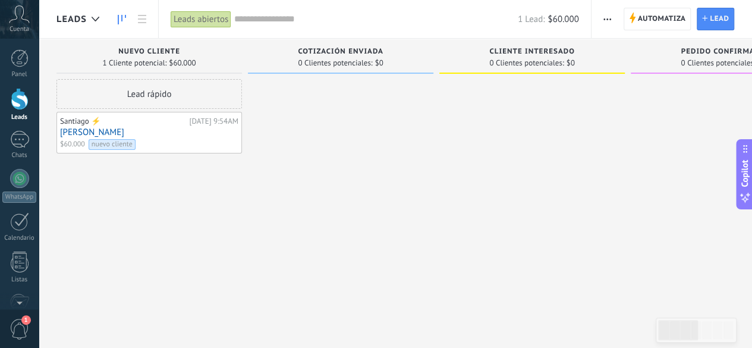
click at [280, 21] on input "text" at bounding box center [376, 19] width 284 height 12
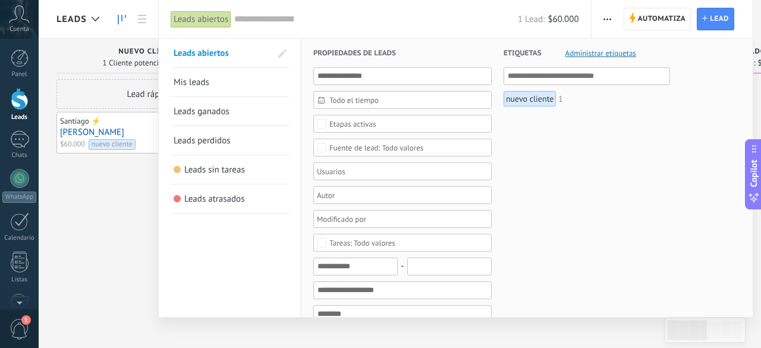
click at [218, 140] on span "Leads perdidos" at bounding box center [202, 140] width 57 height 11
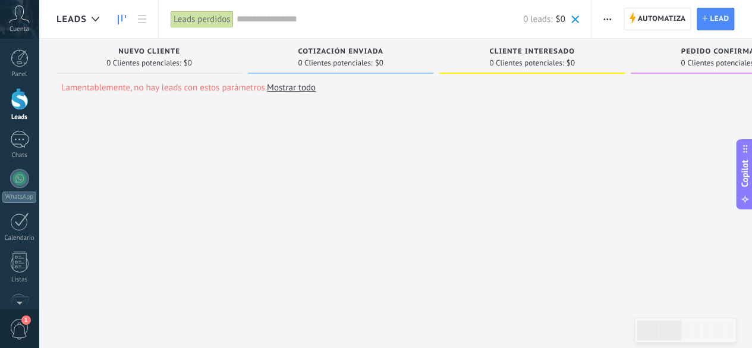
click at [23, 106] on div at bounding box center [20, 99] width 18 height 22
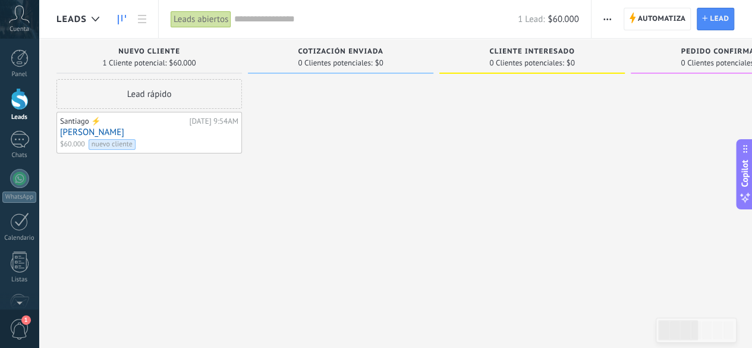
click at [84, 24] on span "Leads" at bounding box center [71, 19] width 30 height 11
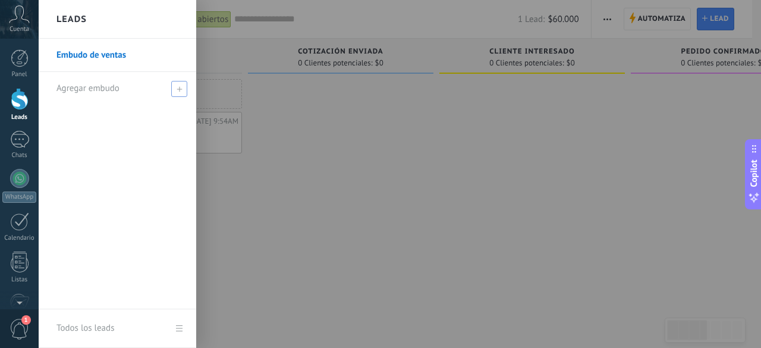
click at [178, 89] on icon at bounding box center [179, 88] width 5 height 5
click at [181, 331] on link "Todos los leads" at bounding box center [118, 328] width 158 height 39
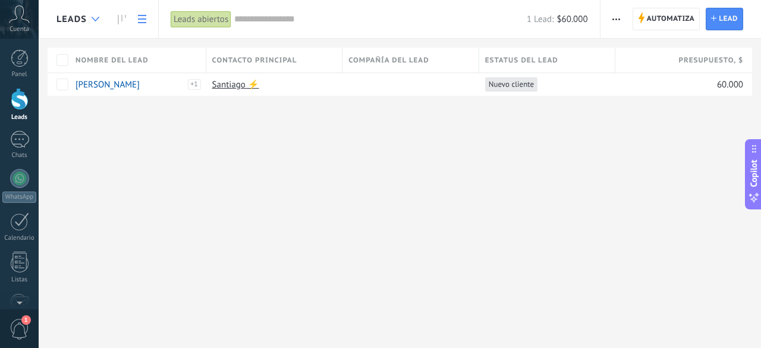
click at [86, 18] on div at bounding box center [96, 19] width 20 height 23
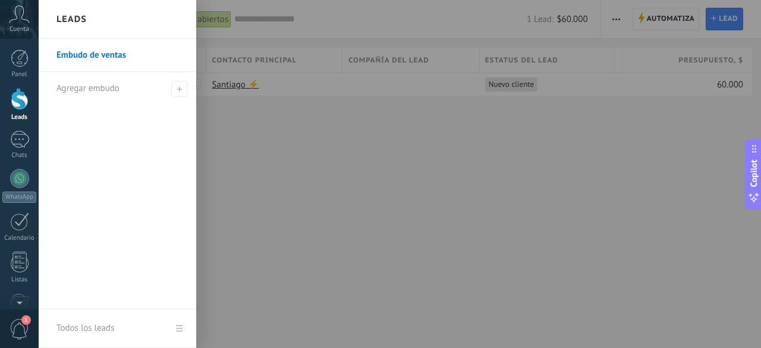
click at [302, 141] on div at bounding box center [419, 174] width 761 height 348
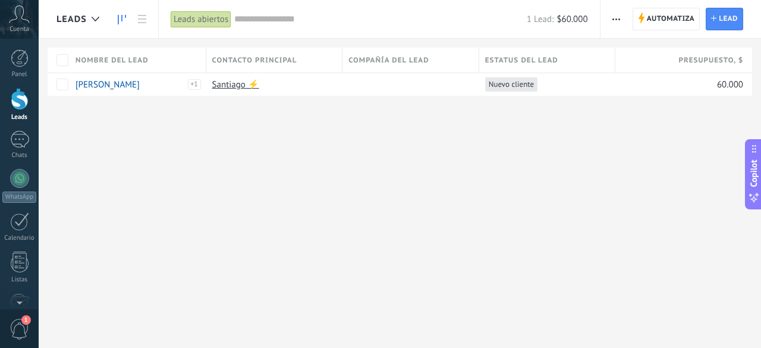
click at [121, 13] on link at bounding box center [122, 19] width 20 height 23
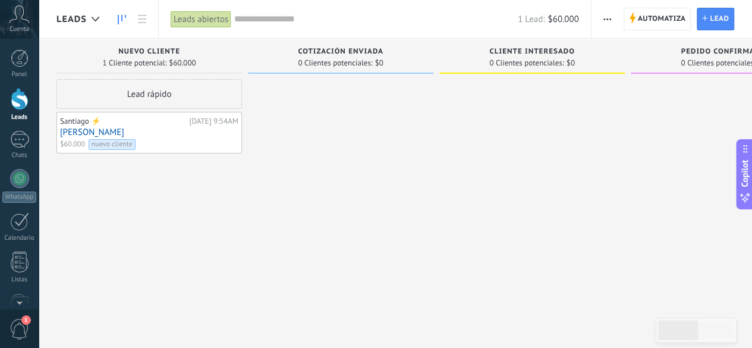
click at [70, 15] on span "Leads" at bounding box center [71, 19] width 30 height 11
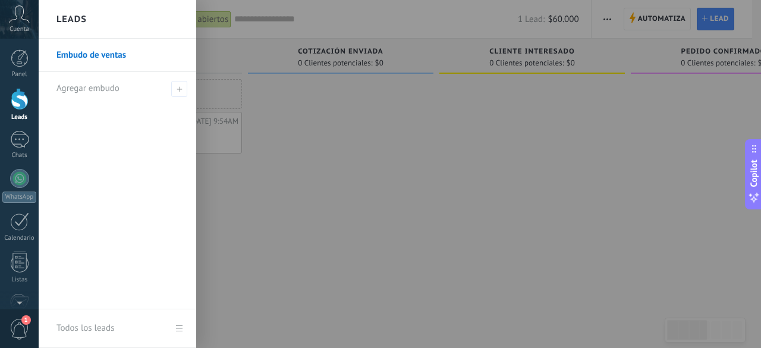
click at [334, 134] on div at bounding box center [419, 174] width 761 height 348
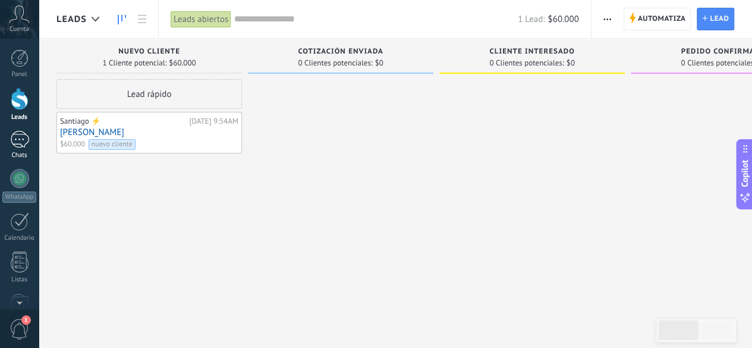
click at [23, 141] on div "1" at bounding box center [19, 139] width 19 height 17
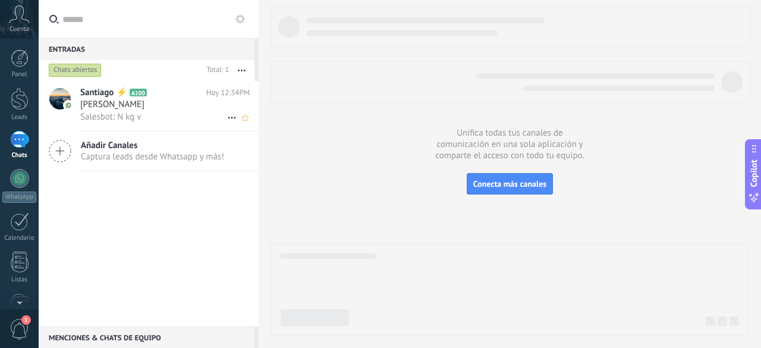
click at [184, 129] on div "Santiago ⚡️ A100 Hoy 12:34PM Santiago Peña Salesbot: N kg v" at bounding box center [169, 106] width 178 height 50
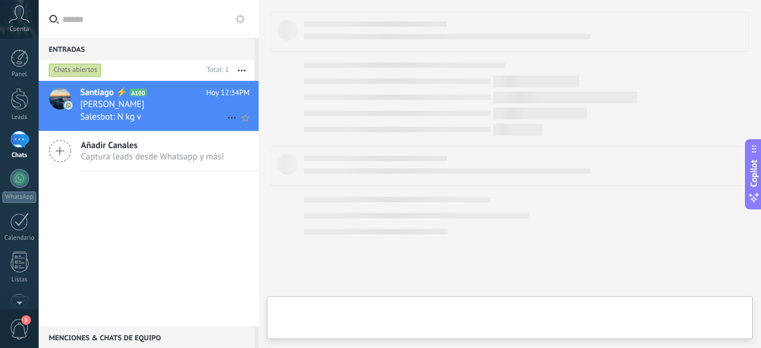
type textarea "**********"
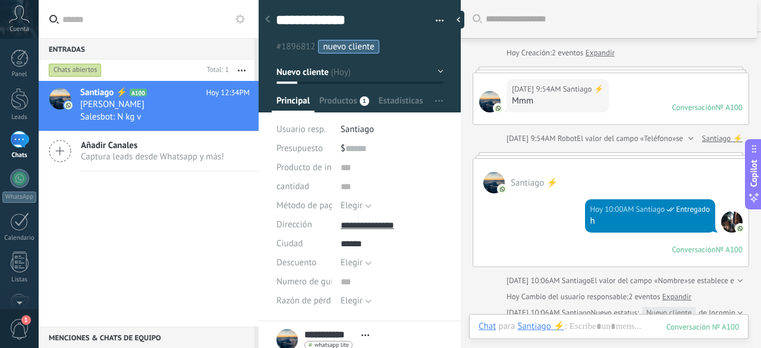
scroll to position [15, 0]
